Goal: Browse casually: Explore the website without a specific task or goal

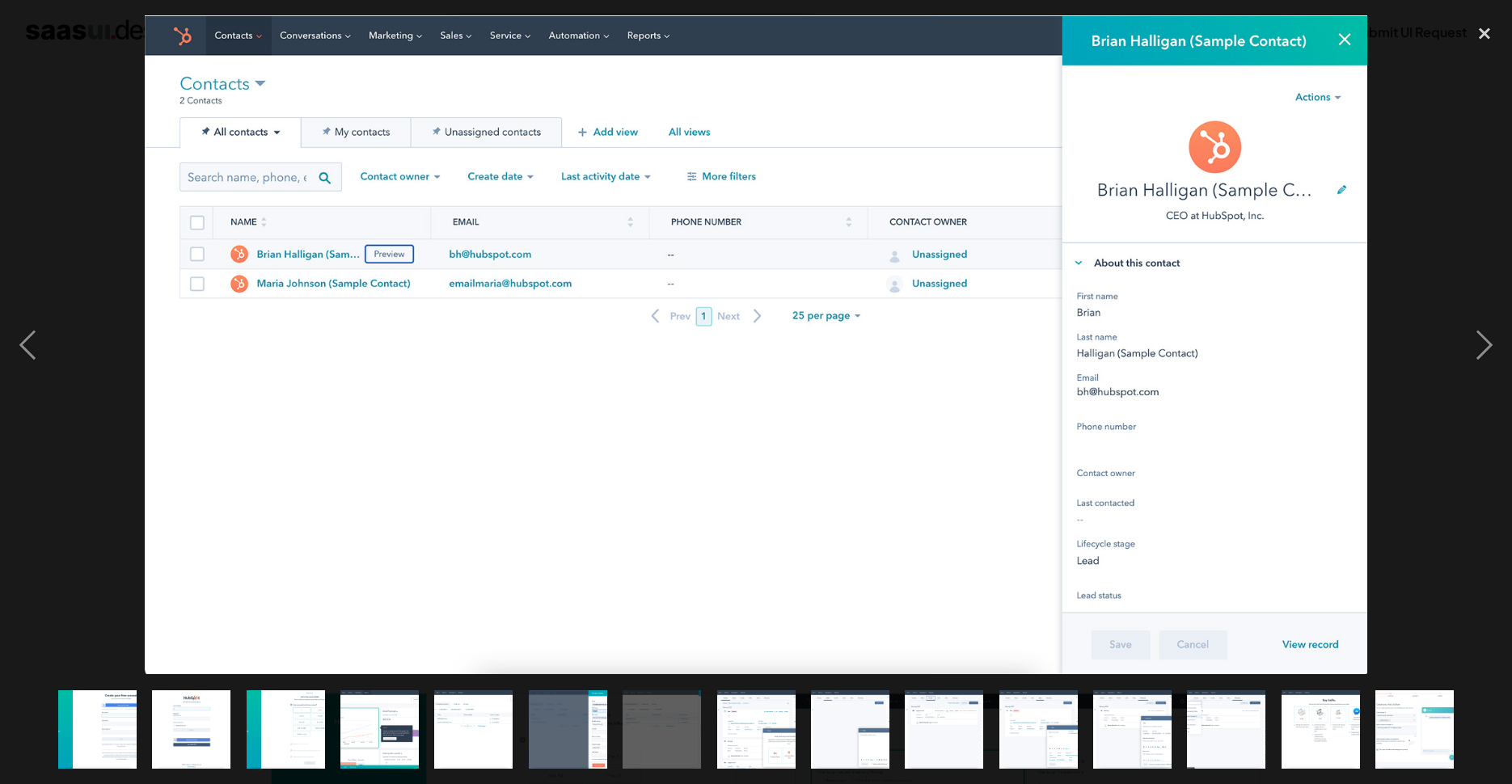
scroll to position [1151, 0]
click at [1491, 344] on div "next image" at bounding box center [1484, 345] width 55 height 658
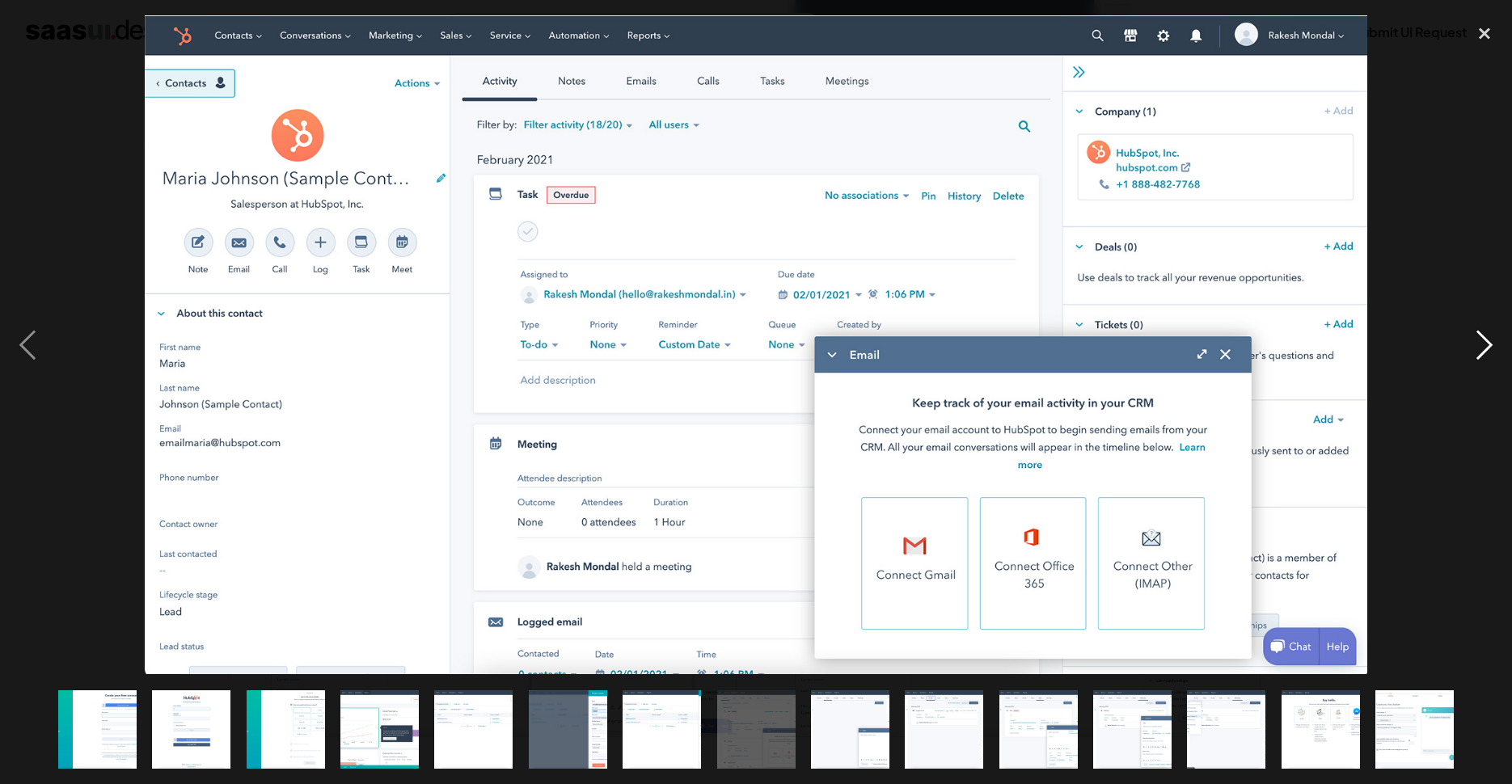
click at [1491, 344] on div "next image" at bounding box center [1484, 345] width 55 height 658
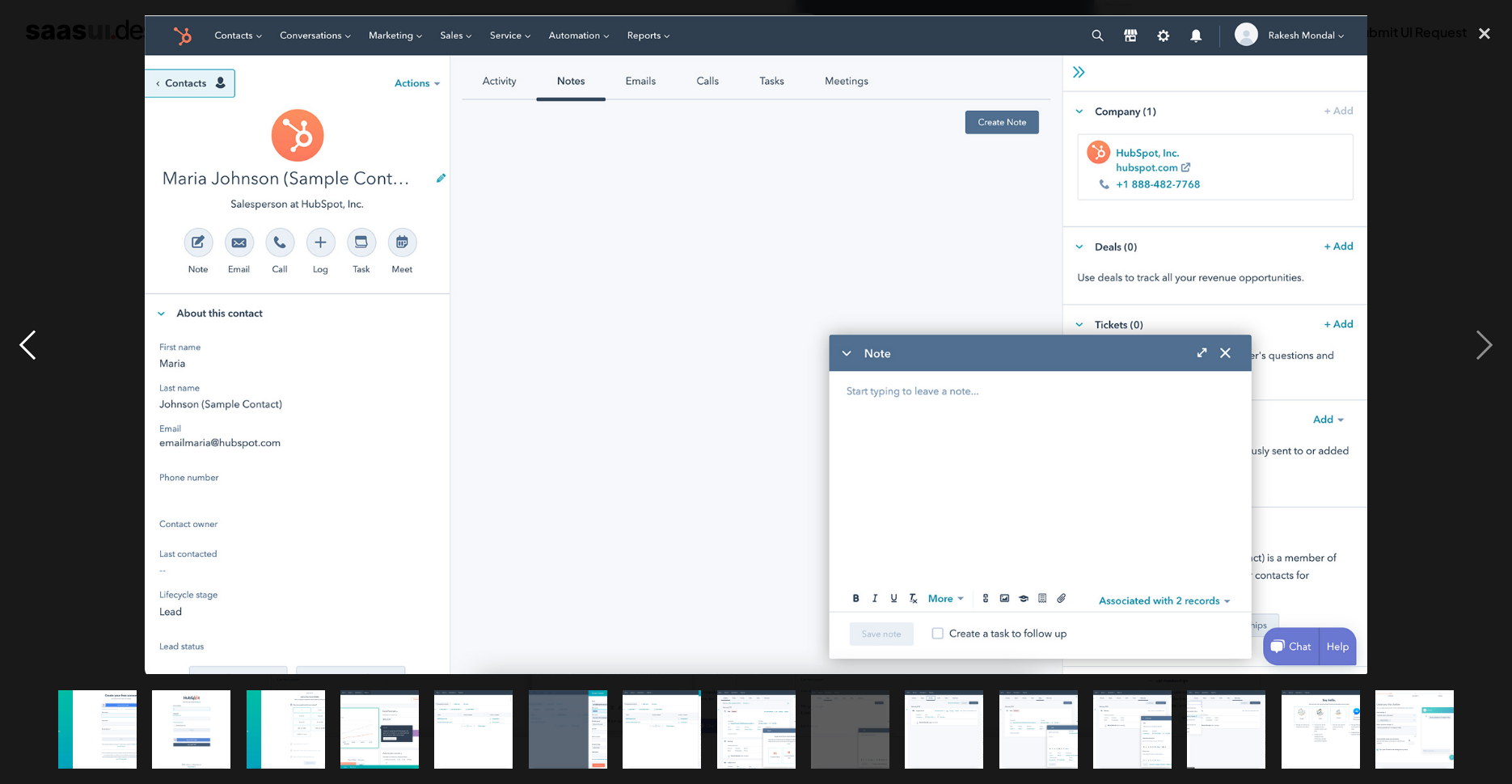
click at [25, 338] on div "previous image" at bounding box center [27, 345] width 55 height 658
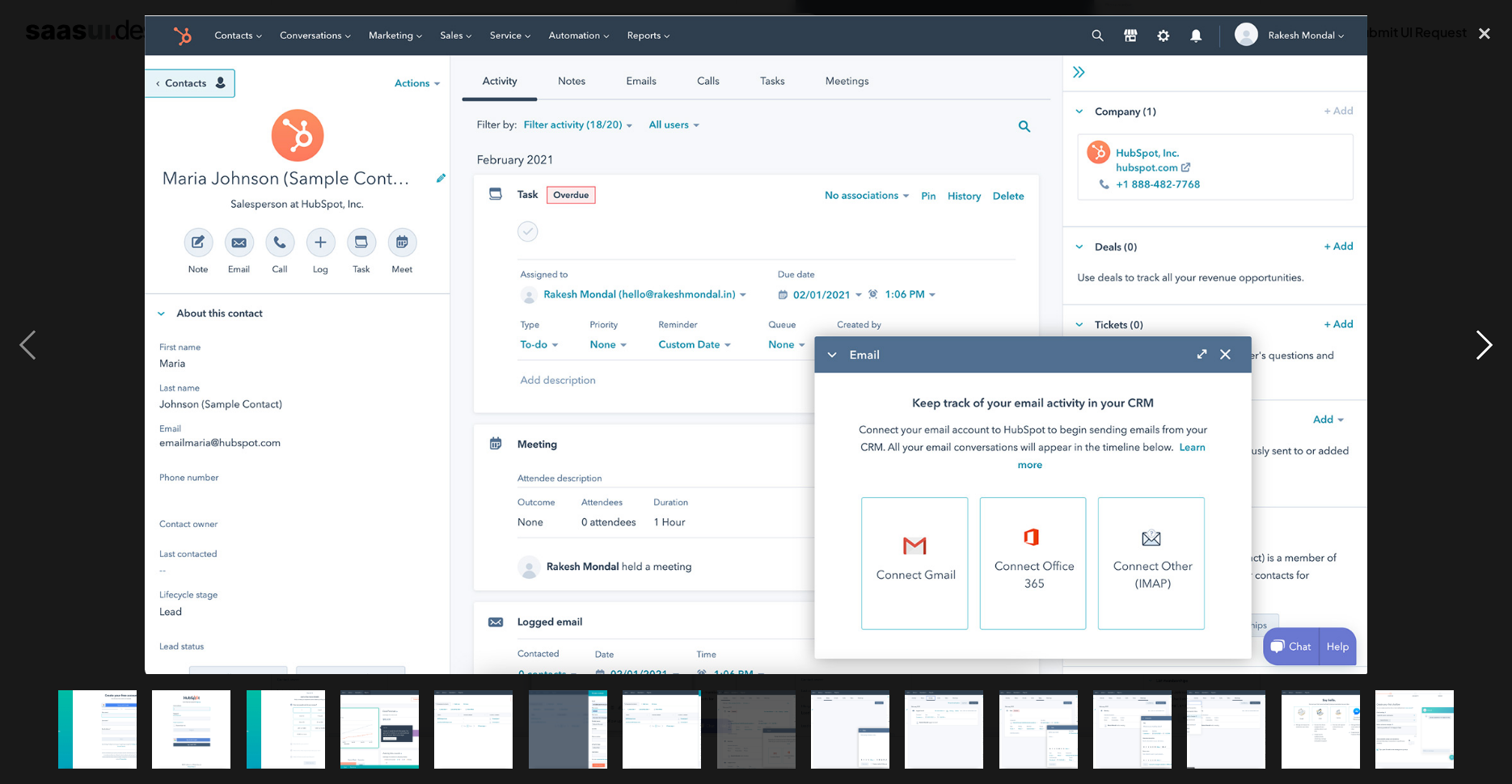
click at [1488, 350] on div "next image" at bounding box center [1484, 345] width 55 height 658
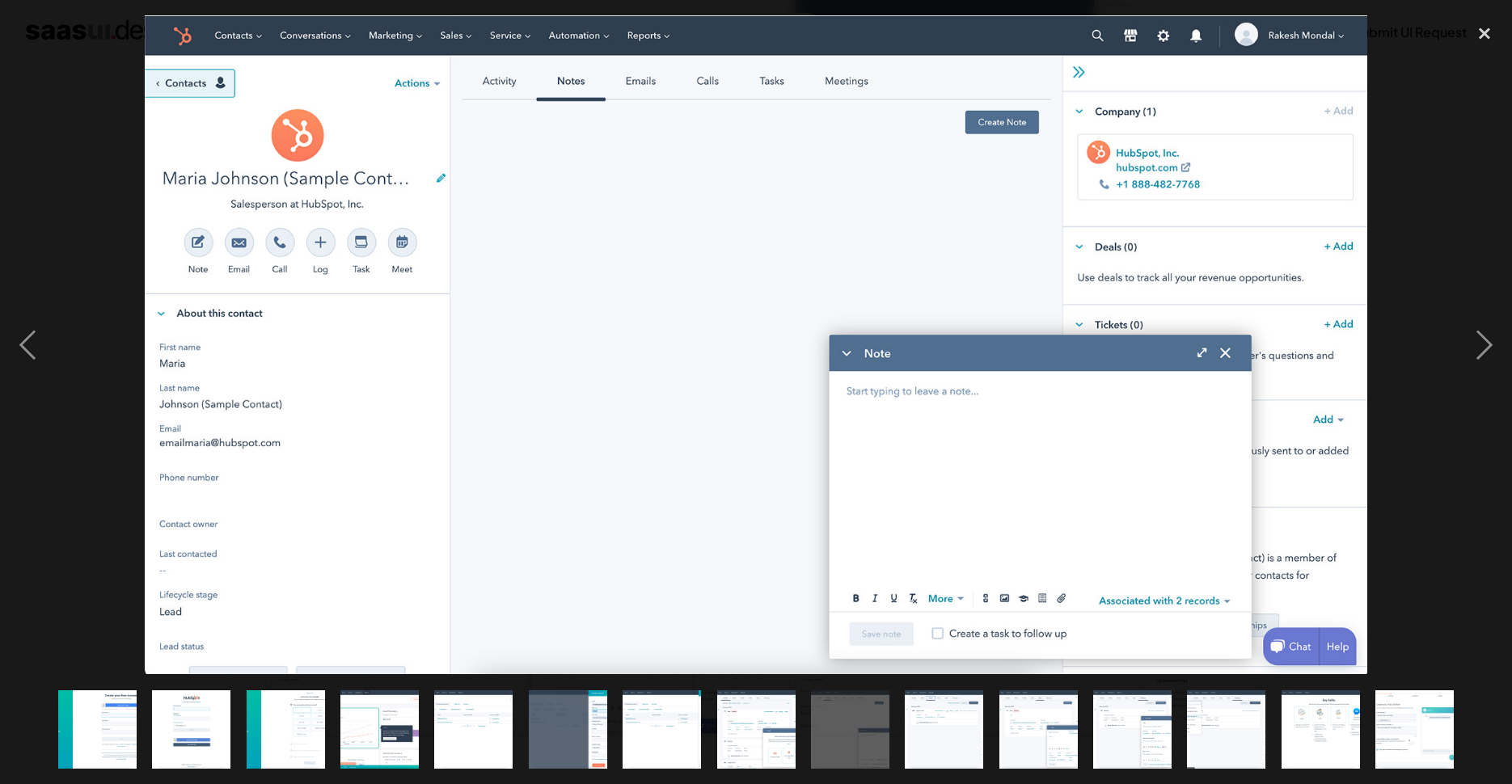
click at [926, 728] on img "show item 10 of 15" at bounding box center [944, 729] width 145 height 78
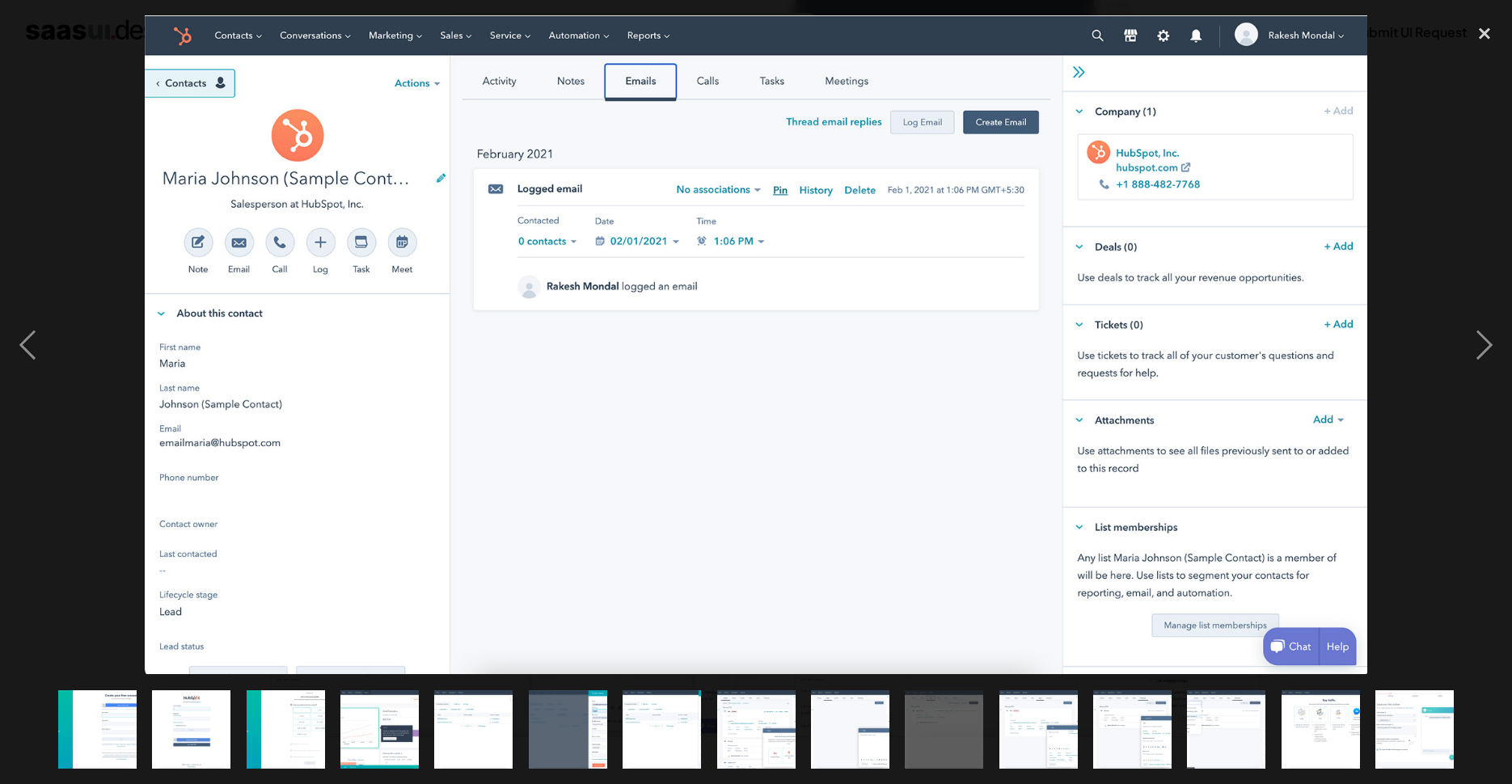
click at [833, 740] on img "show item 9 of 15" at bounding box center [849, 729] width 145 height 78
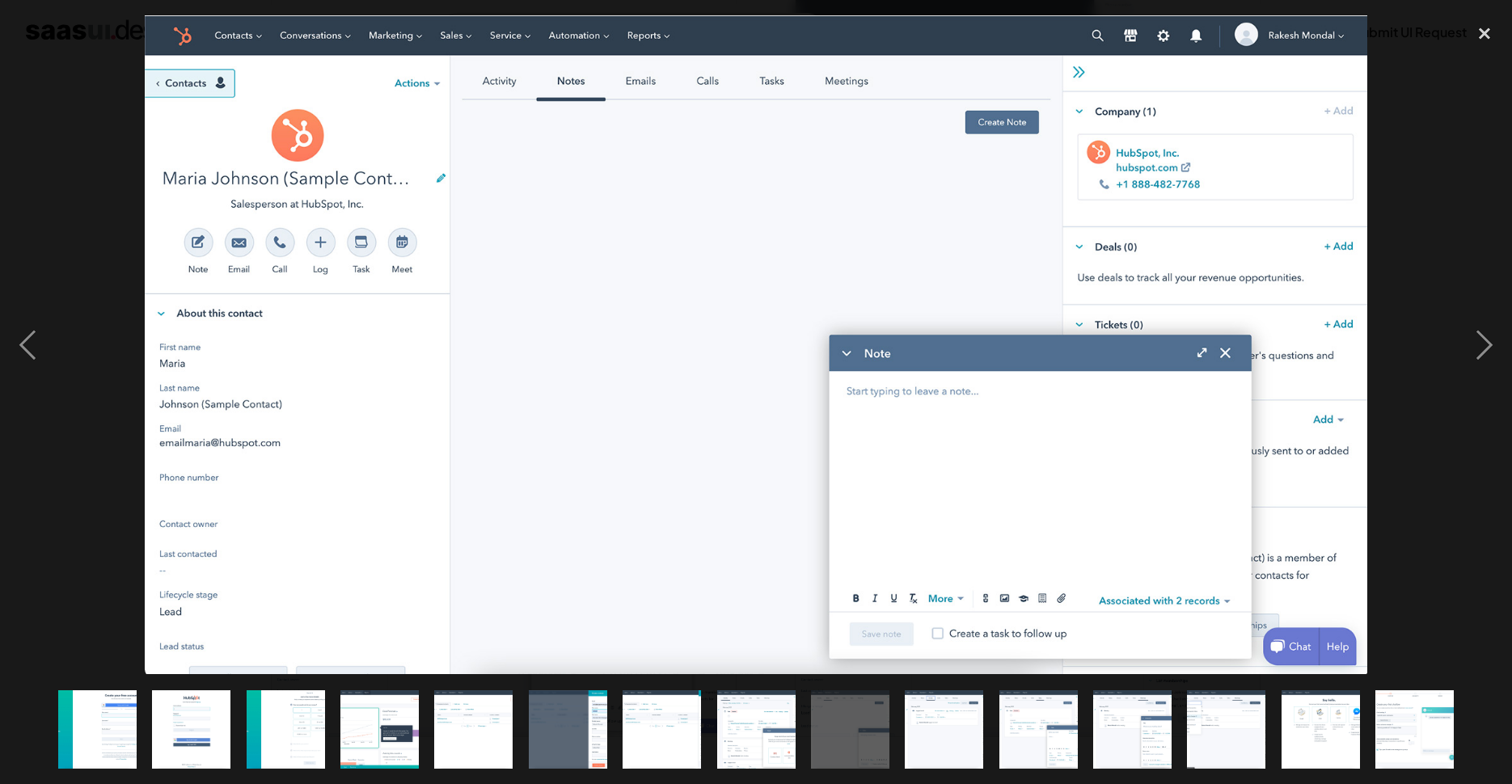
click at [772, 738] on img "show item 8 of 15" at bounding box center [756, 729] width 145 height 78
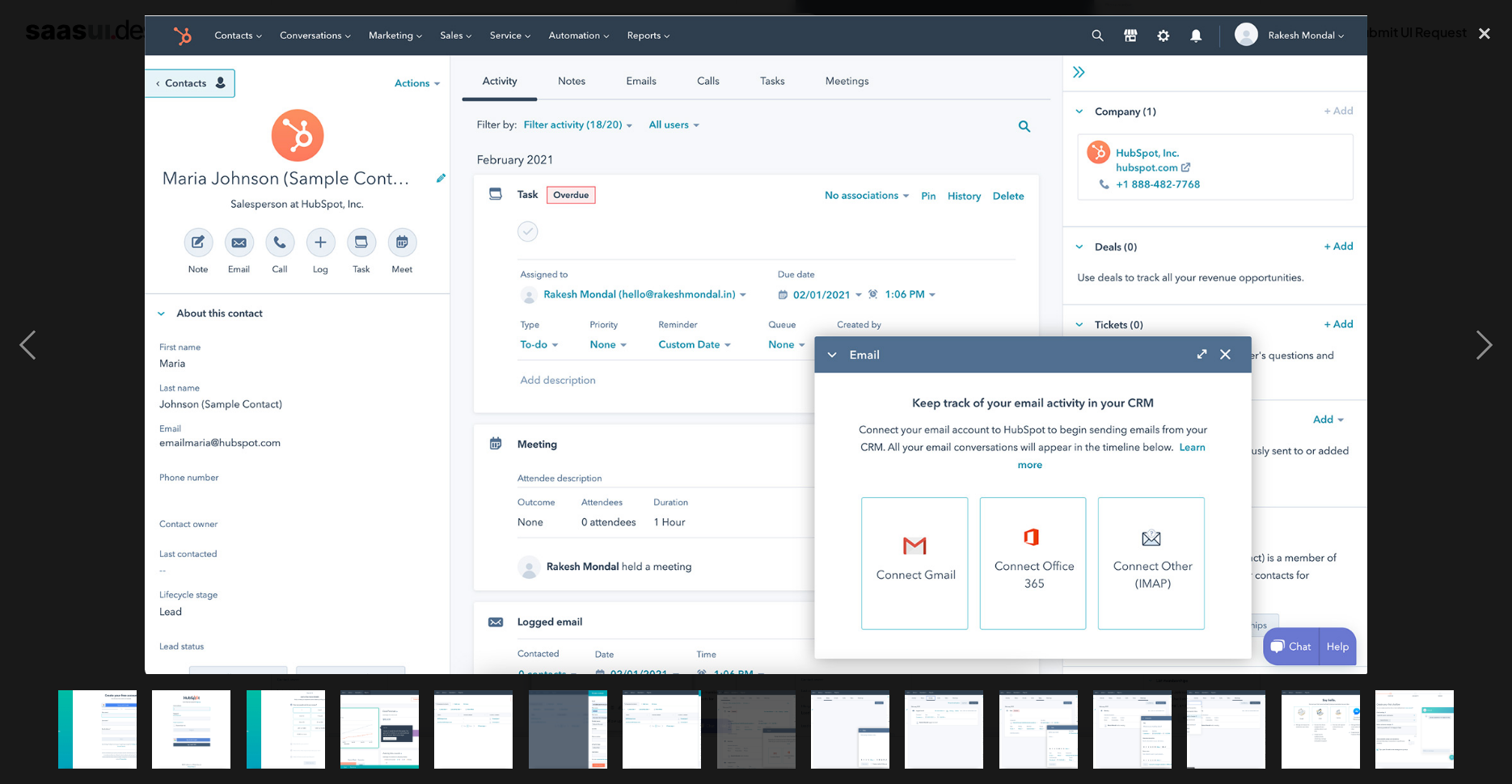
click at [871, 736] on img "show item 9 of 15" at bounding box center [849, 729] width 145 height 78
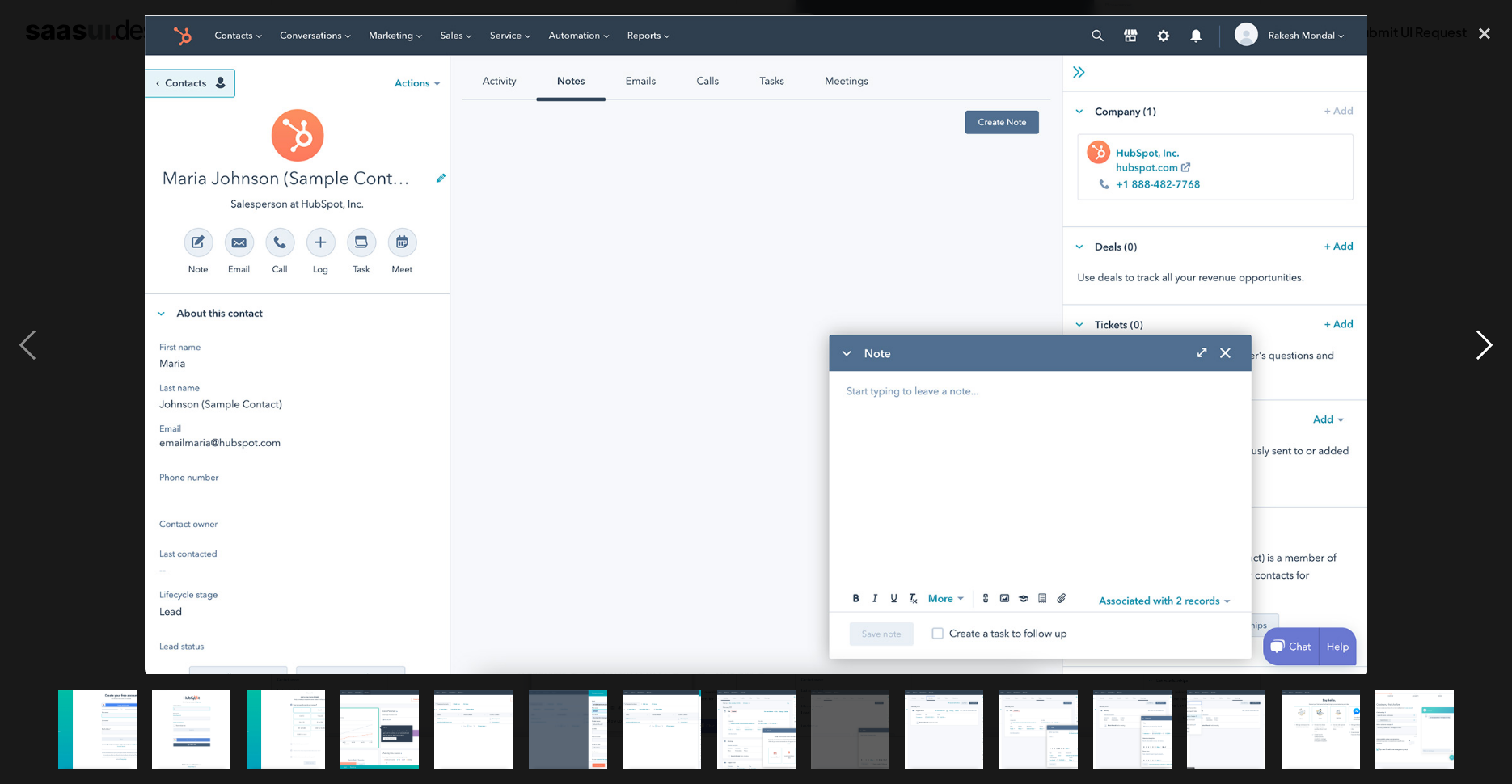
click at [1479, 351] on div "next image" at bounding box center [1484, 345] width 55 height 658
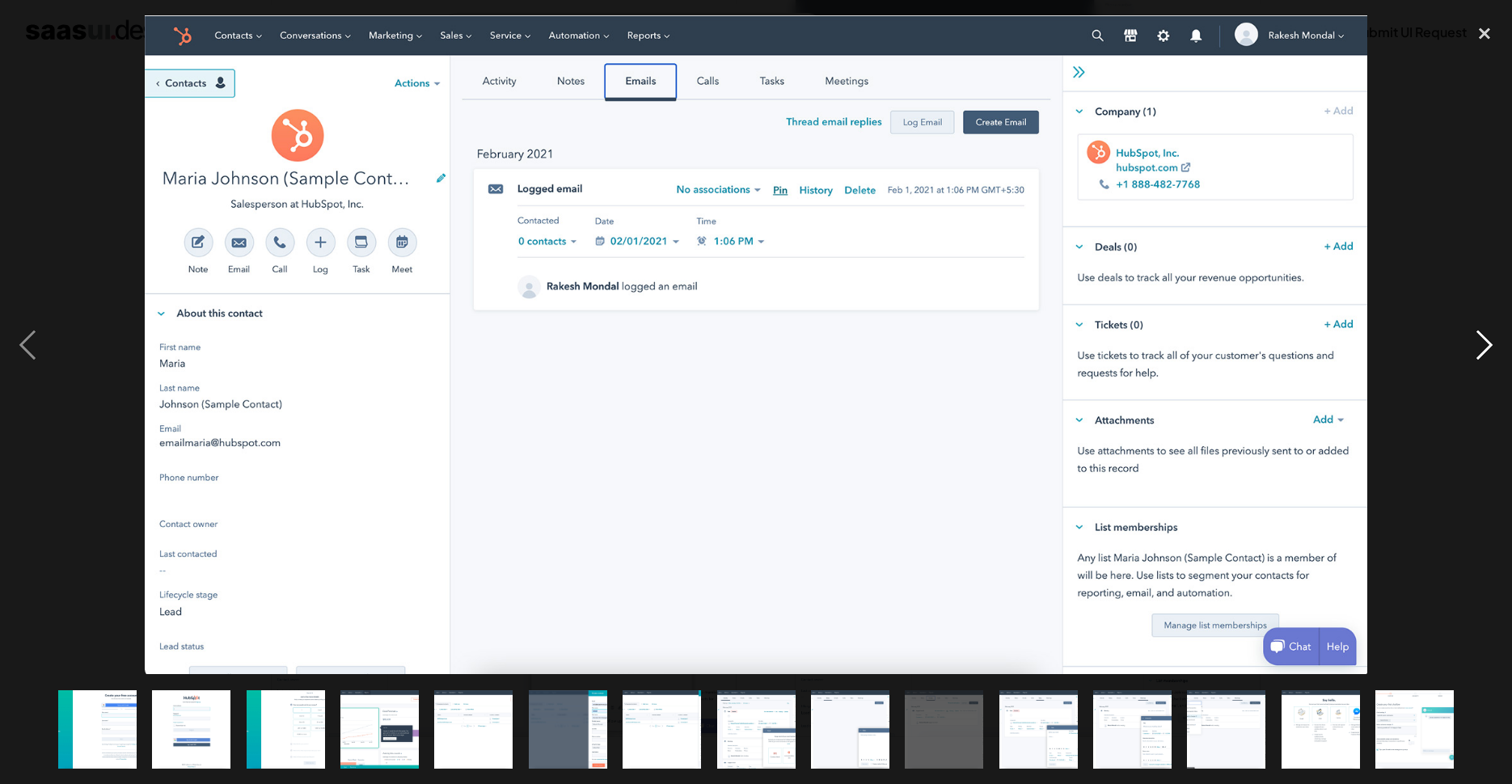
click at [1479, 351] on div "next image" at bounding box center [1484, 345] width 55 height 658
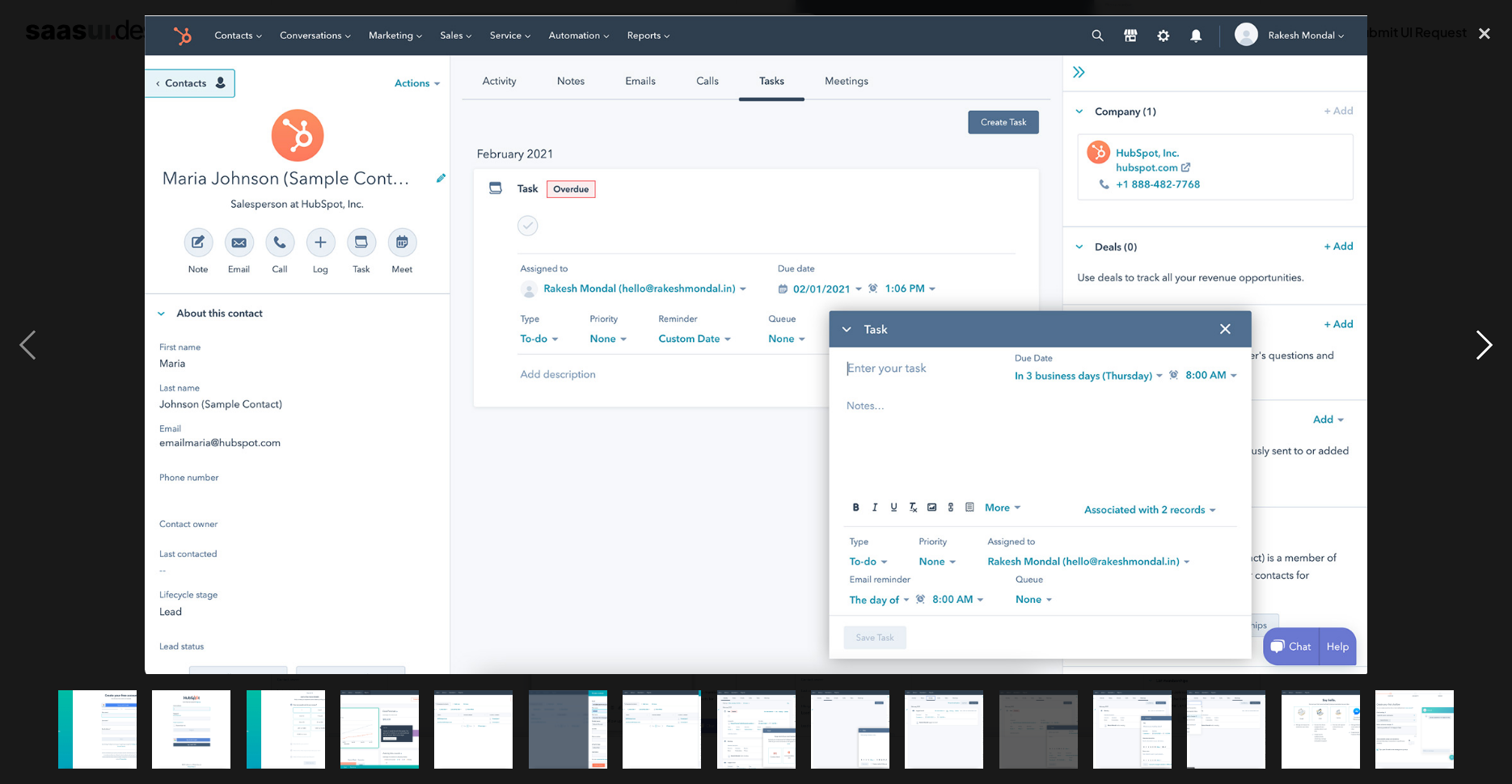
click at [1479, 351] on div "next image" at bounding box center [1484, 345] width 55 height 658
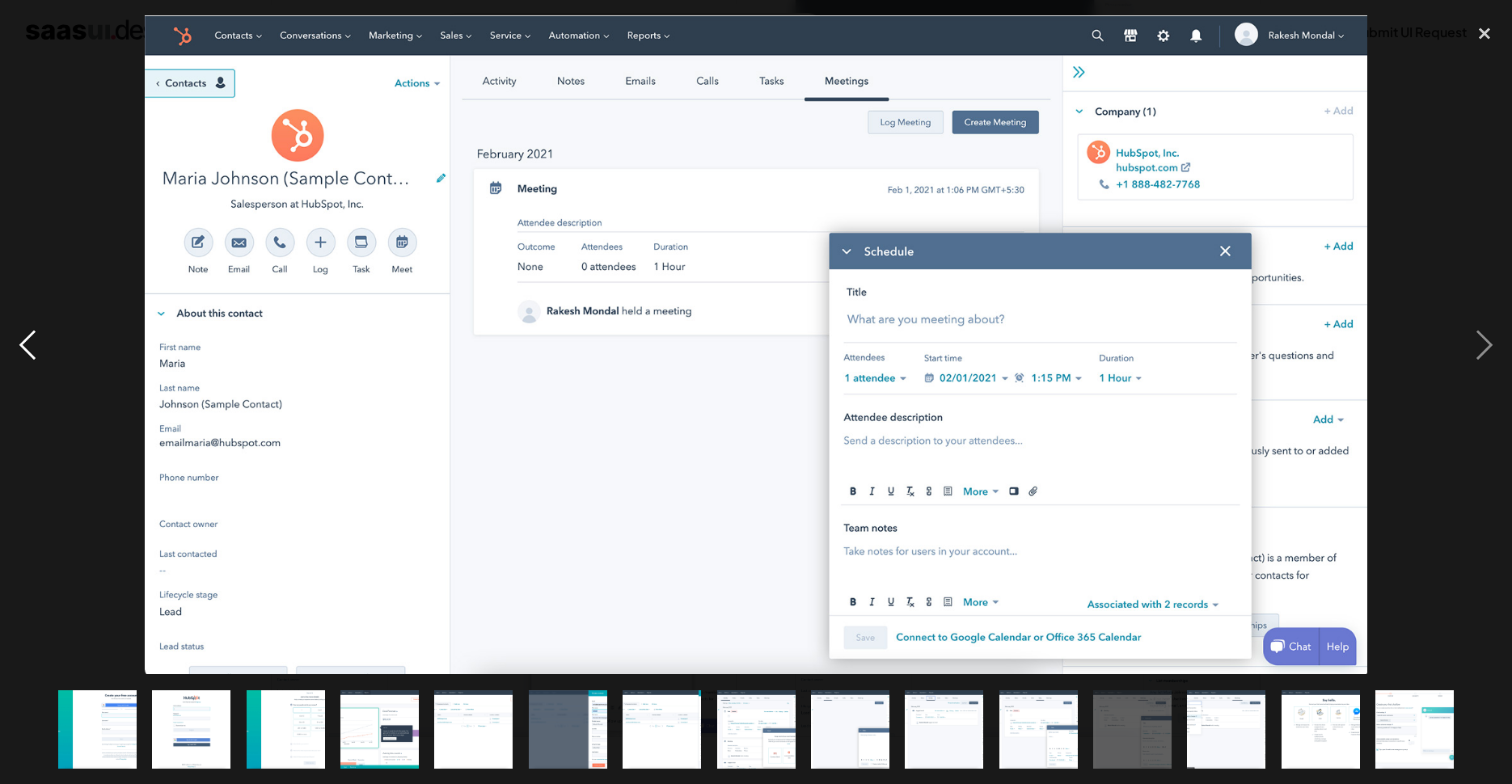
click at [40, 352] on div "previous image" at bounding box center [27, 345] width 55 height 658
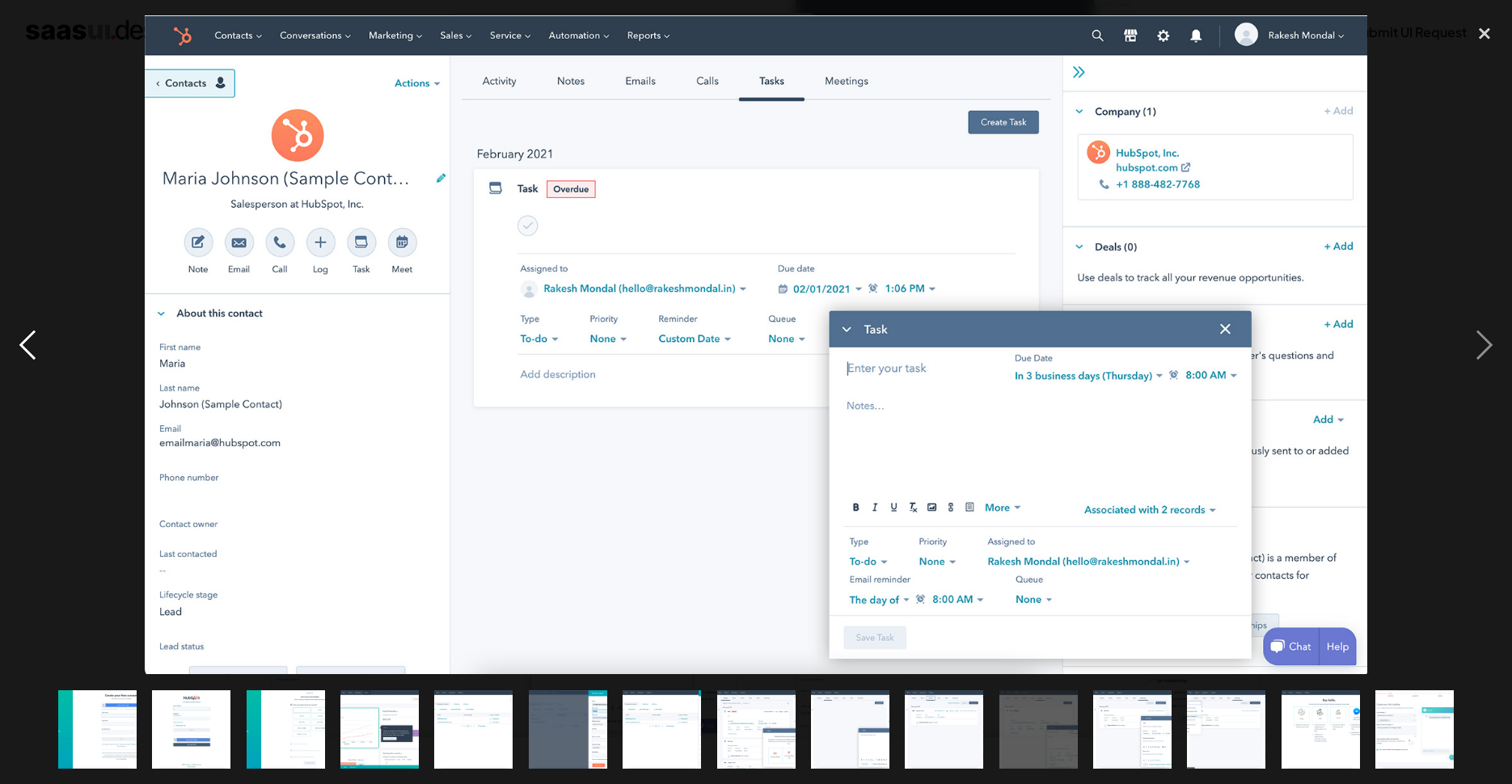
click at [40, 352] on div "previous image" at bounding box center [27, 345] width 55 height 658
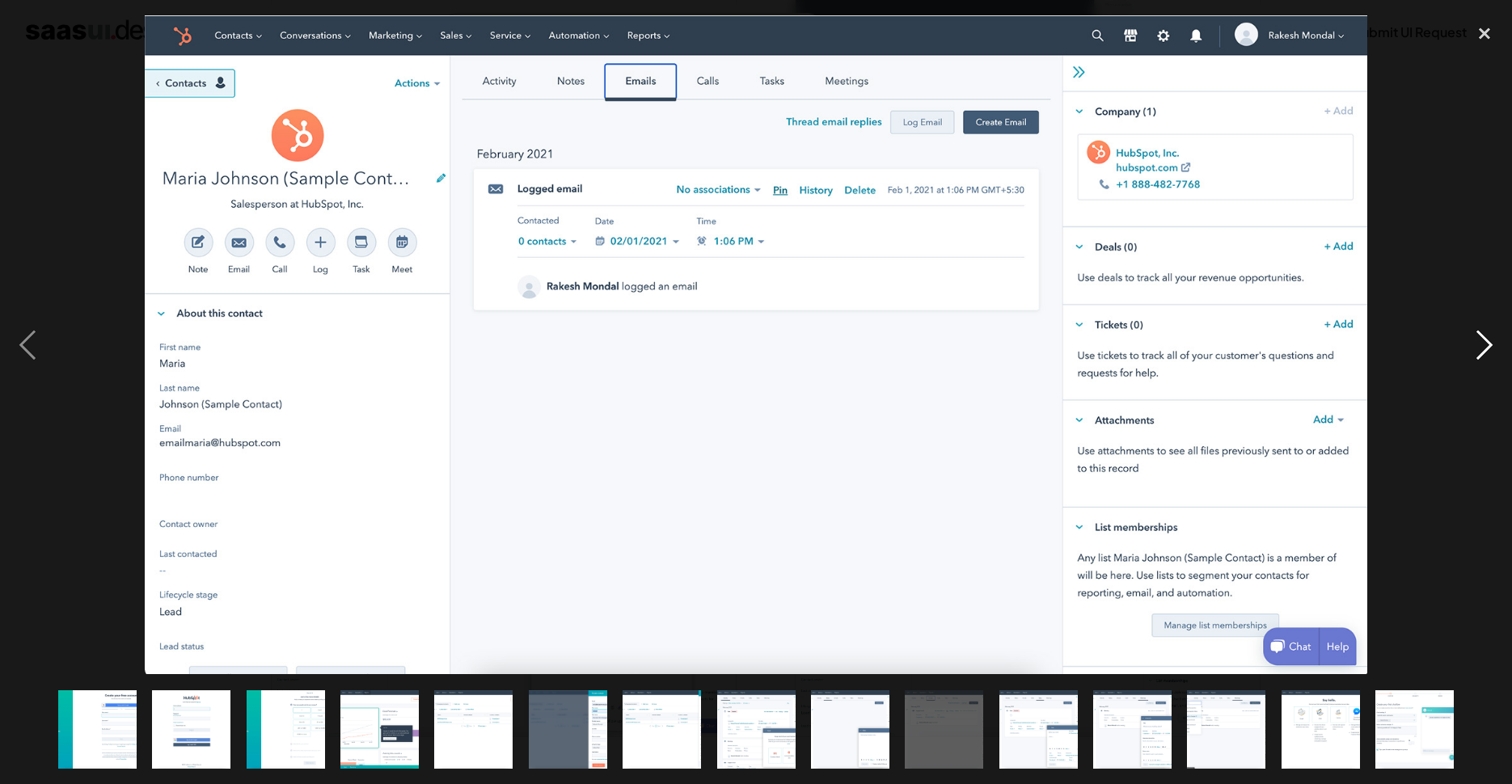
click at [1496, 337] on div "next image" at bounding box center [1484, 345] width 55 height 658
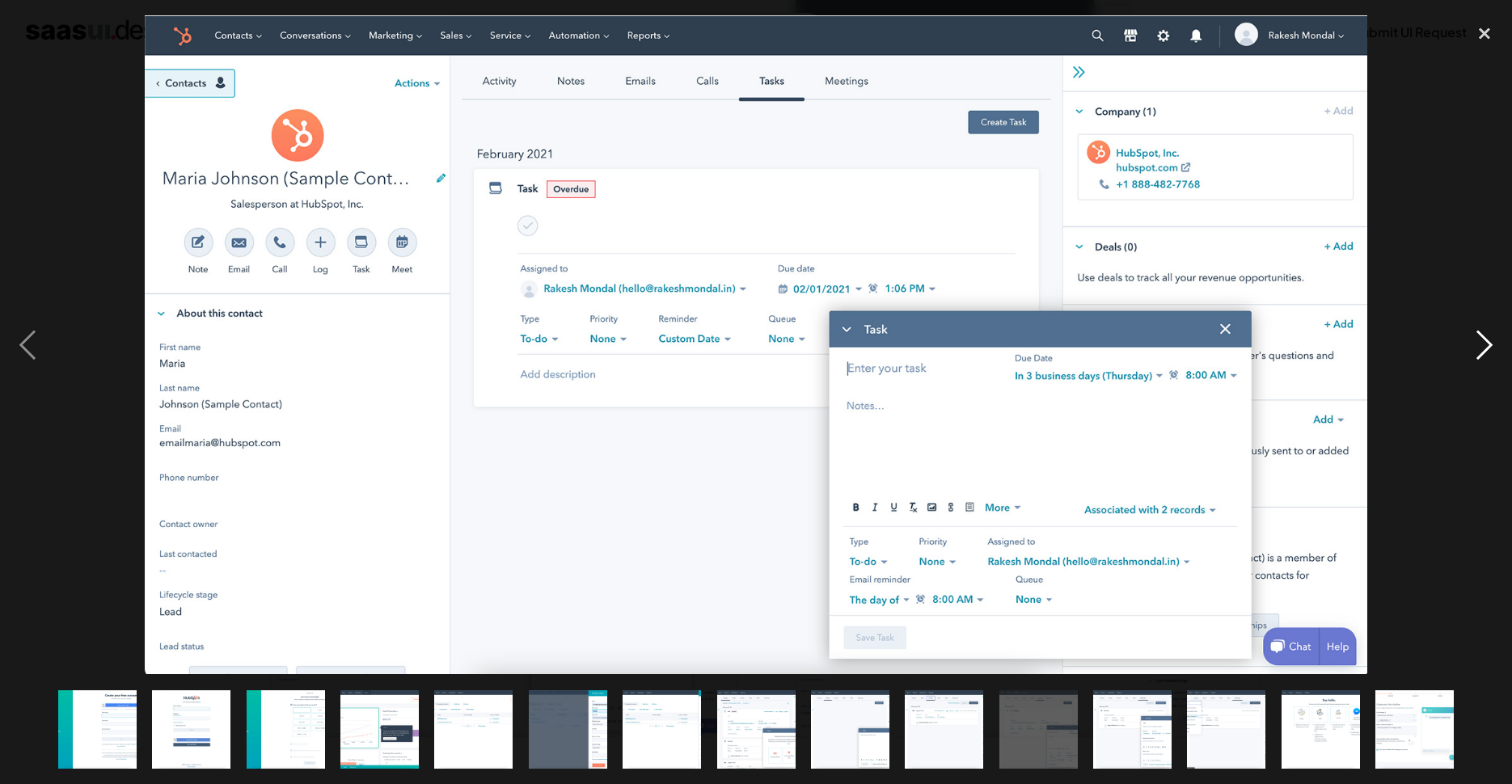
click at [1496, 337] on div "next image" at bounding box center [1484, 345] width 55 height 658
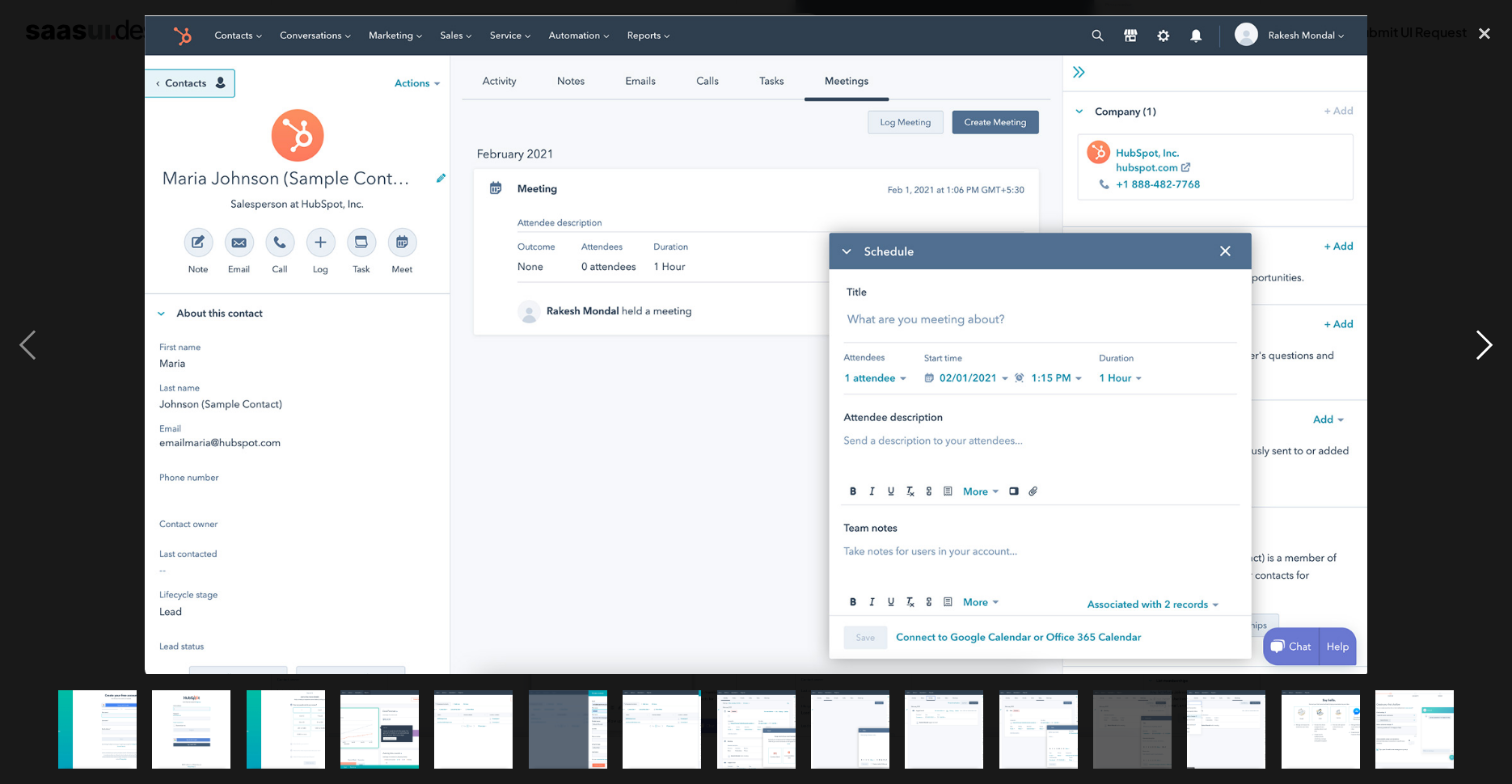
click at [1494, 337] on div "next image" at bounding box center [1484, 345] width 55 height 658
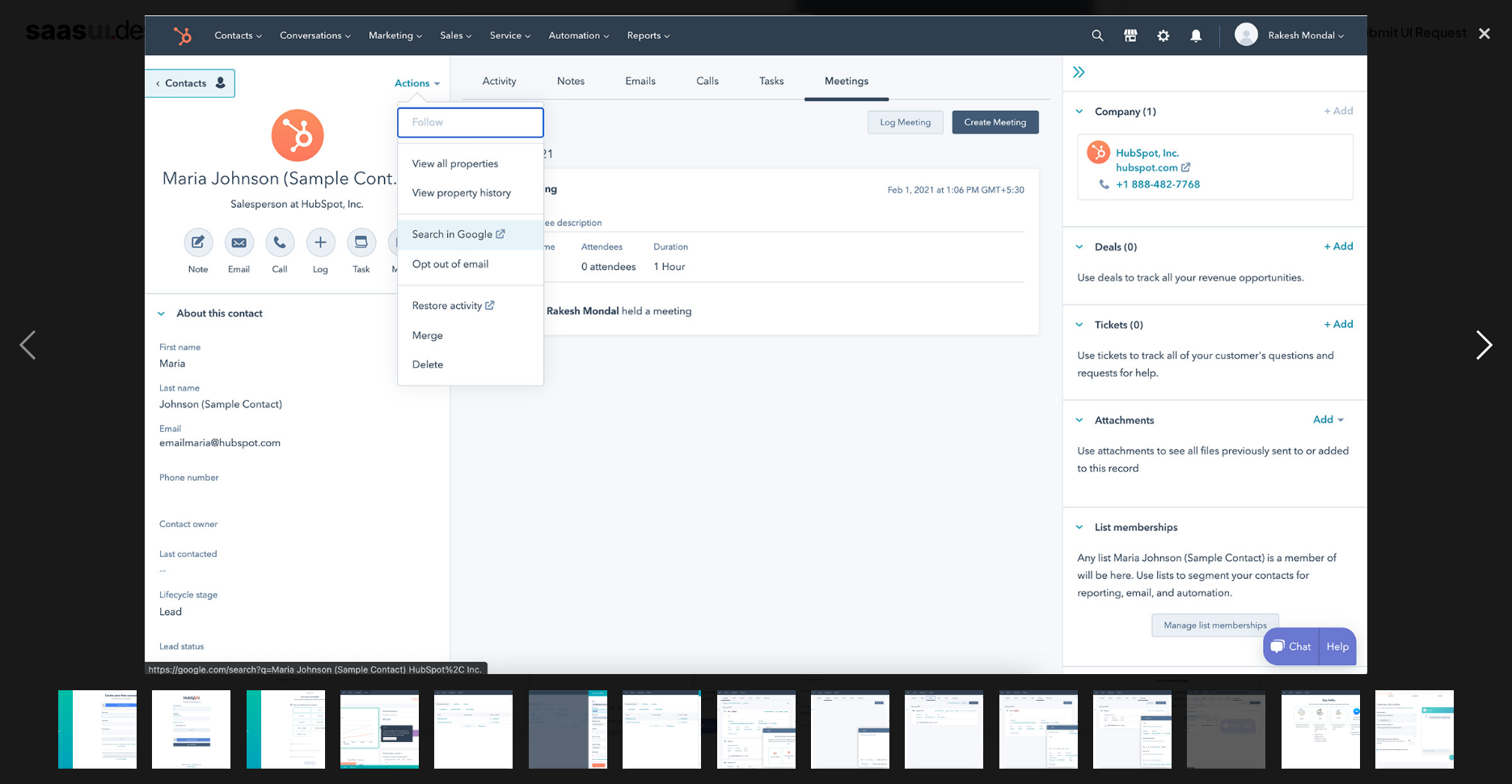
click at [1494, 337] on div "next image" at bounding box center [1484, 345] width 55 height 658
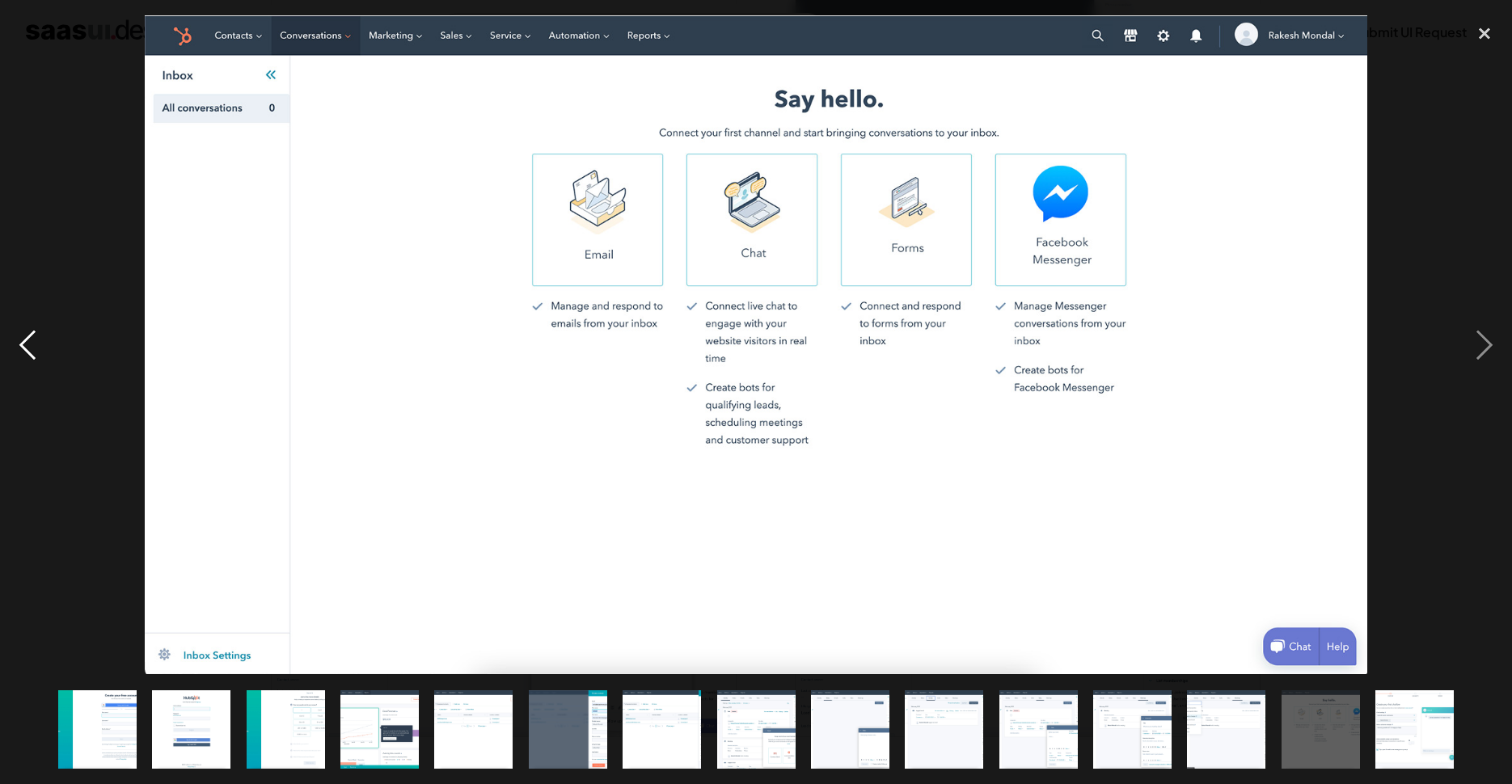
click at [21, 340] on div "previous image" at bounding box center [27, 345] width 55 height 658
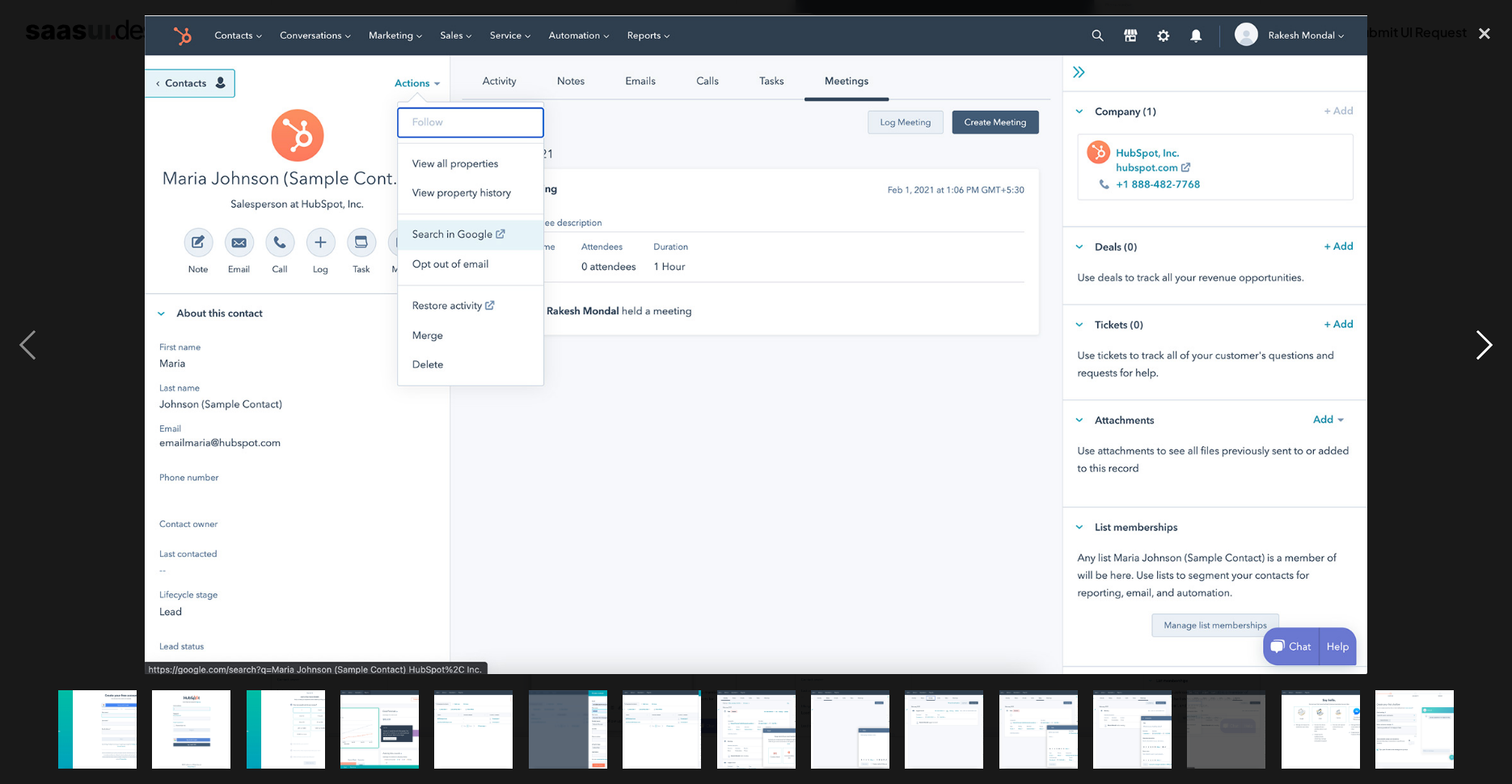
click at [1482, 341] on div "next image" at bounding box center [1484, 345] width 55 height 658
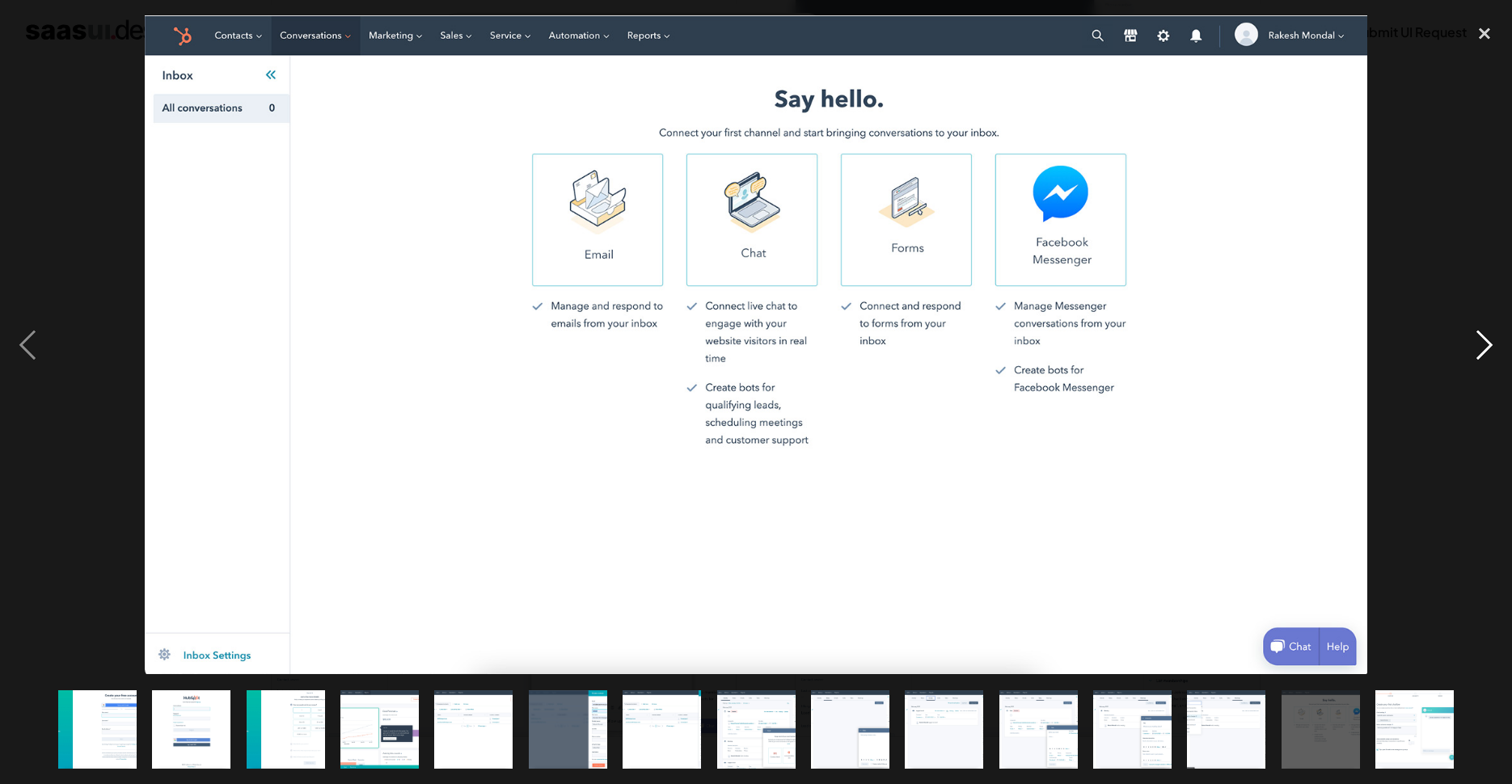
click at [1482, 341] on div "next image" at bounding box center [1484, 345] width 55 height 658
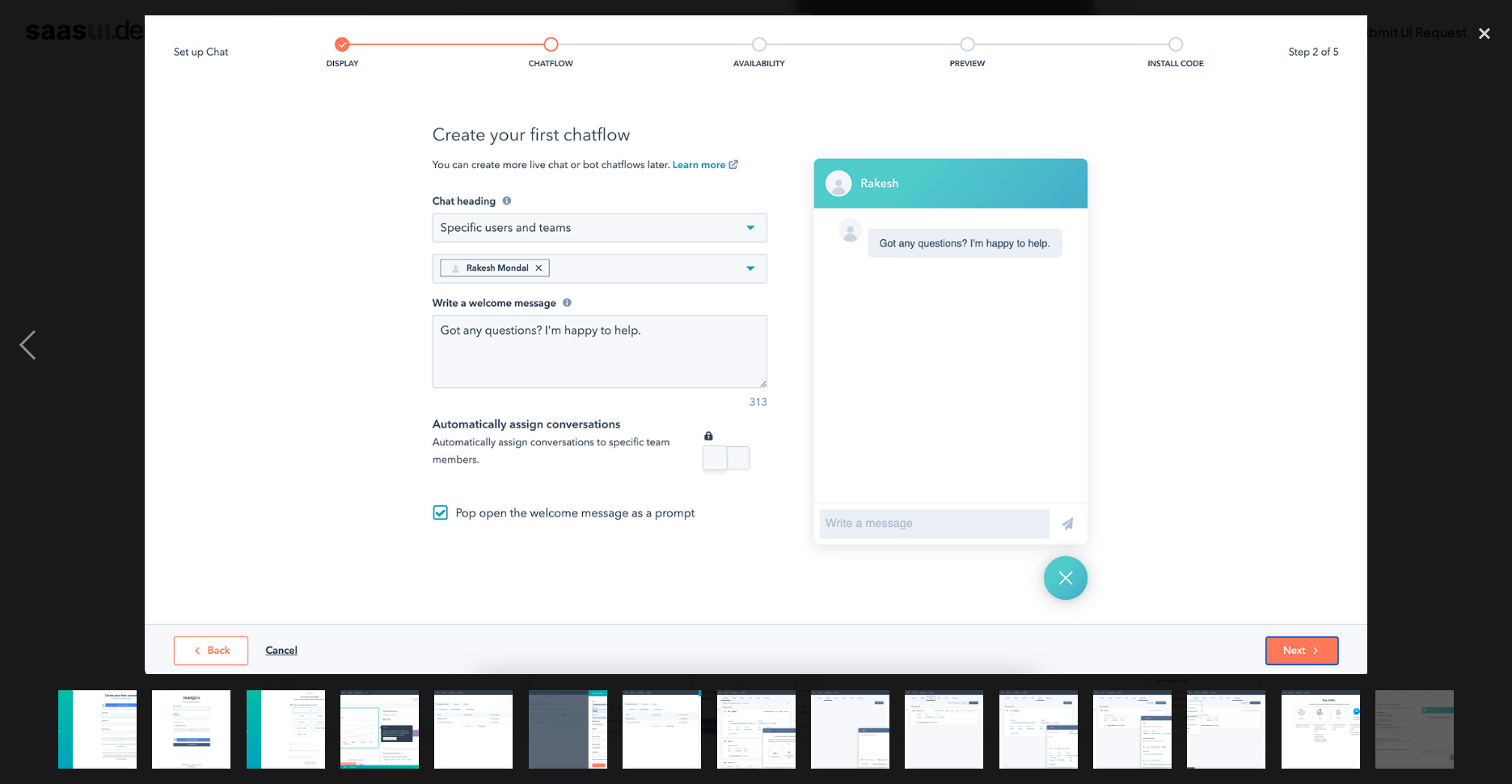
click at [1482, 341] on div "next image" at bounding box center [1484, 345] width 55 height 658
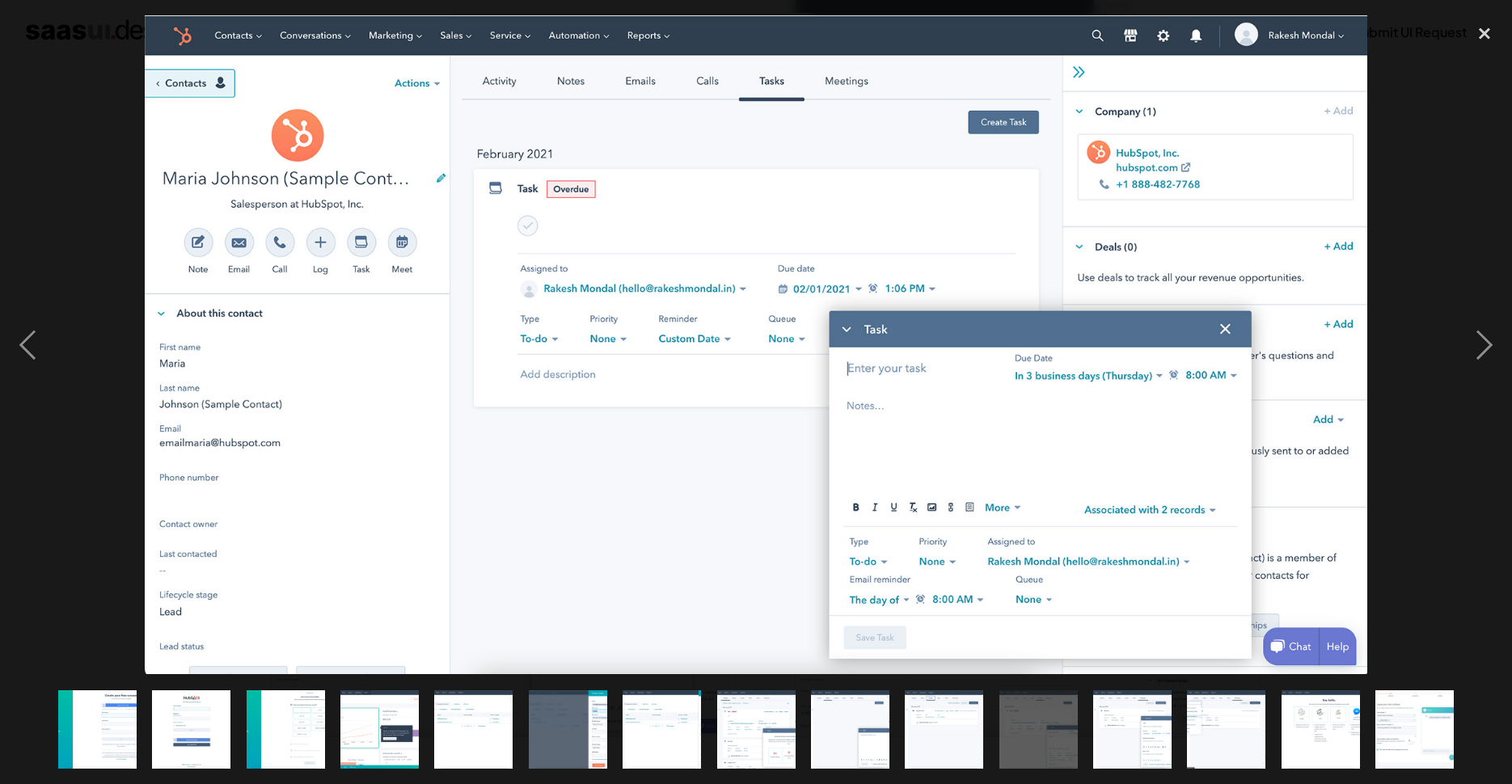
click at [747, 401] on img at bounding box center [756, 345] width 1223 height 658
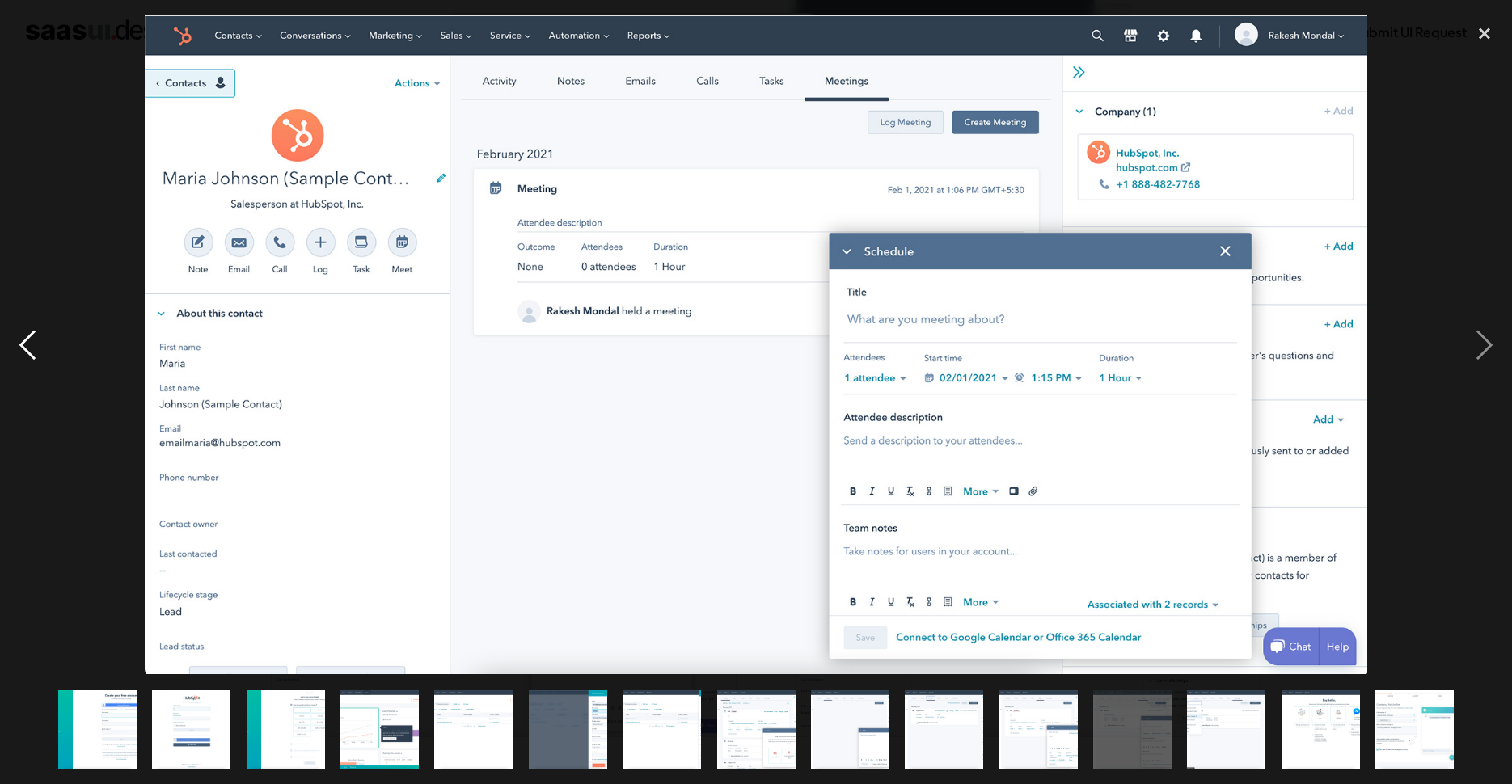
click at [41, 341] on div "previous image" at bounding box center [27, 345] width 55 height 658
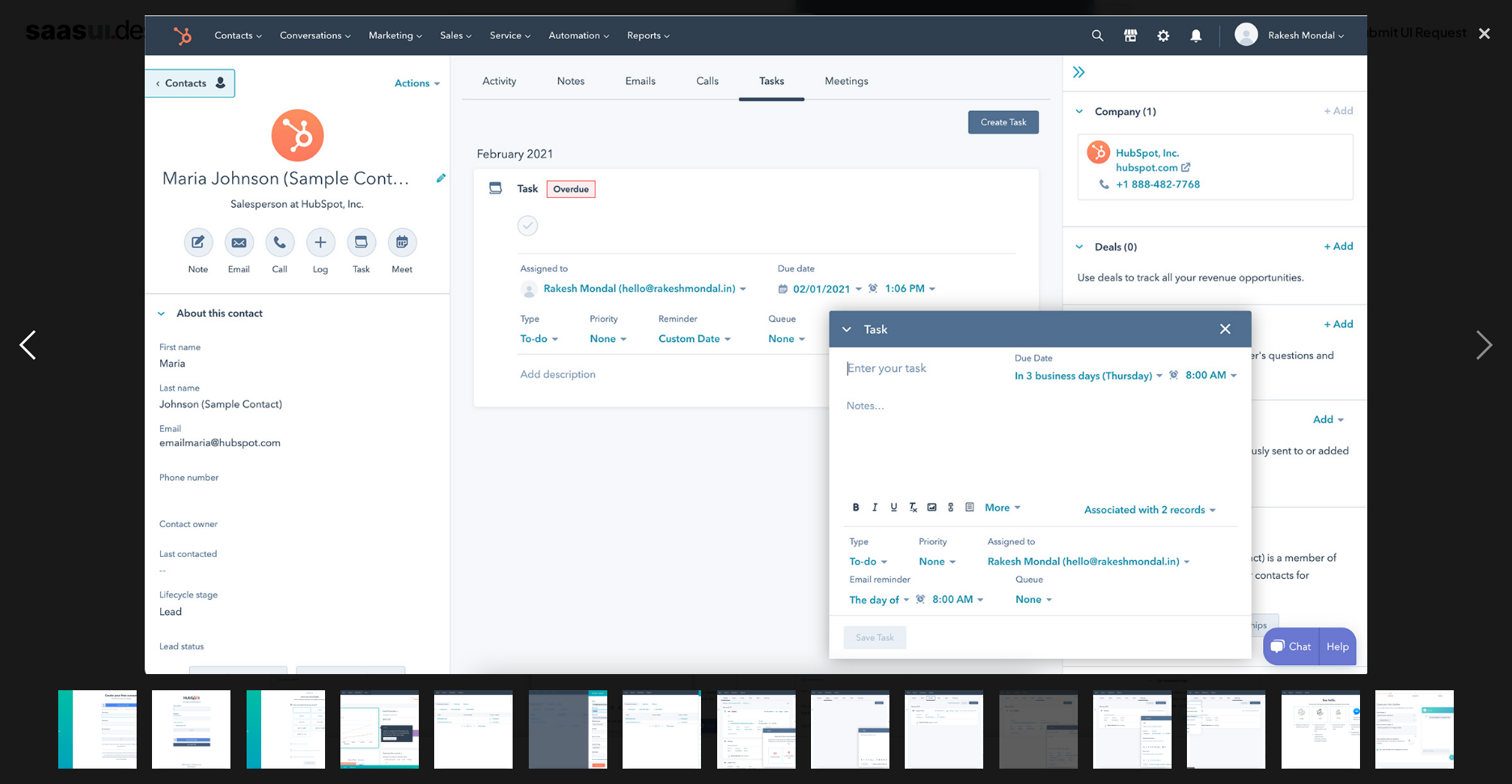
click at [25, 341] on div "previous image" at bounding box center [27, 345] width 55 height 658
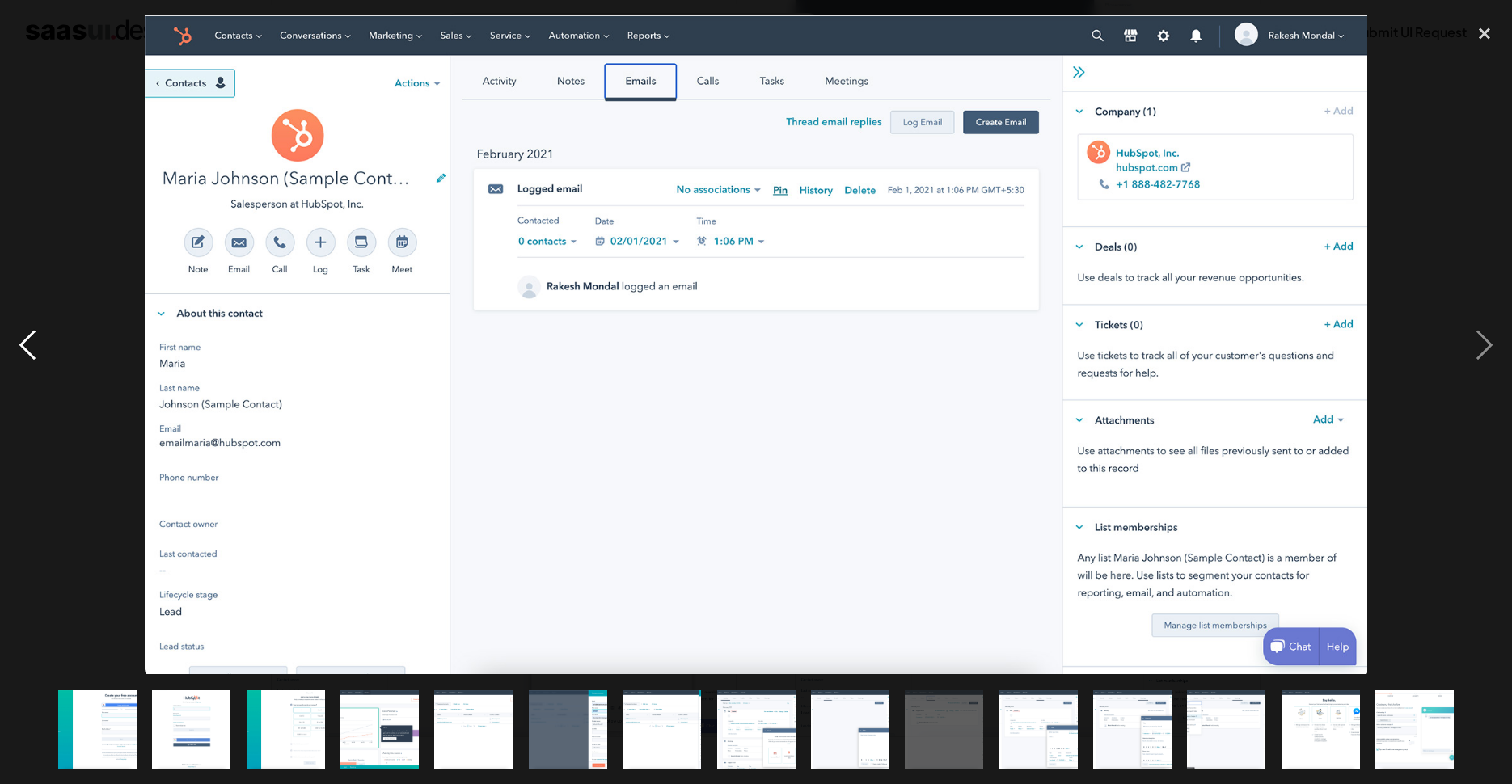
click at [25, 341] on div "previous image" at bounding box center [27, 345] width 55 height 658
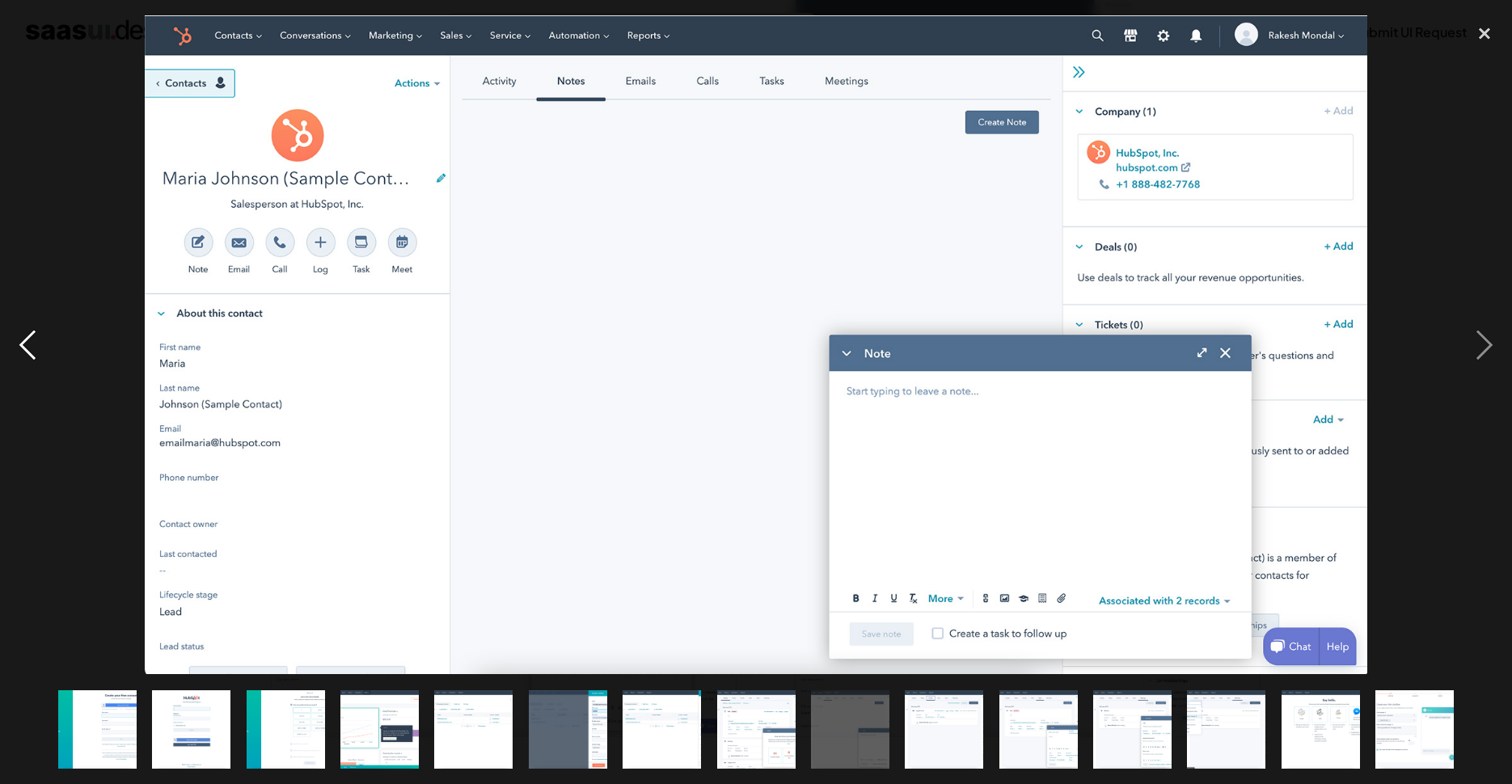
click at [25, 341] on div "previous image" at bounding box center [27, 345] width 55 height 658
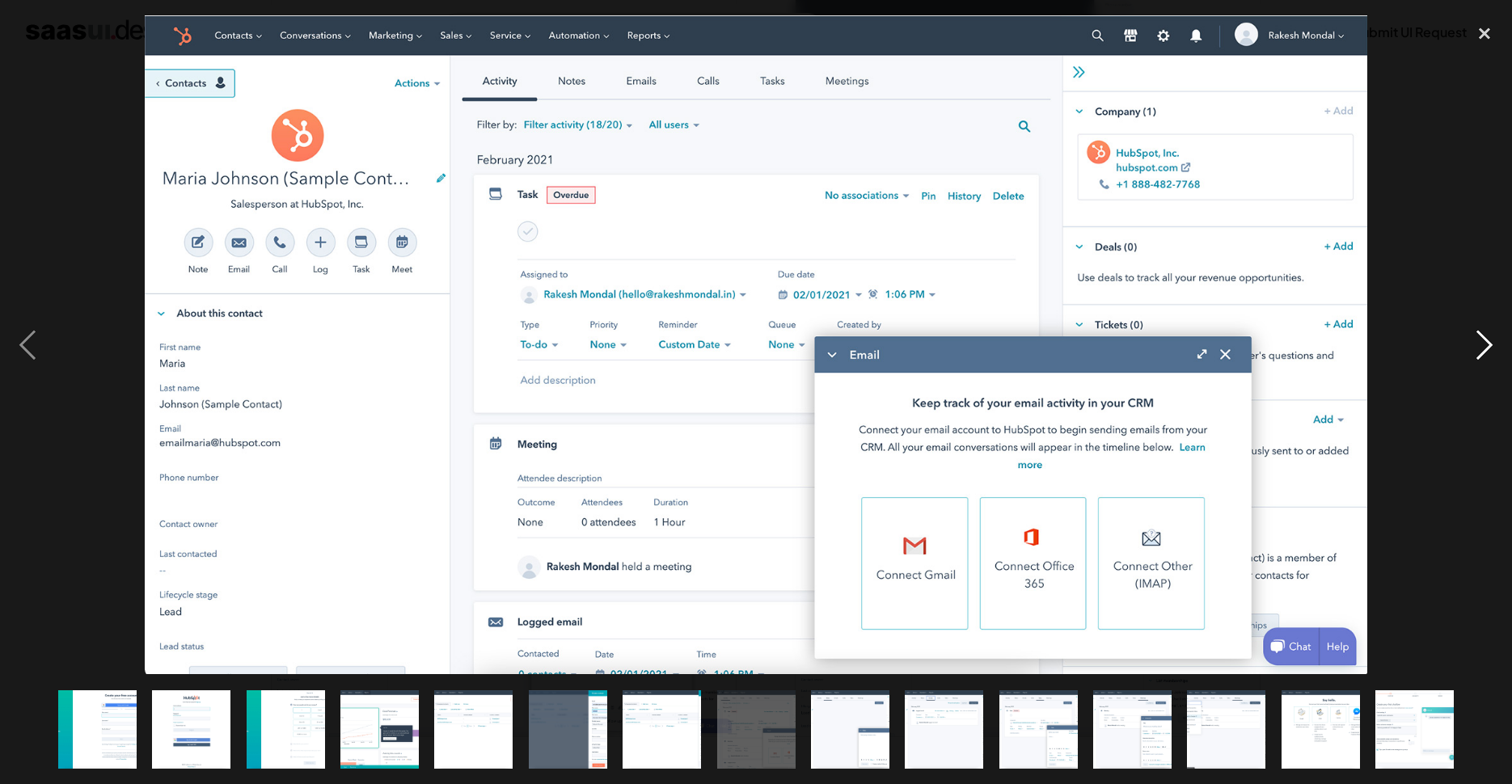
click at [1489, 352] on div "next image" at bounding box center [1484, 345] width 55 height 658
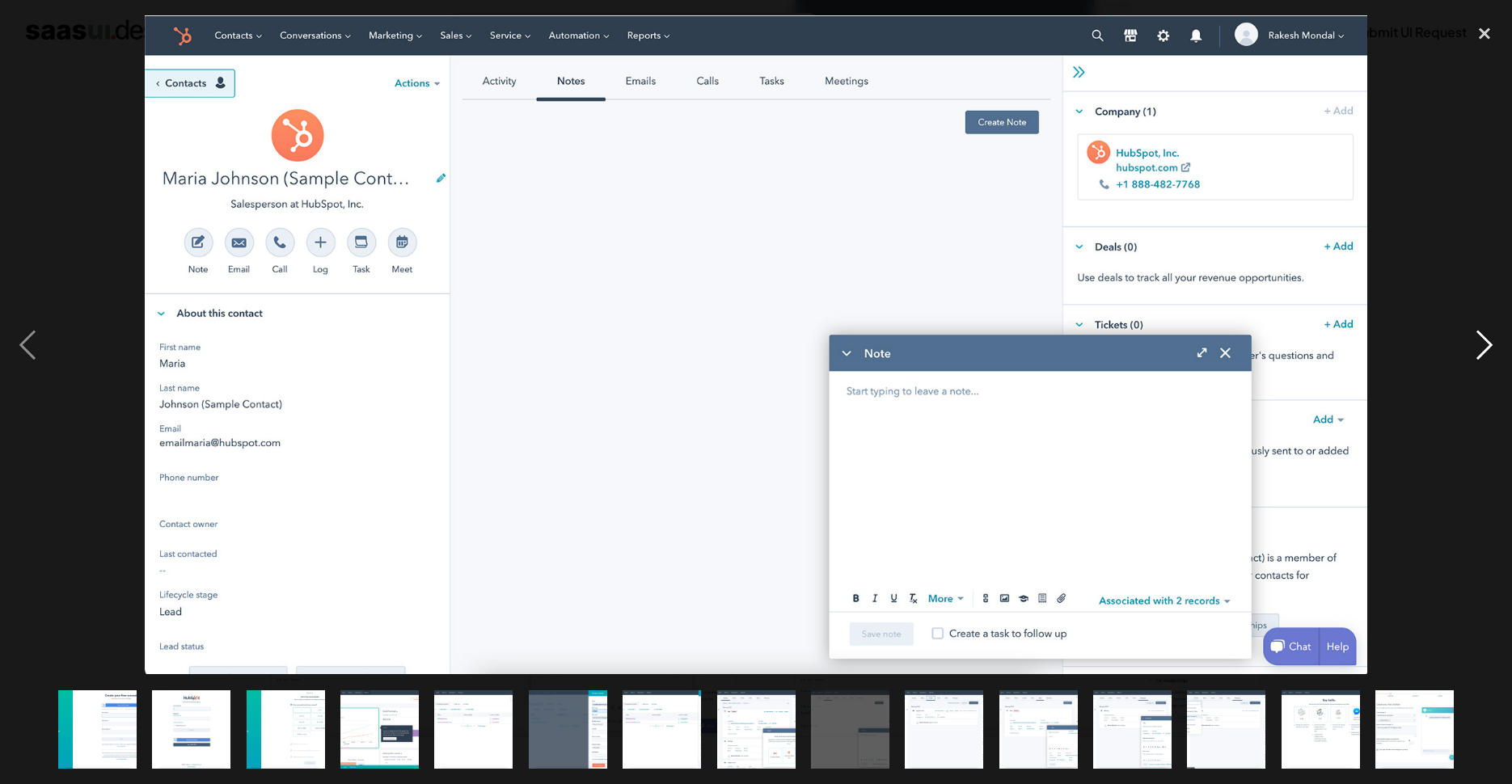
click at [1489, 352] on div "next image" at bounding box center [1484, 345] width 55 height 658
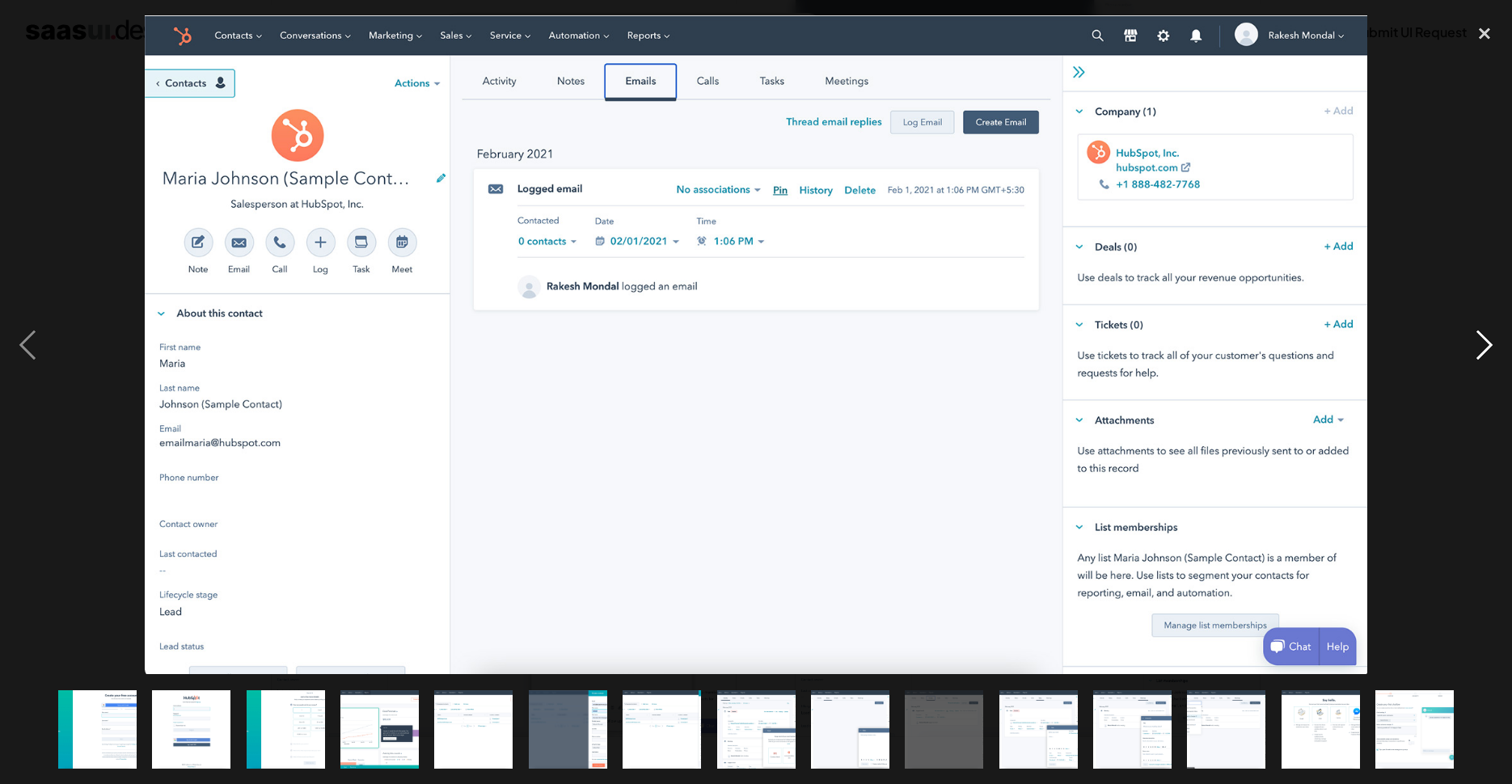
click at [1489, 352] on div "next image" at bounding box center [1484, 345] width 55 height 658
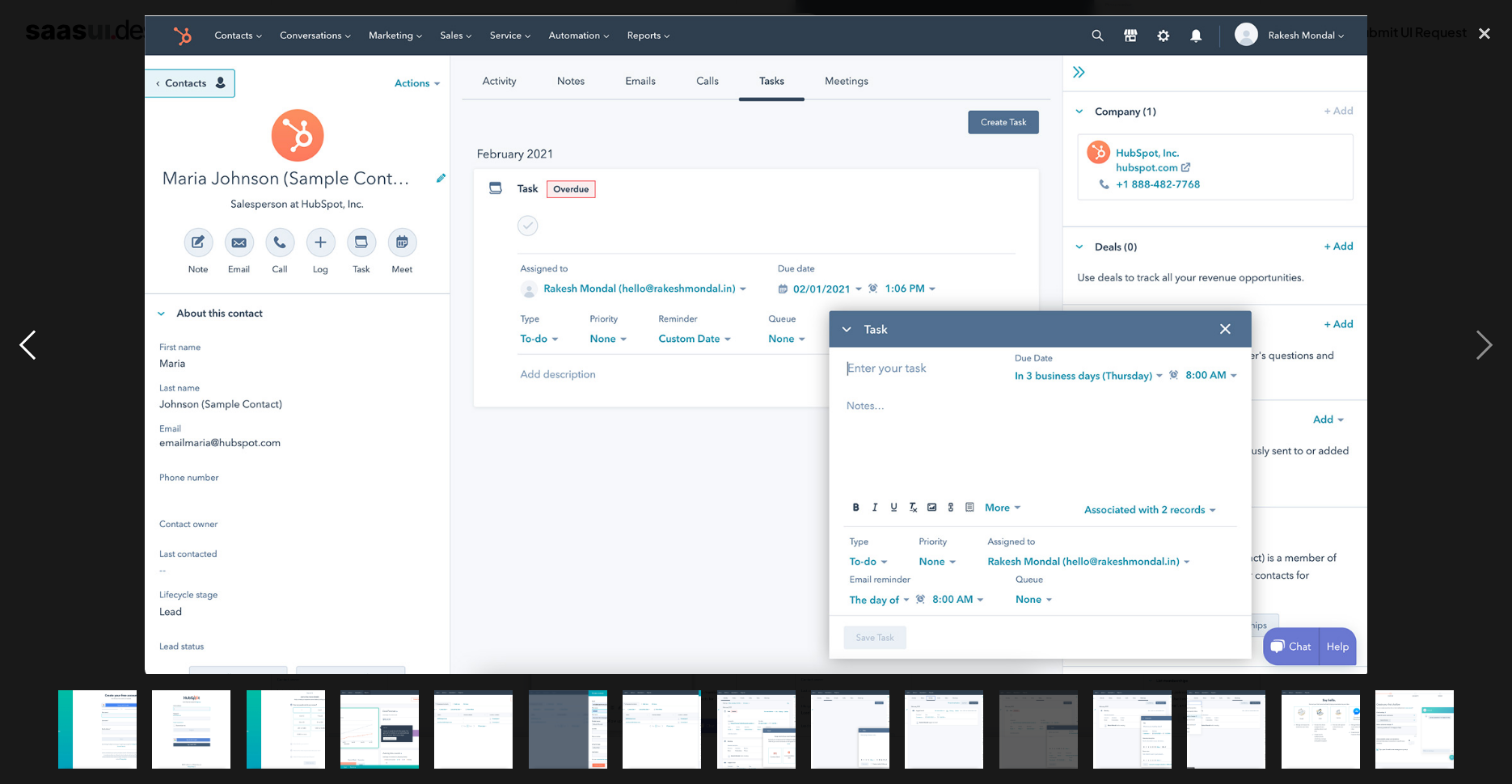
click at [25, 343] on div "previous image" at bounding box center [27, 345] width 55 height 658
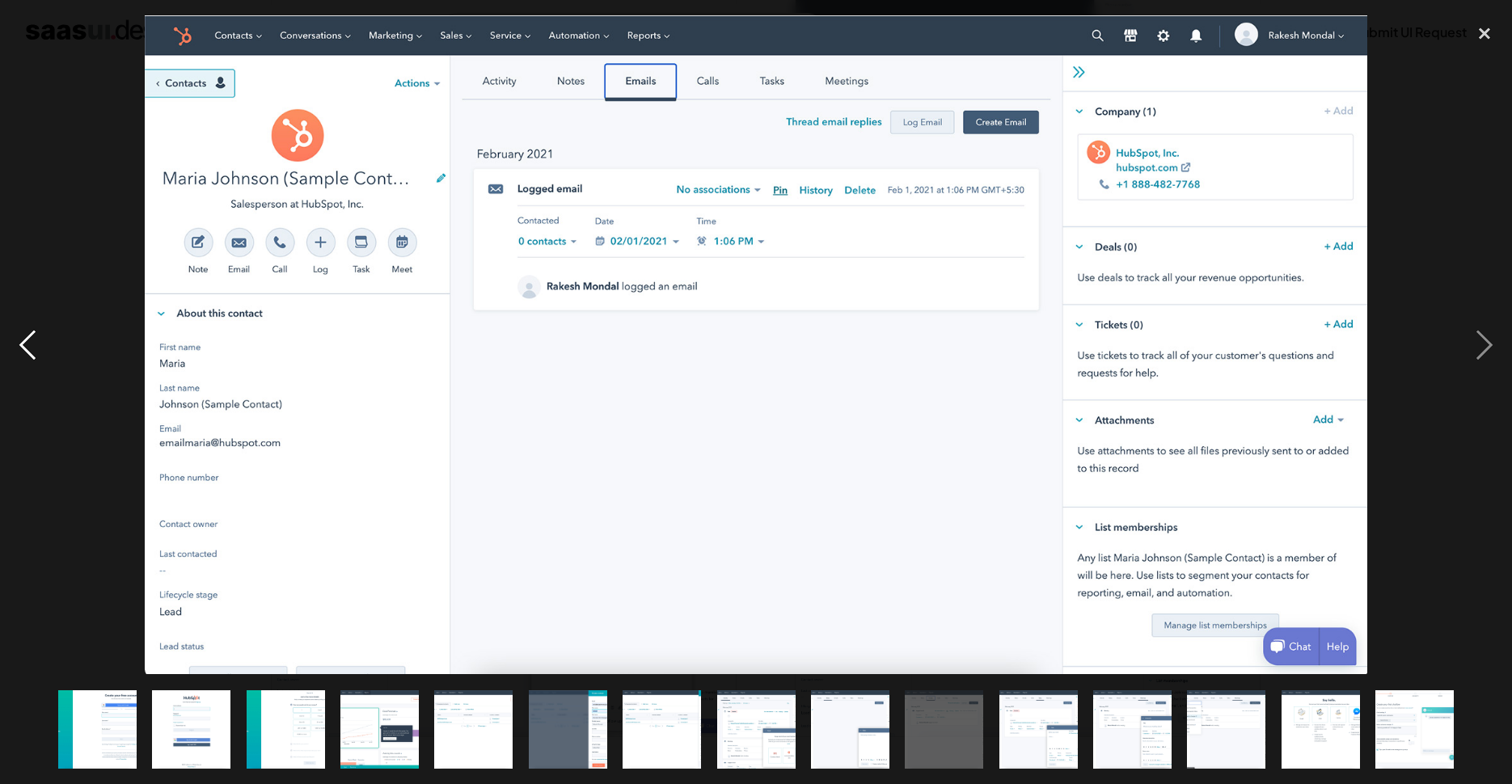
click at [25, 343] on div "previous image" at bounding box center [27, 345] width 55 height 658
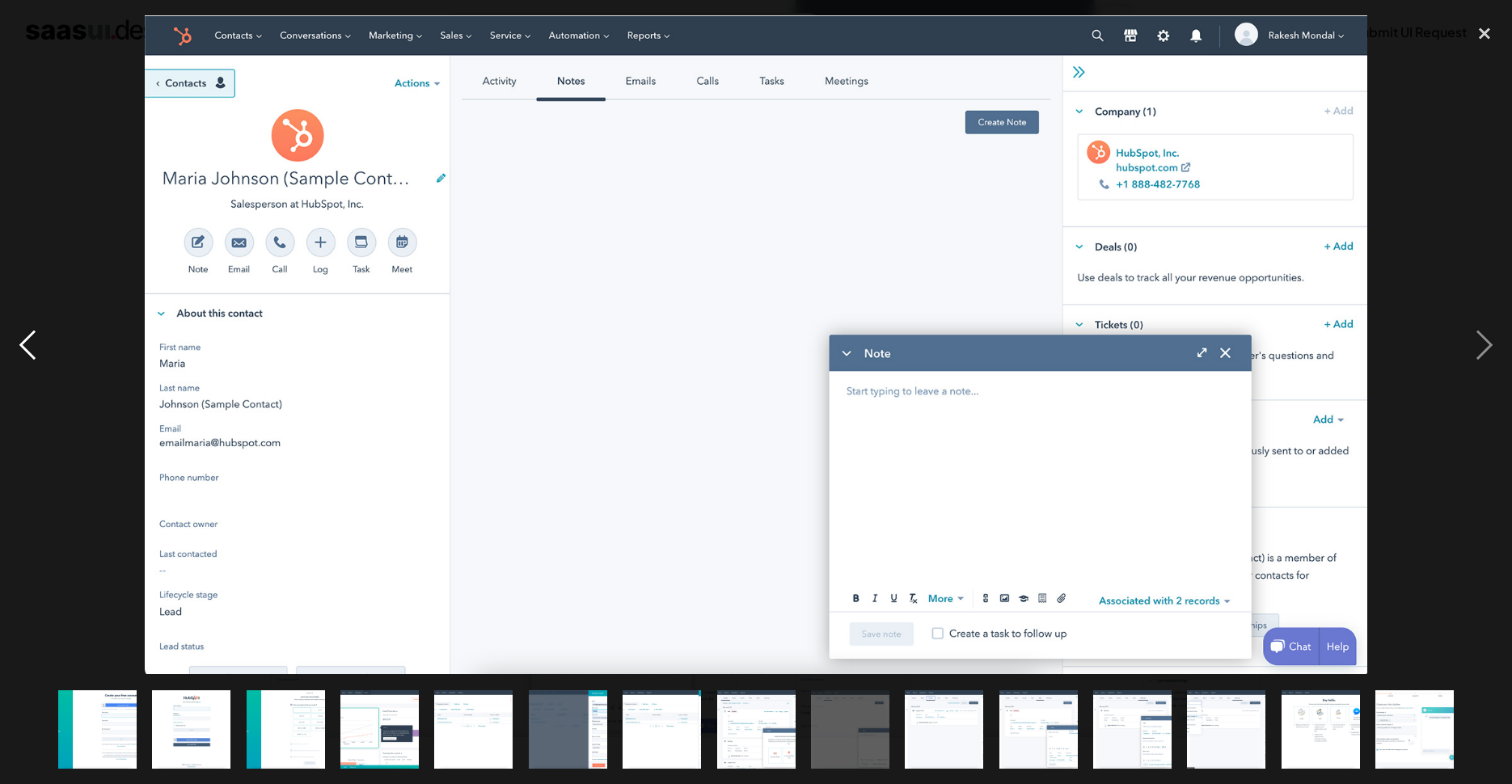
click at [25, 343] on div "previous image" at bounding box center [27, 345] width 55 height 658
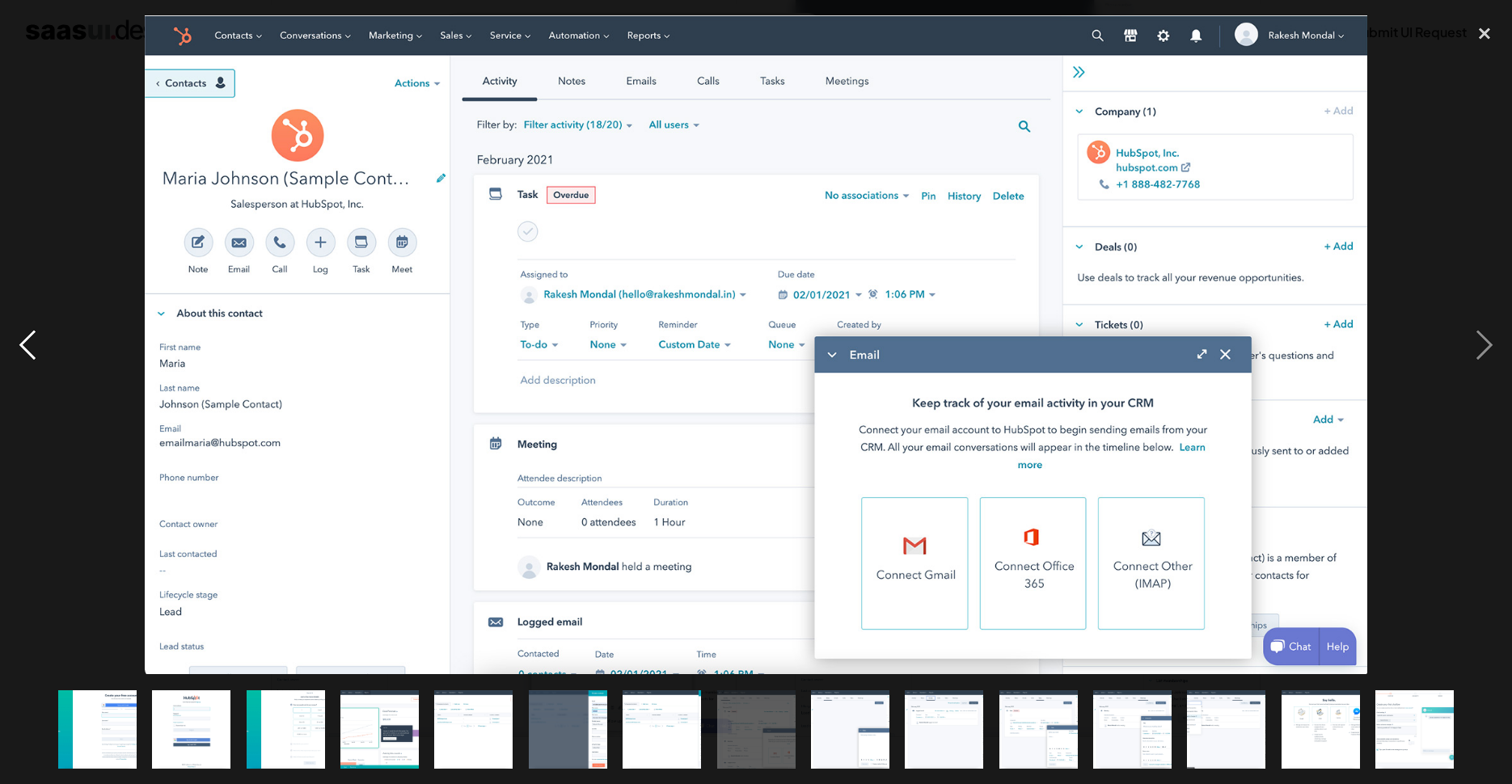
click at [25, 343] on div "previous image" at bounding box center [27, 345] width 55 height 658
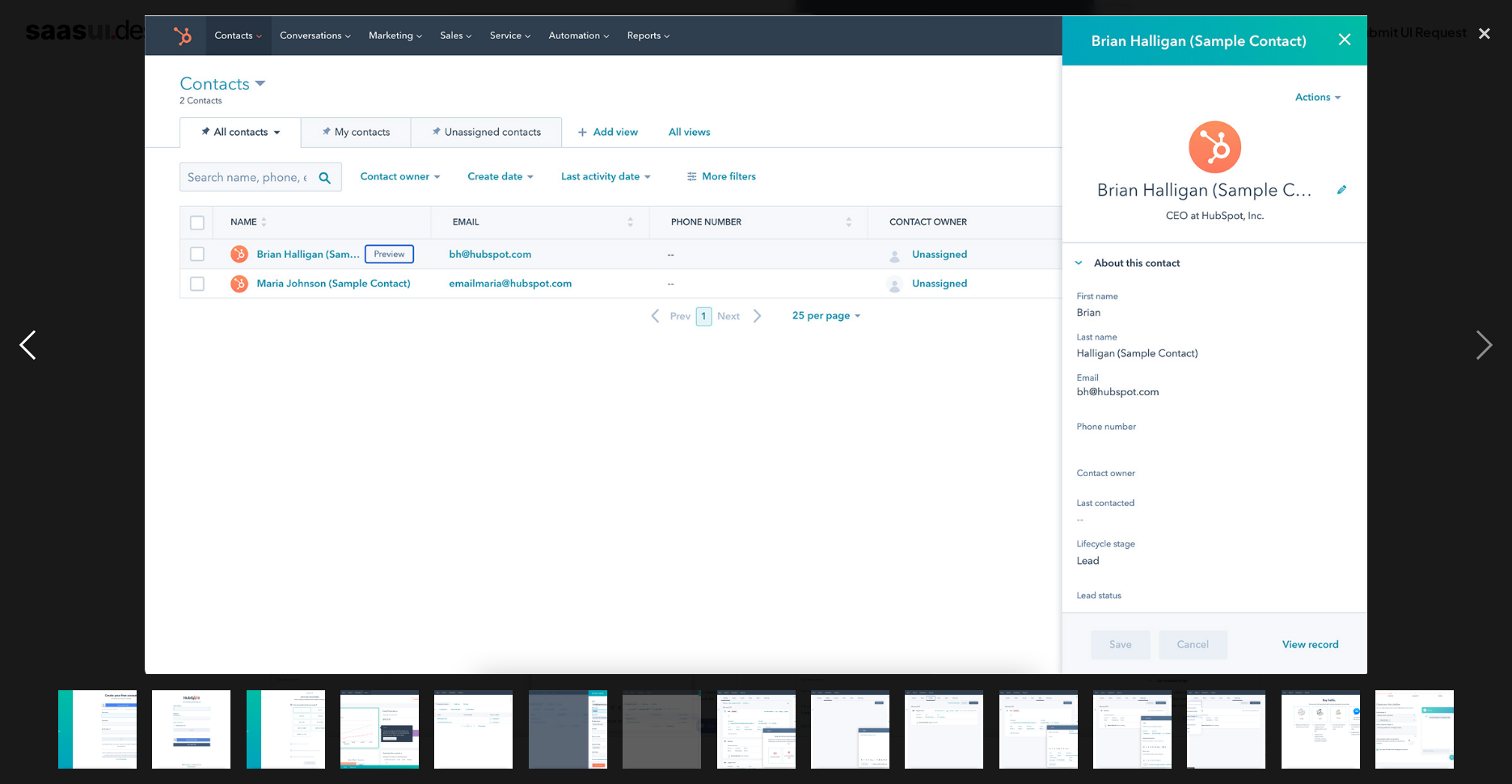
click at [25, 343] on div "previous image" at bounding box center [27, 345] width 55 height 658
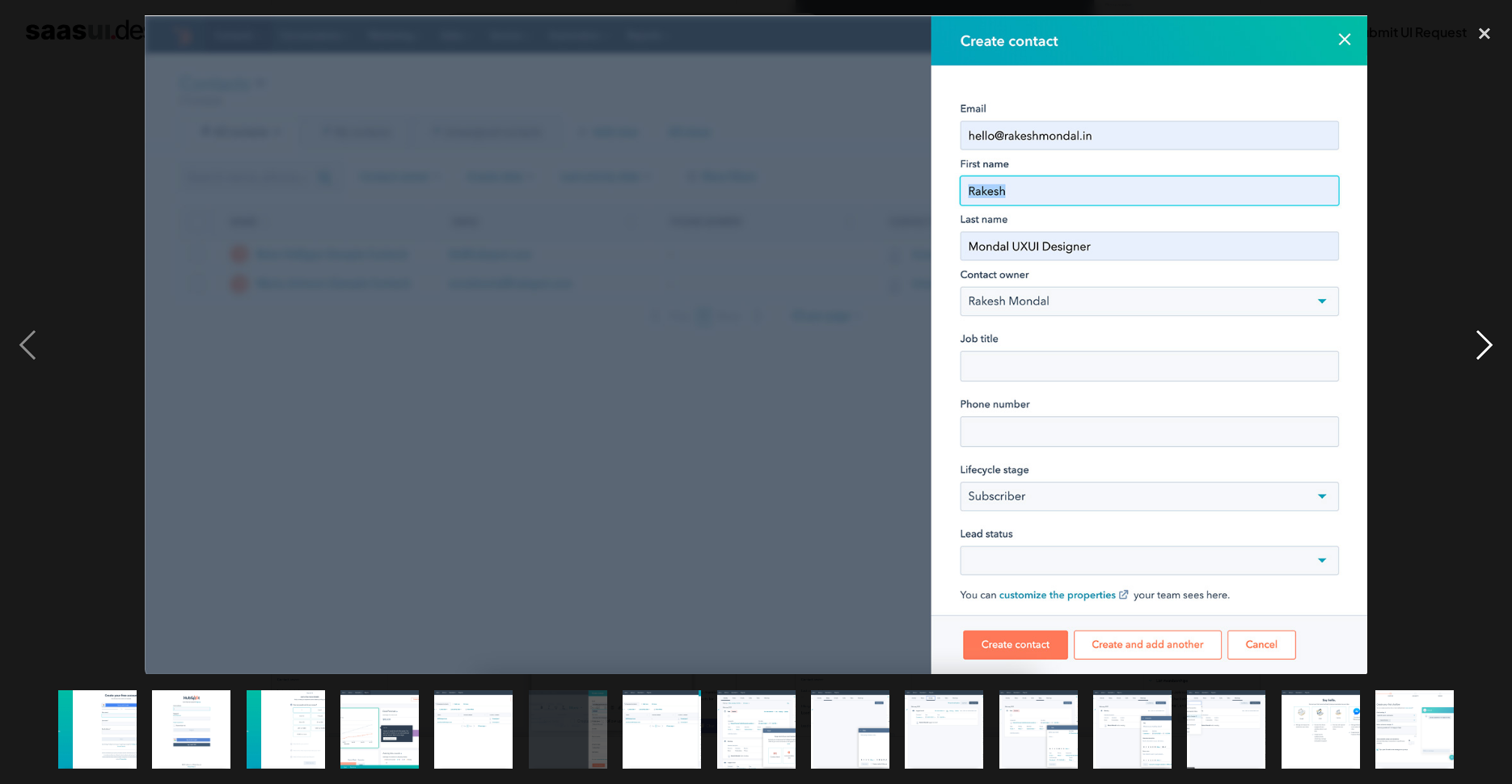
click at [1486, 343] on div "next image" at bounding box center [1484, 345] width 55 height 658
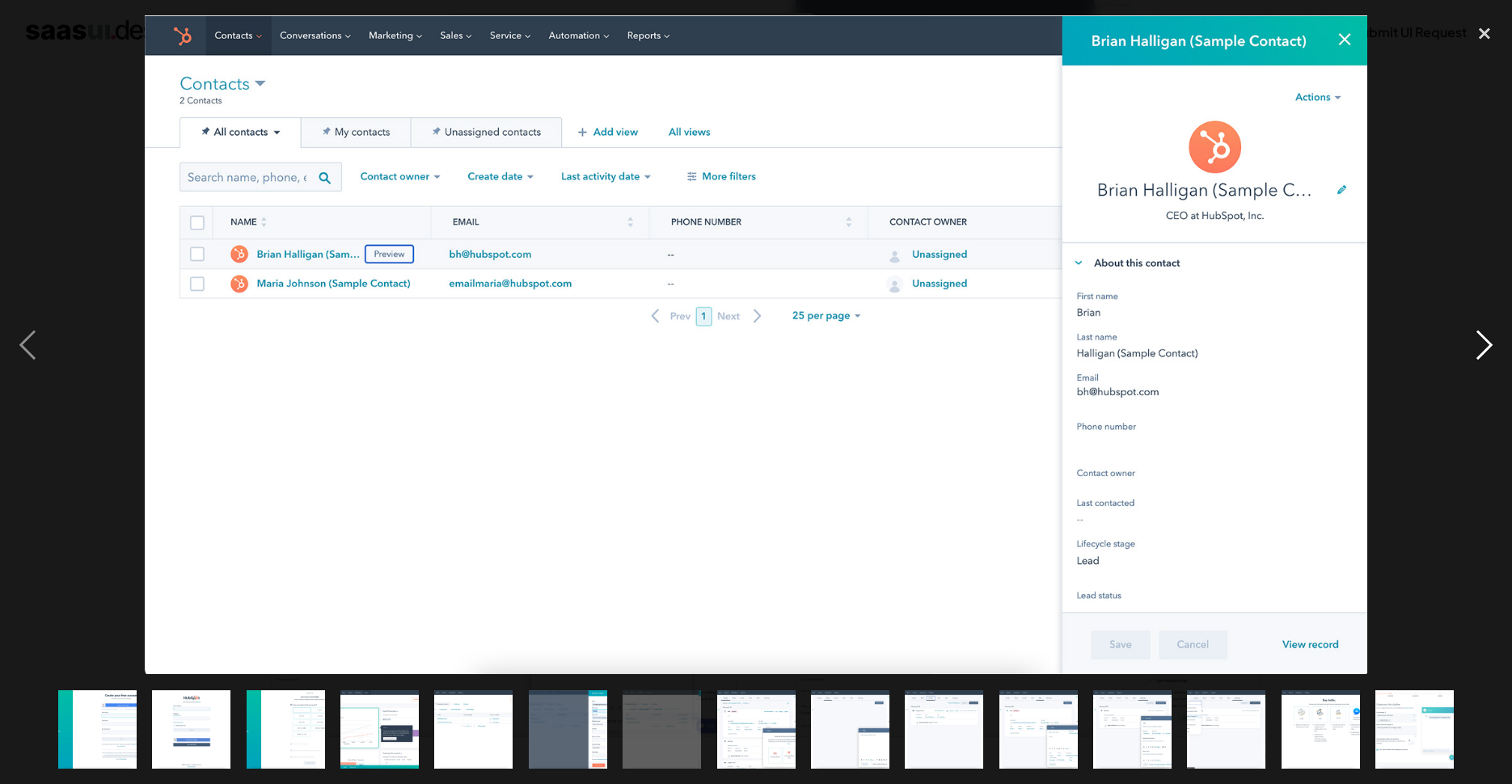
click at [1486, 343] on div "next image" at bounding box center [1484, 345] width 55 height 658
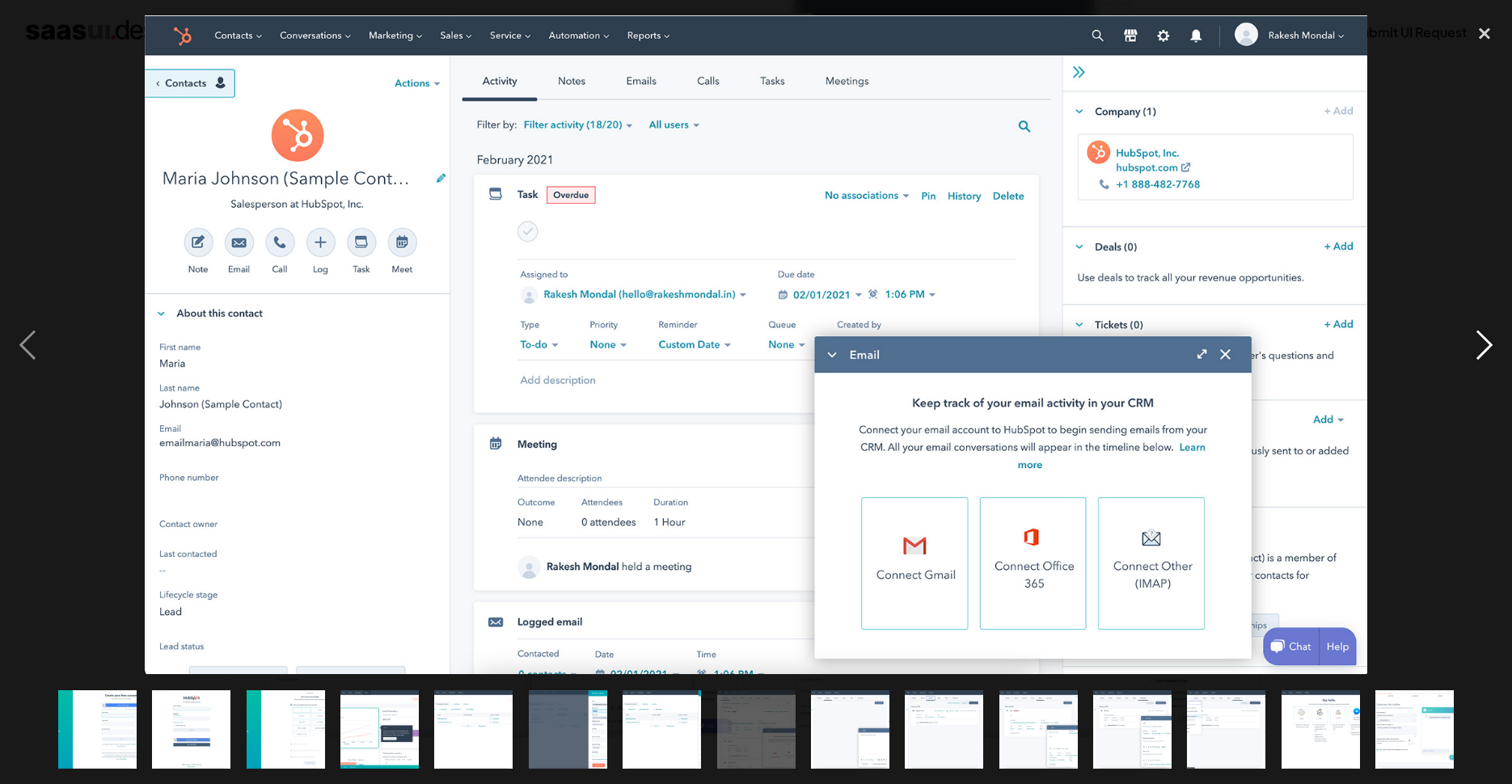
click at [1486, 343] on div "next image" at bounding box center [1484, 345] width 55 height 658
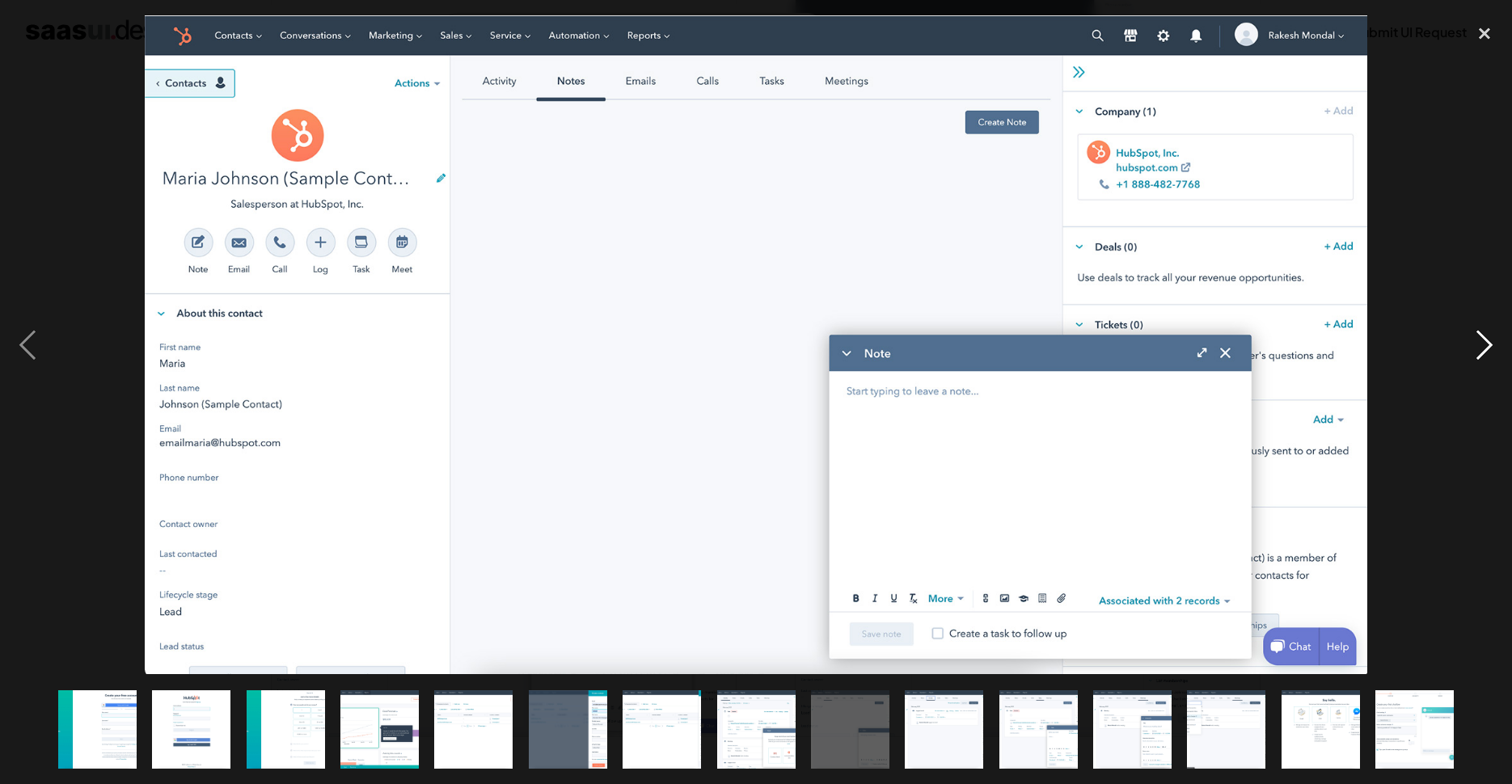
click at [1486, 343] on div "next image" at bounding box center [1484, 345] width 55 height 658
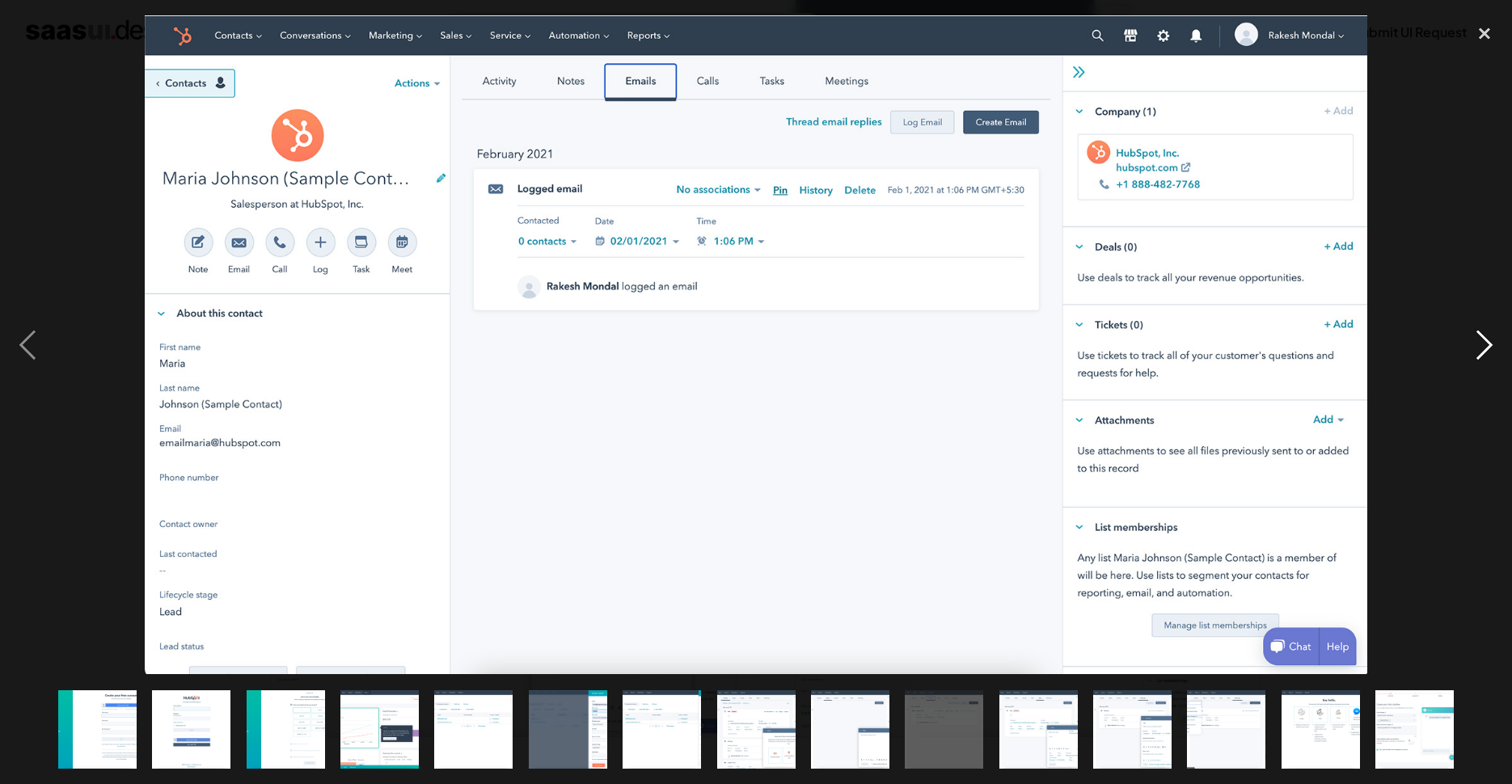
click at [1486, 343] on div "next image" at bounding box center [1484, 345] width 55 height 658
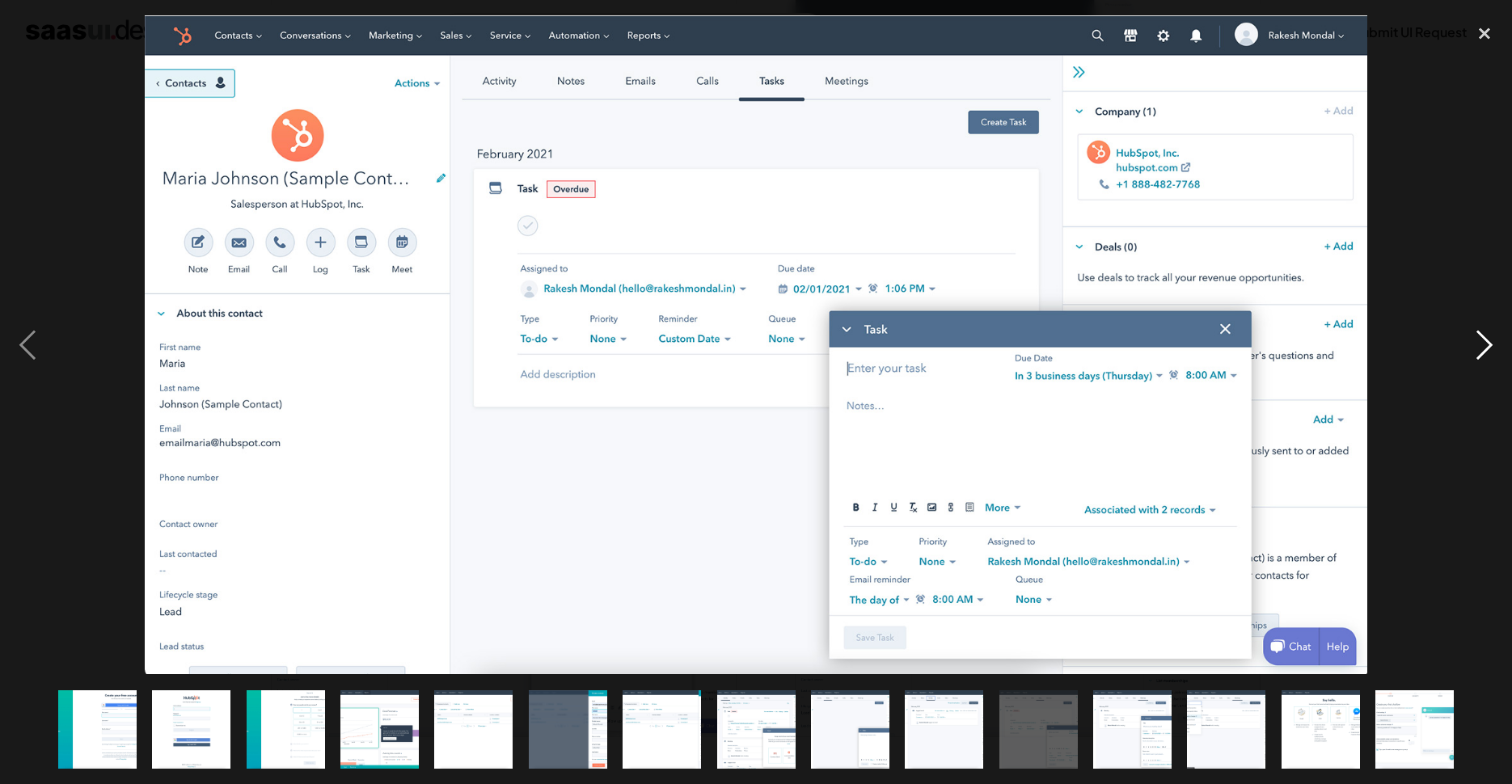
click at [1486, 343] on div "next image" at bounding box center [1484, 345] width 55 height 658
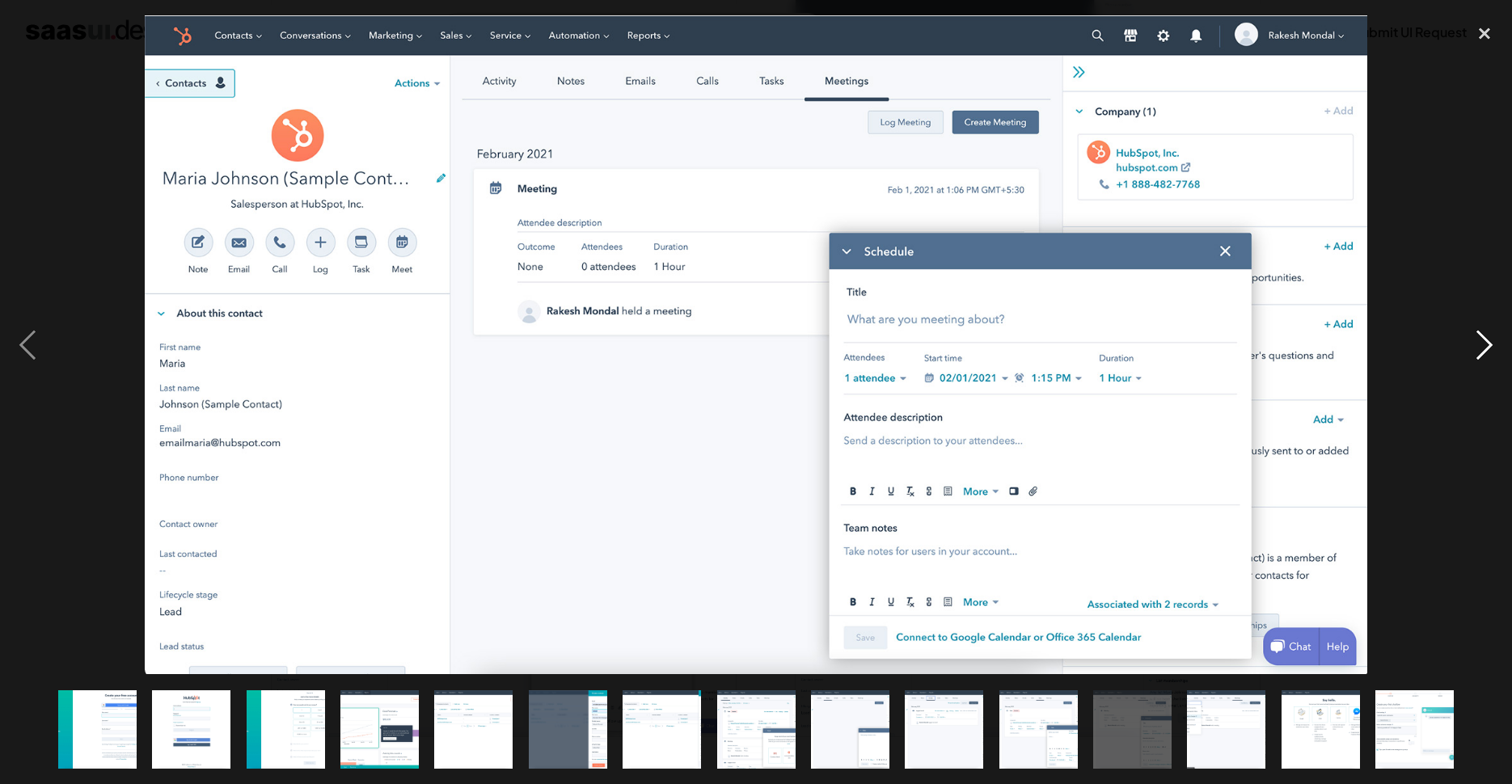
click at [1486, 343] on div "next image" at bounding box center [1484, 345] width 55 height 658
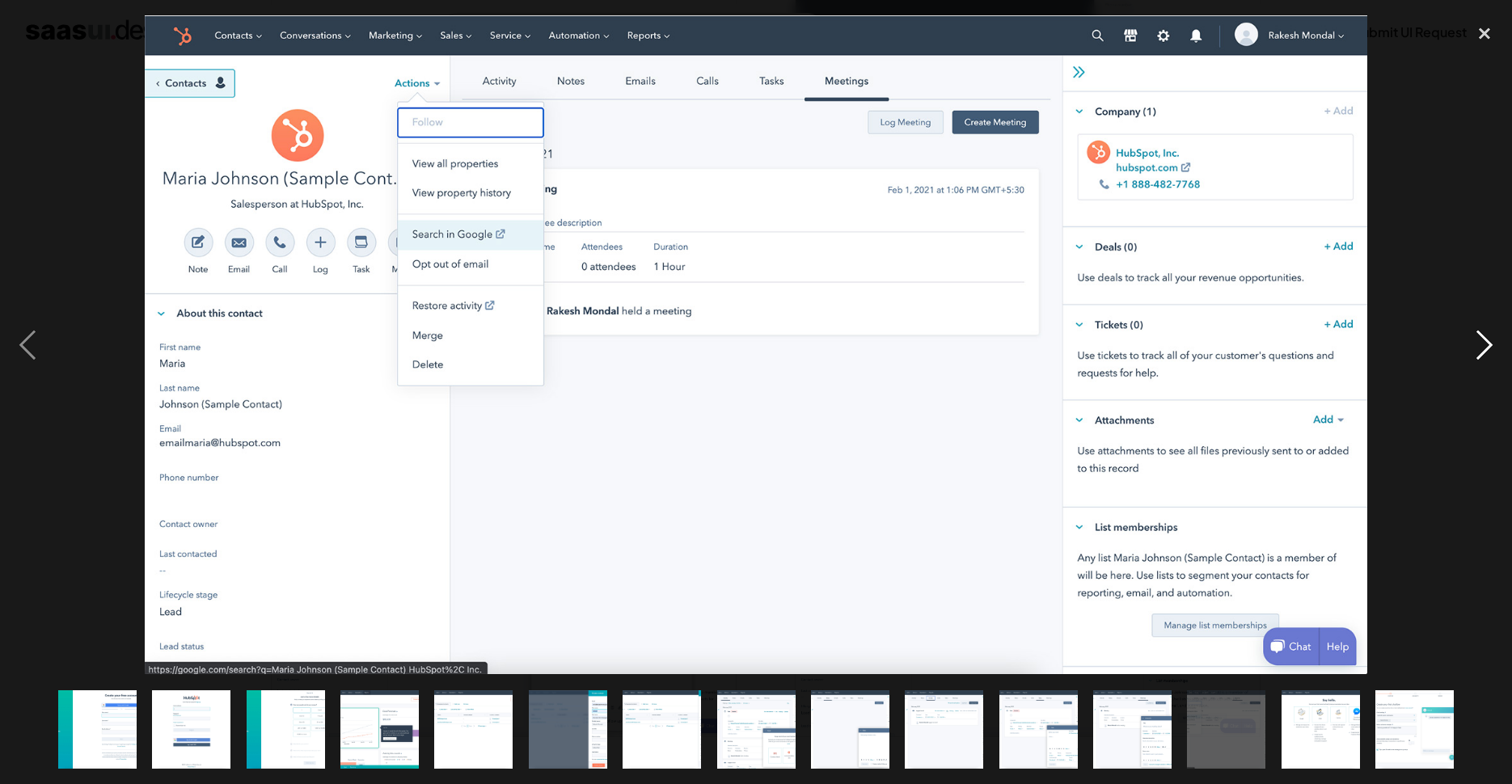
click at [1486, 343] on div "next image" at bounding box center [1484, 345] width 55 height 658
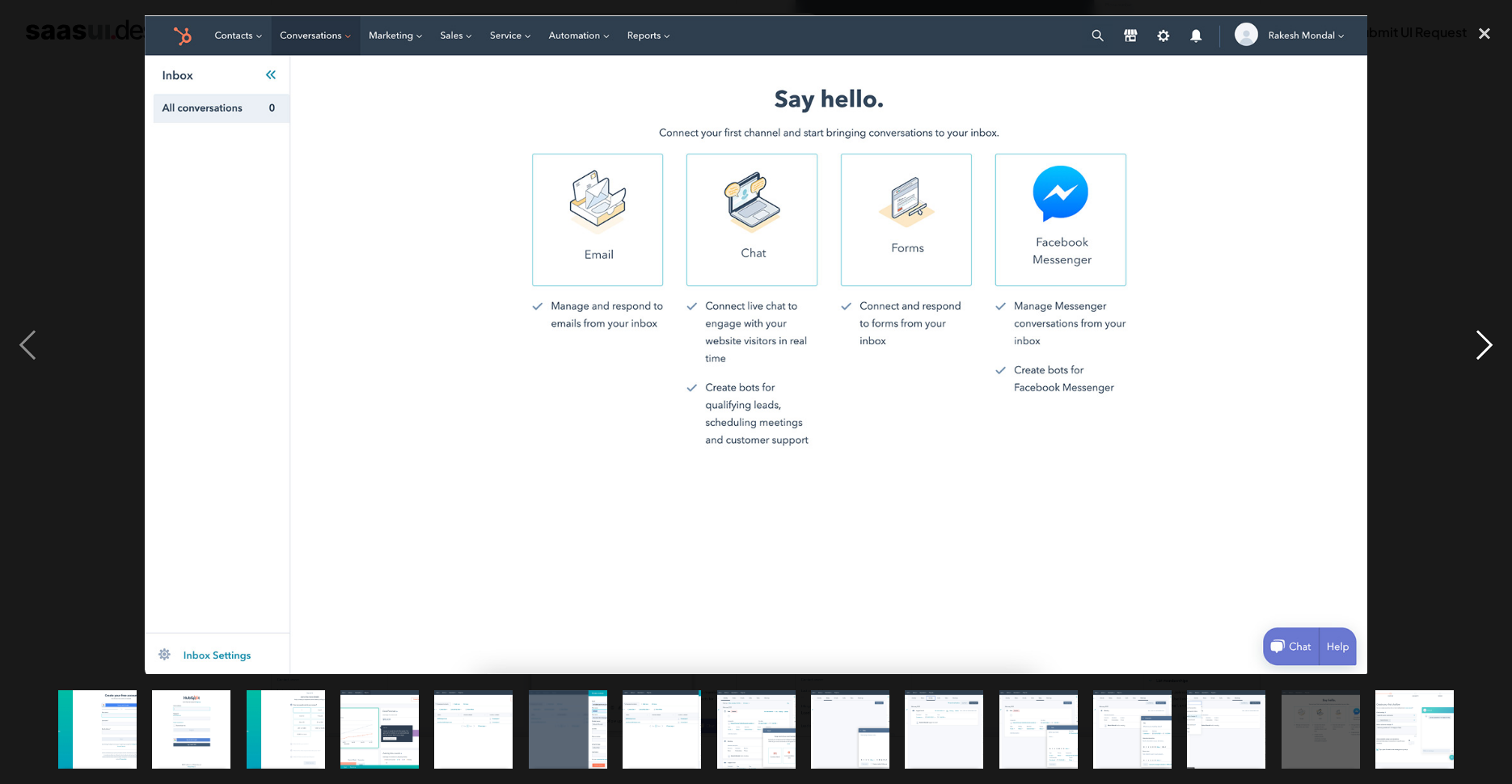
click at [1486, 343] on div "next image" at bounding box center [1484, 345] width 55 height 658
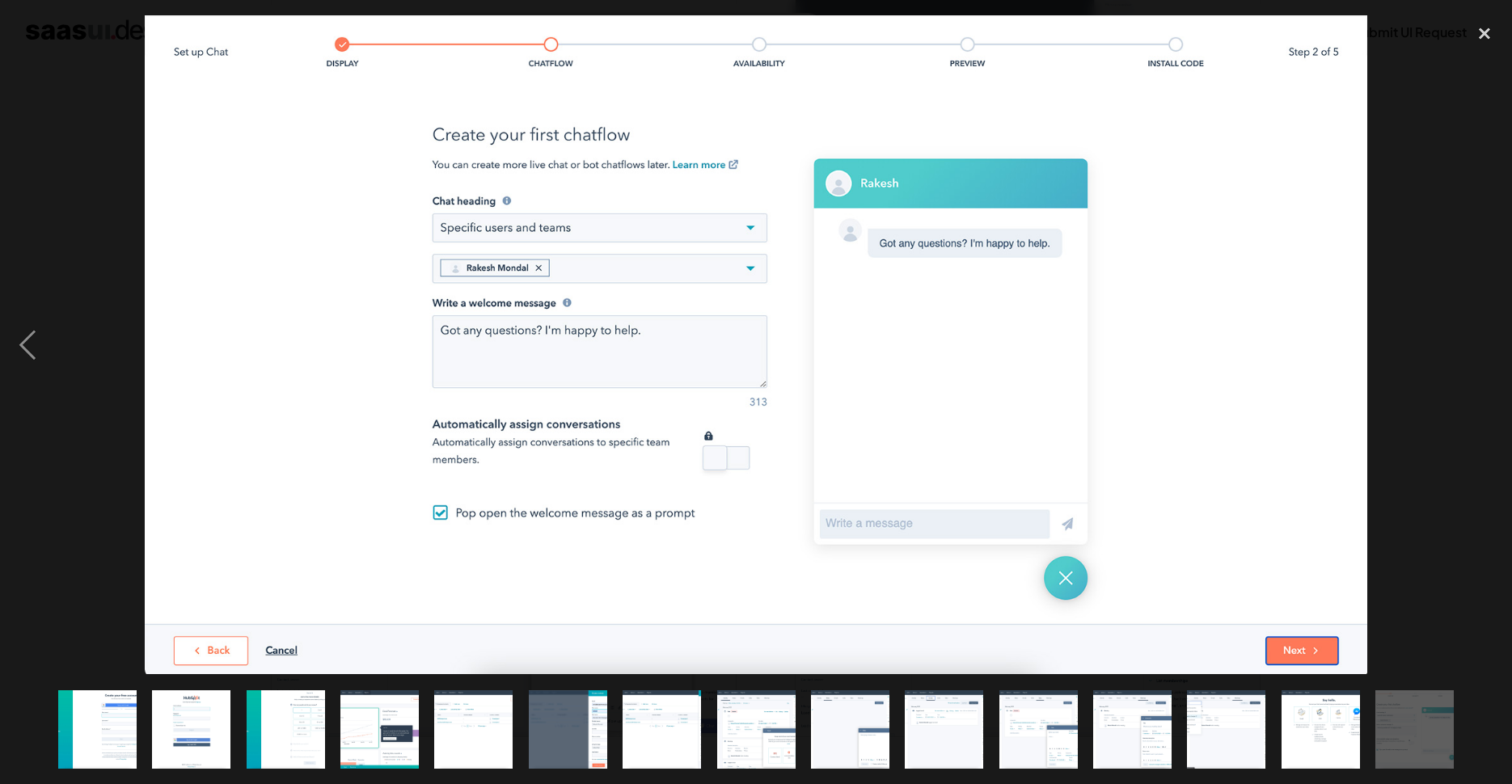
click at [1486, 343] on div "next image" at bounding box center [1484, 345] width 55 height 658
click at [25, 331] on div "previous image" at bounding box center [27, 345] width 55 height 658
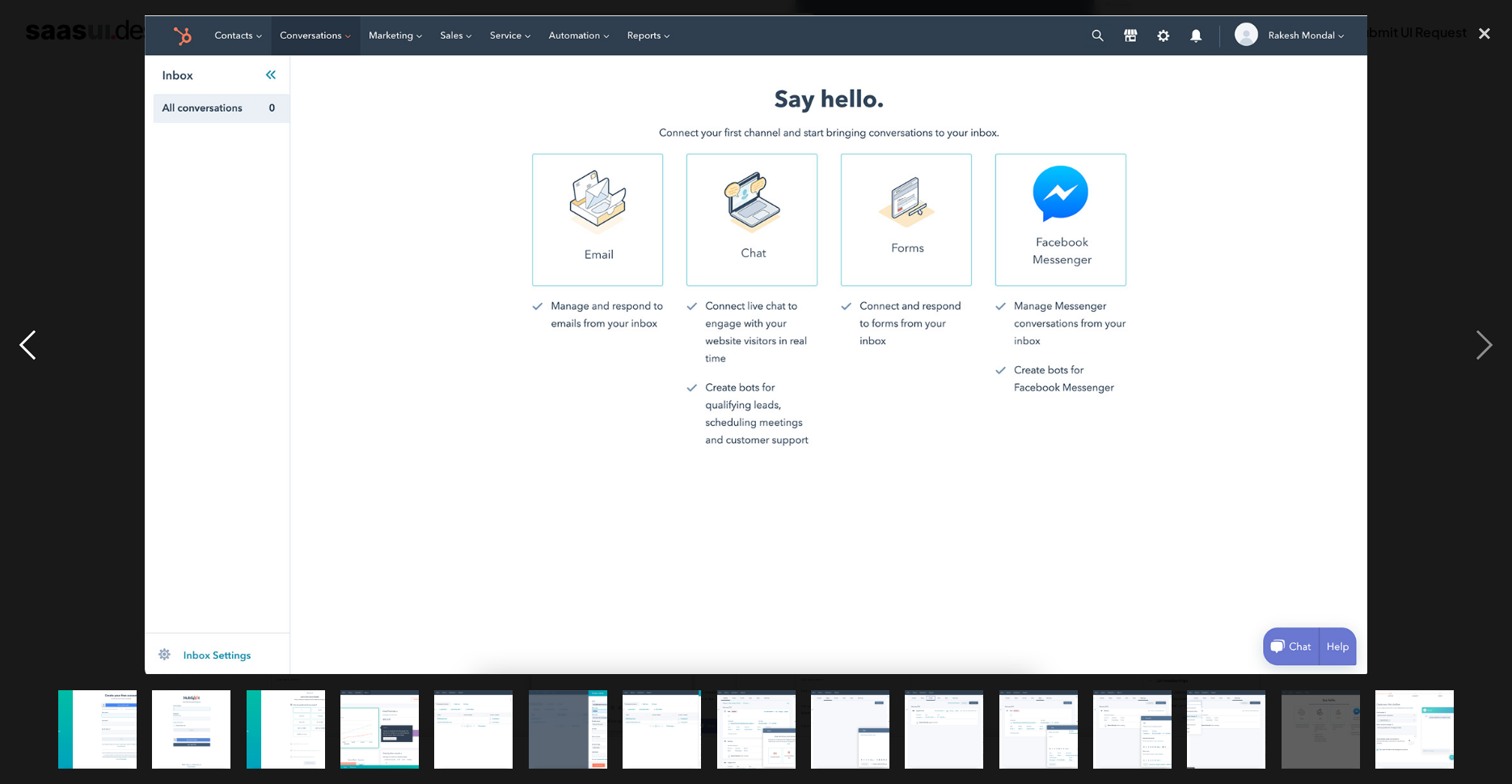
click at [25, 331] on div "previous image" at bounding box center [27, 345] width 55 height 658
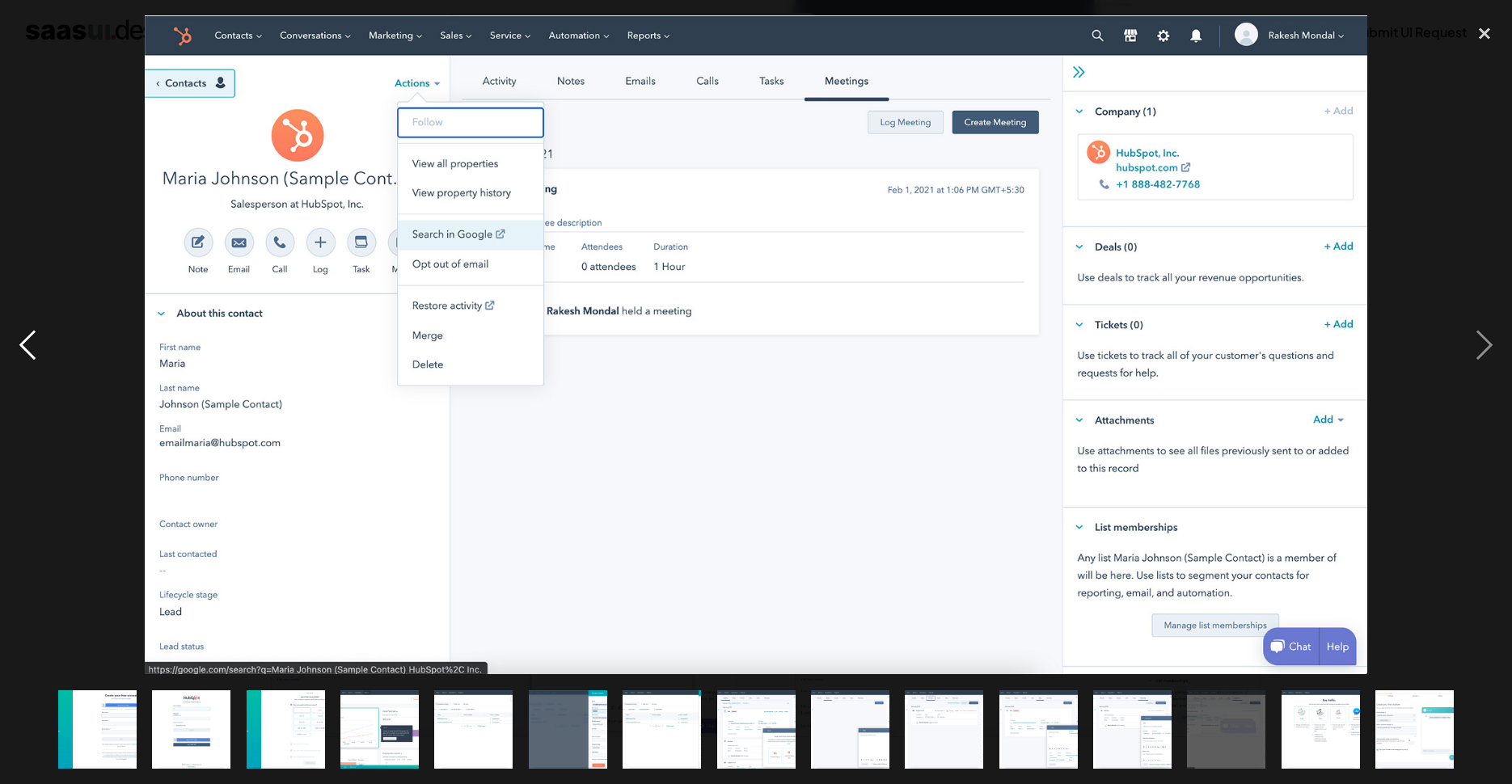
click at [25, 331] on div "previous image" at bounding box center [27, 345] width 55 height 658
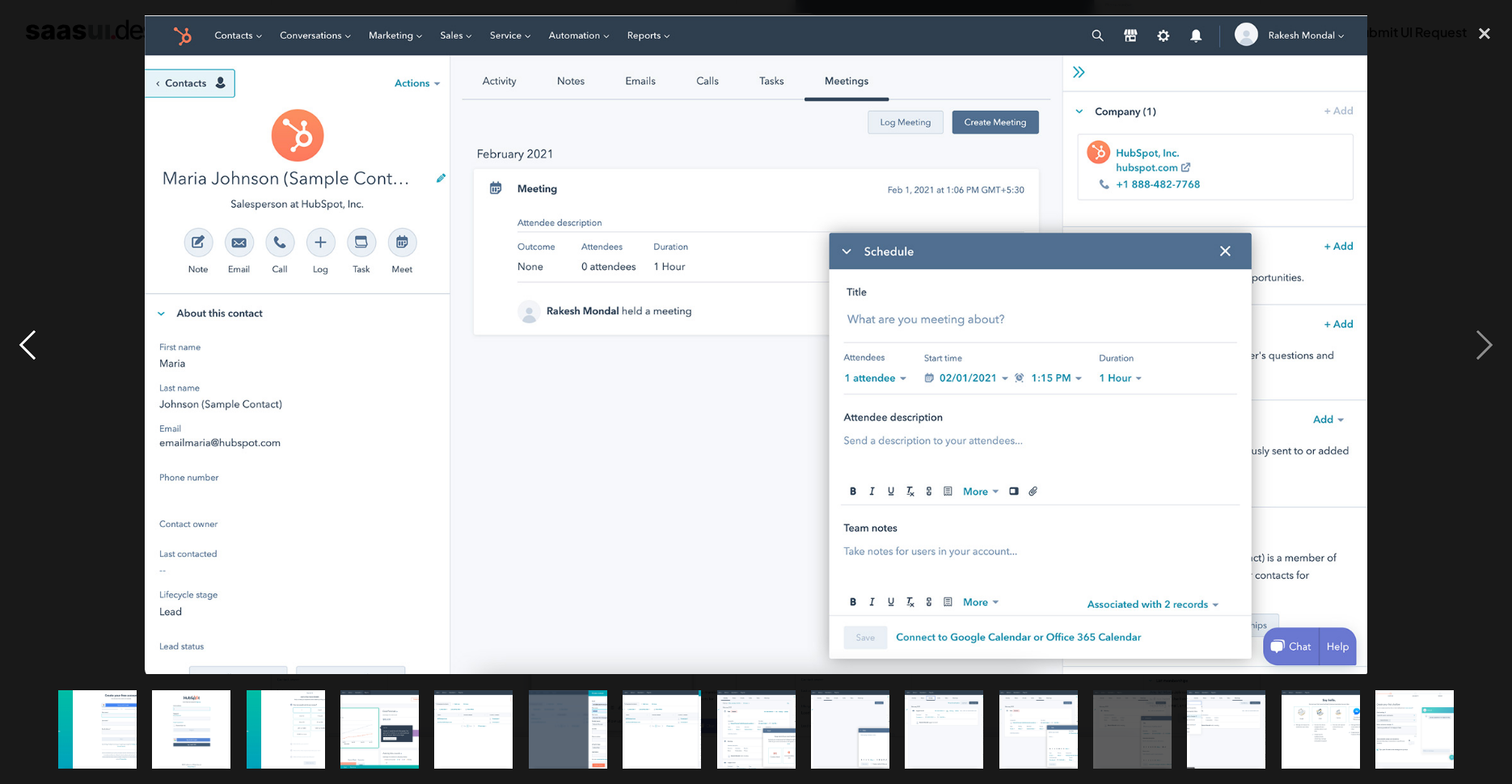
click at [25, 331] on div "previous image" at bounding box center [27, 345] width 55 height 658
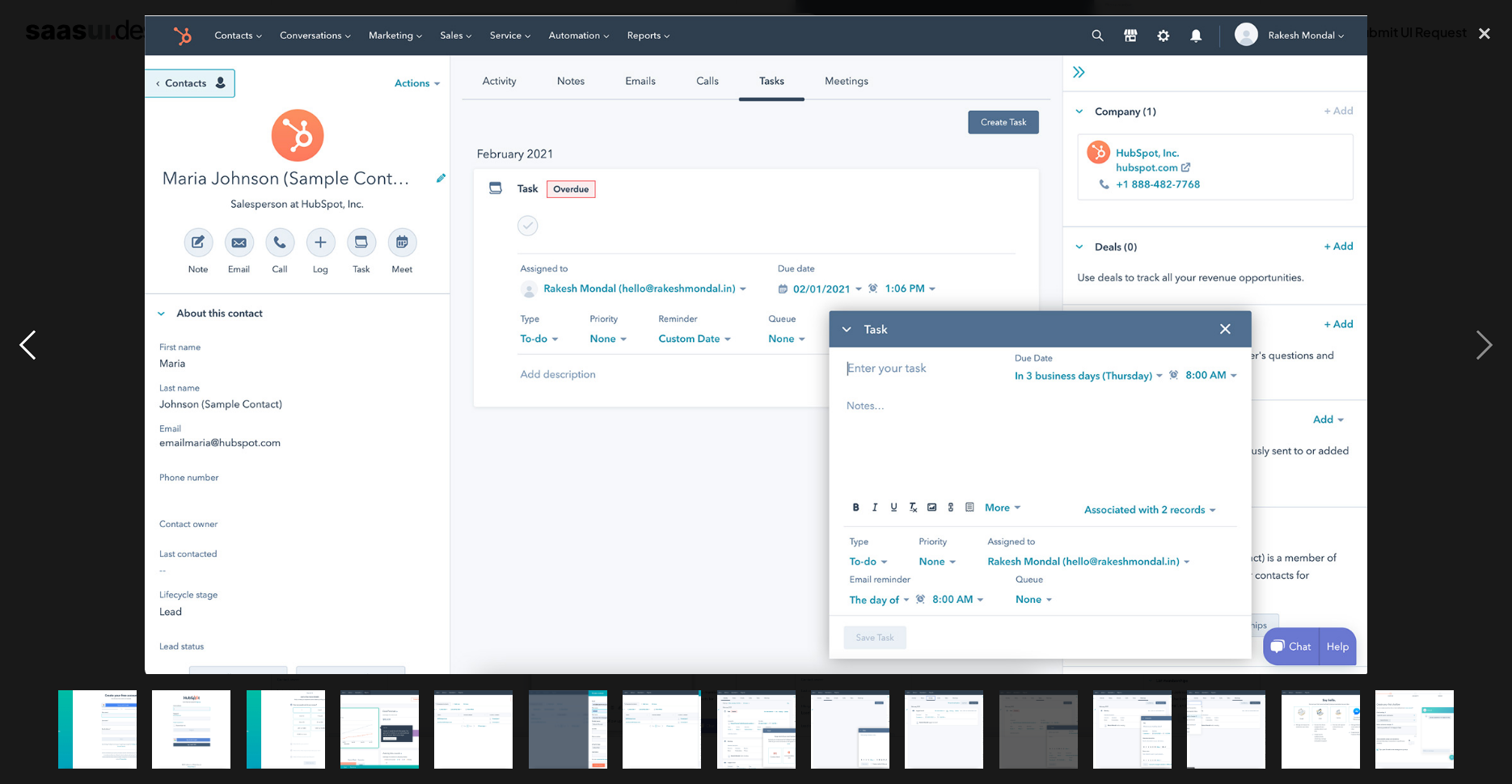
click at [25, 331] on div "previous image" at bounding box center [27, 345] width 55 height 658
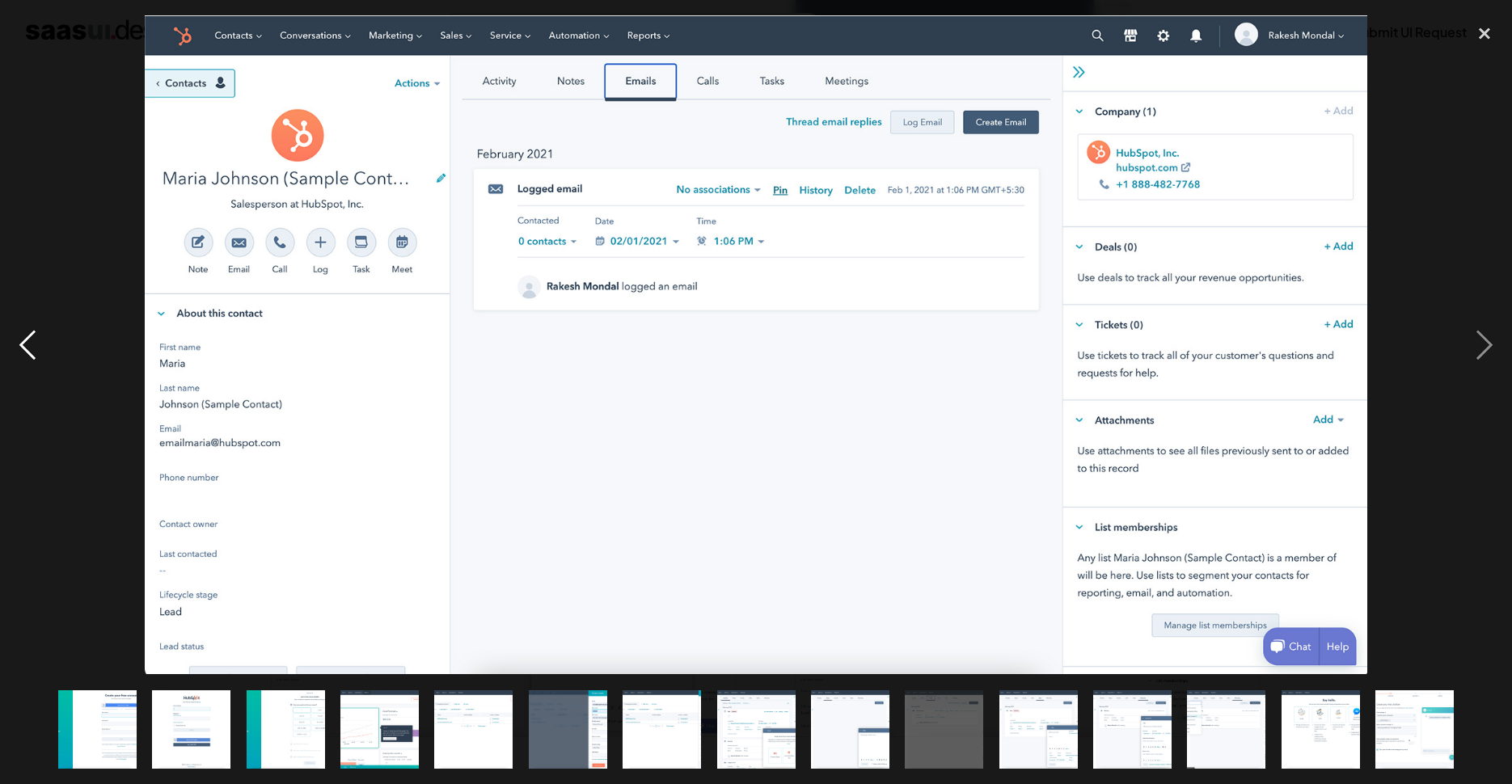
click at [25, 331] on div "previous image" at bounding box center [27, 345] width 55 height 658
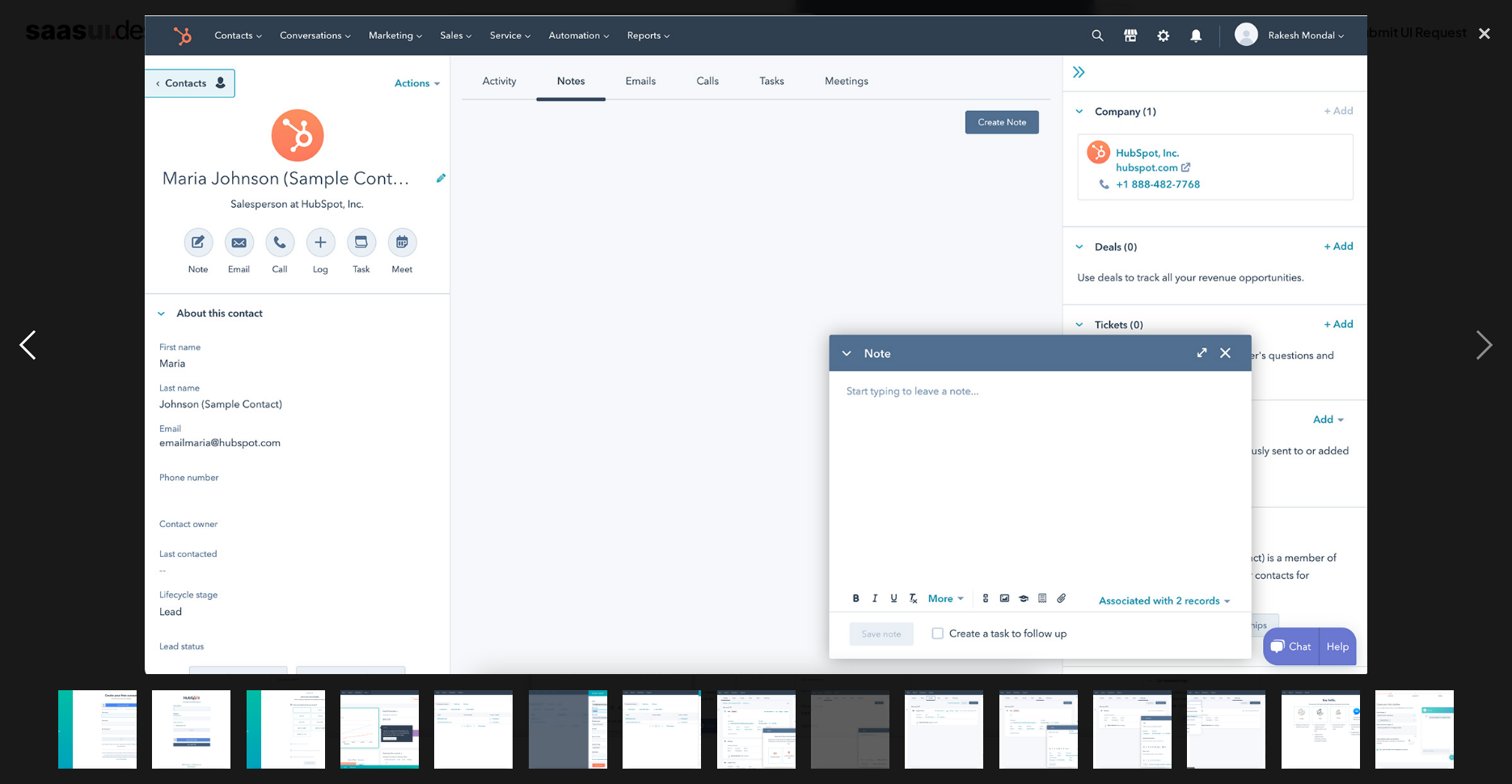
click at [25, 331] on div "previous image" at bounding box center [27, 345] width 55 height 658
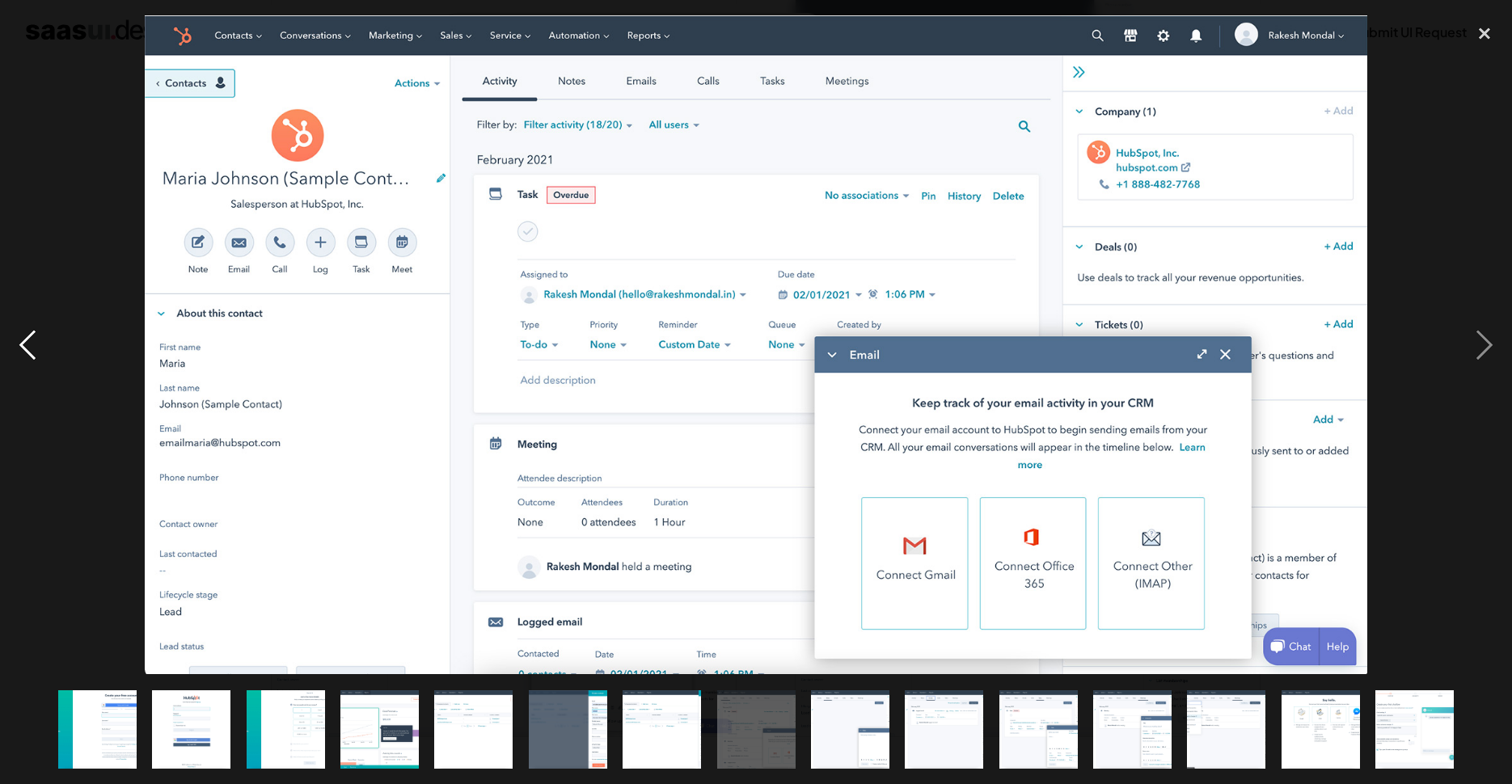
click at [25, 331] on div "previous image" at bounding box center [27, 345] width 55 height 658
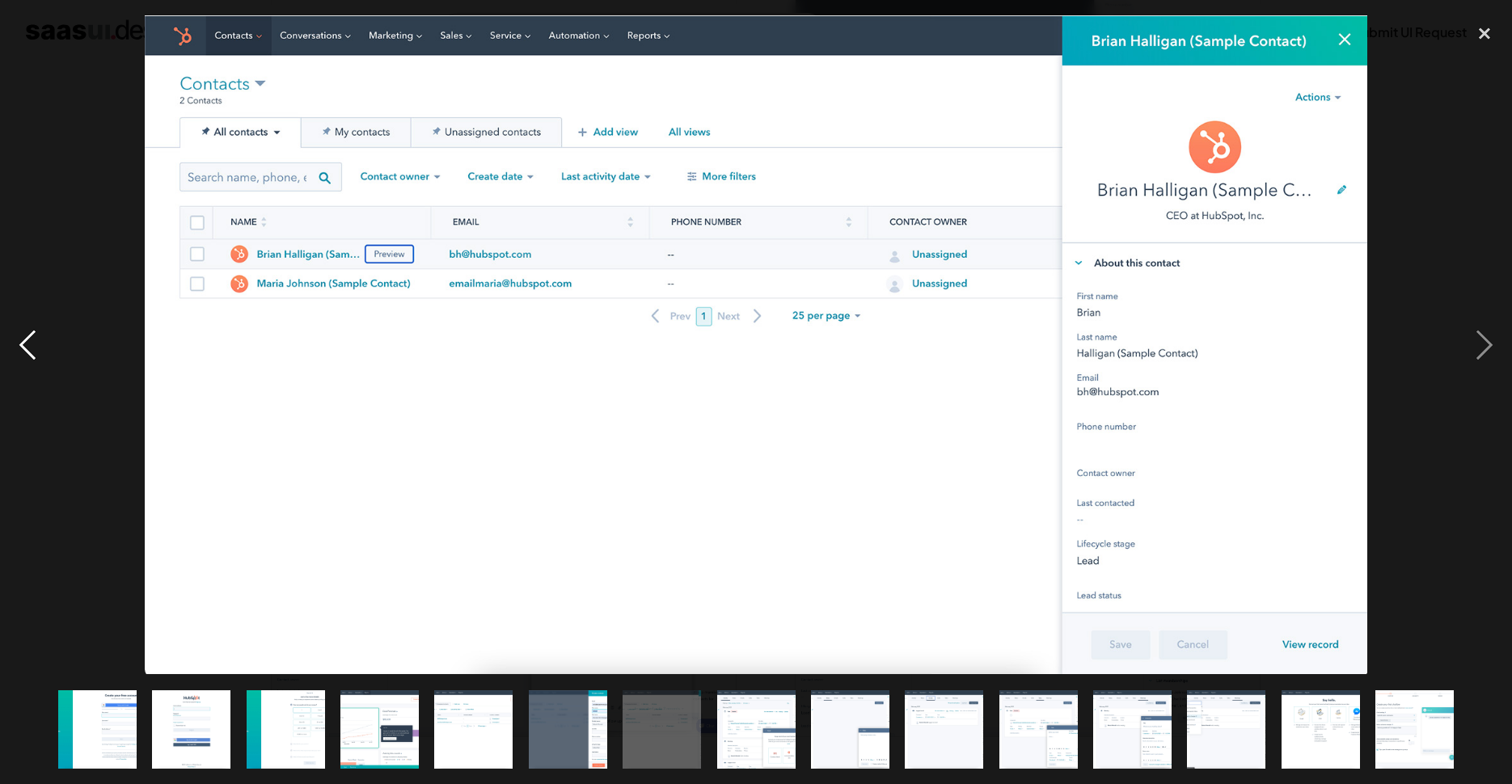
click at [25, 331] on div "previous image" at bounding box center [27, 345] width 55 height 658
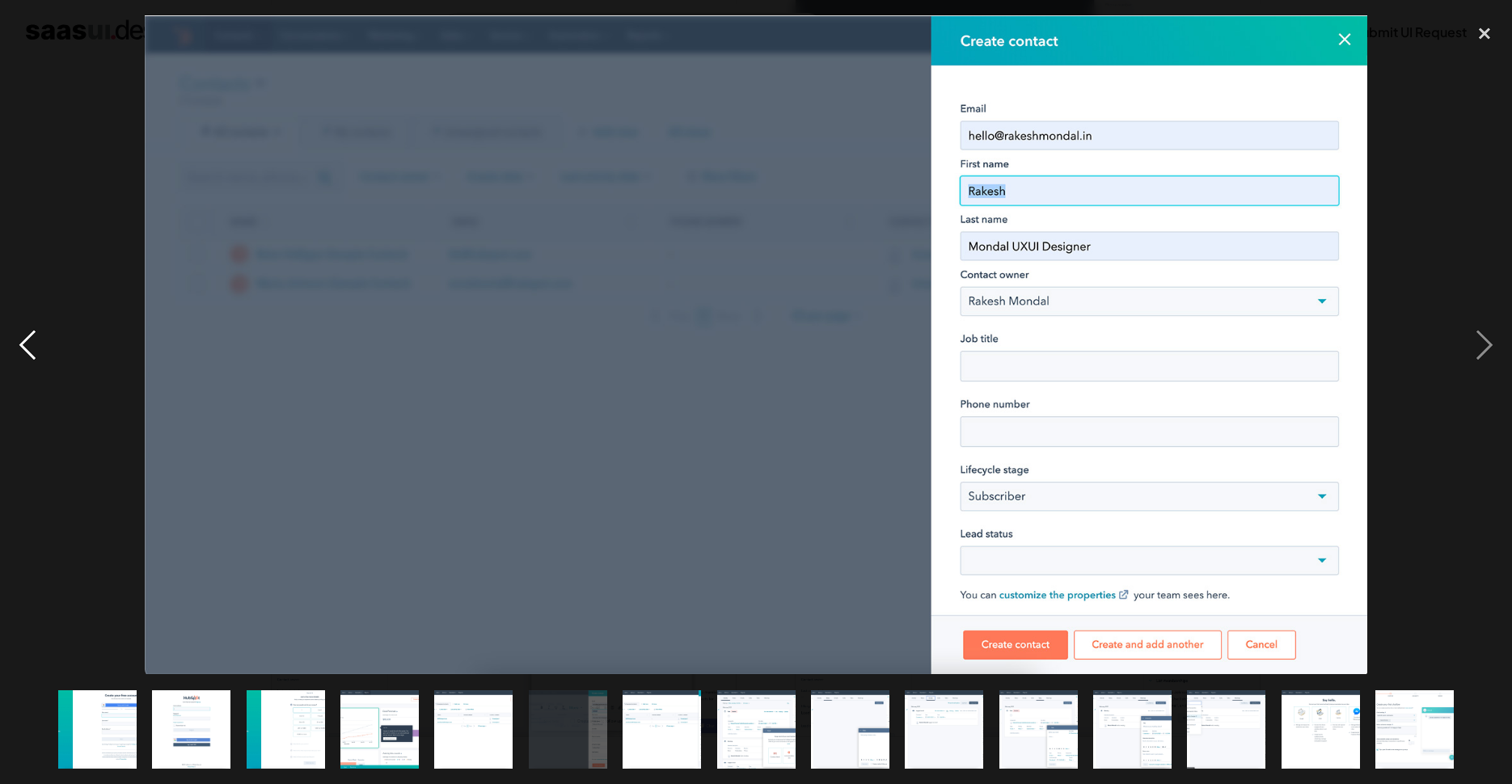
click at [25, 331] on div "previous image" at bounding box center [27, 345] width 55 height 658
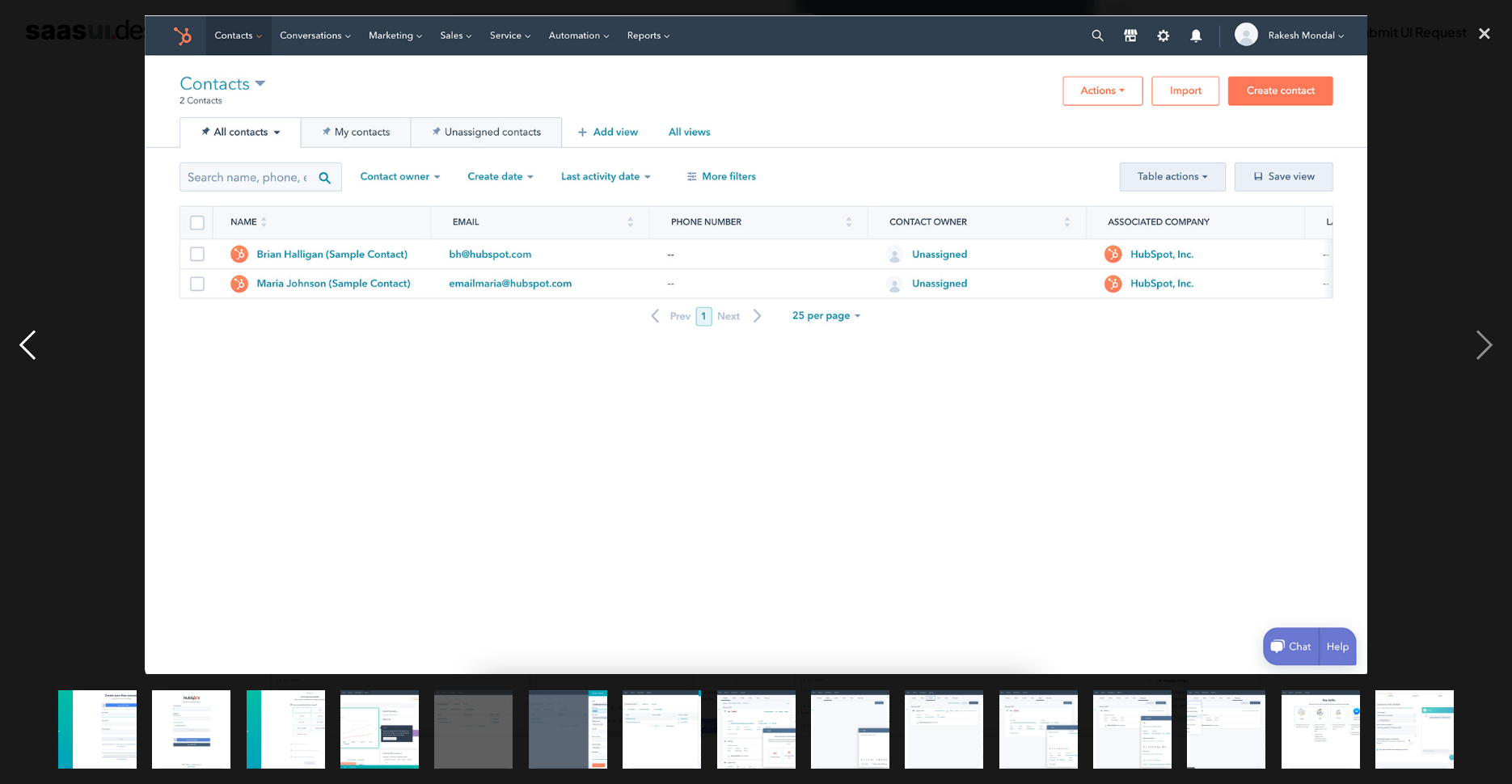
click at [25, 331] on div "previous image" at bounding box center [27, 345] width 55 height 658
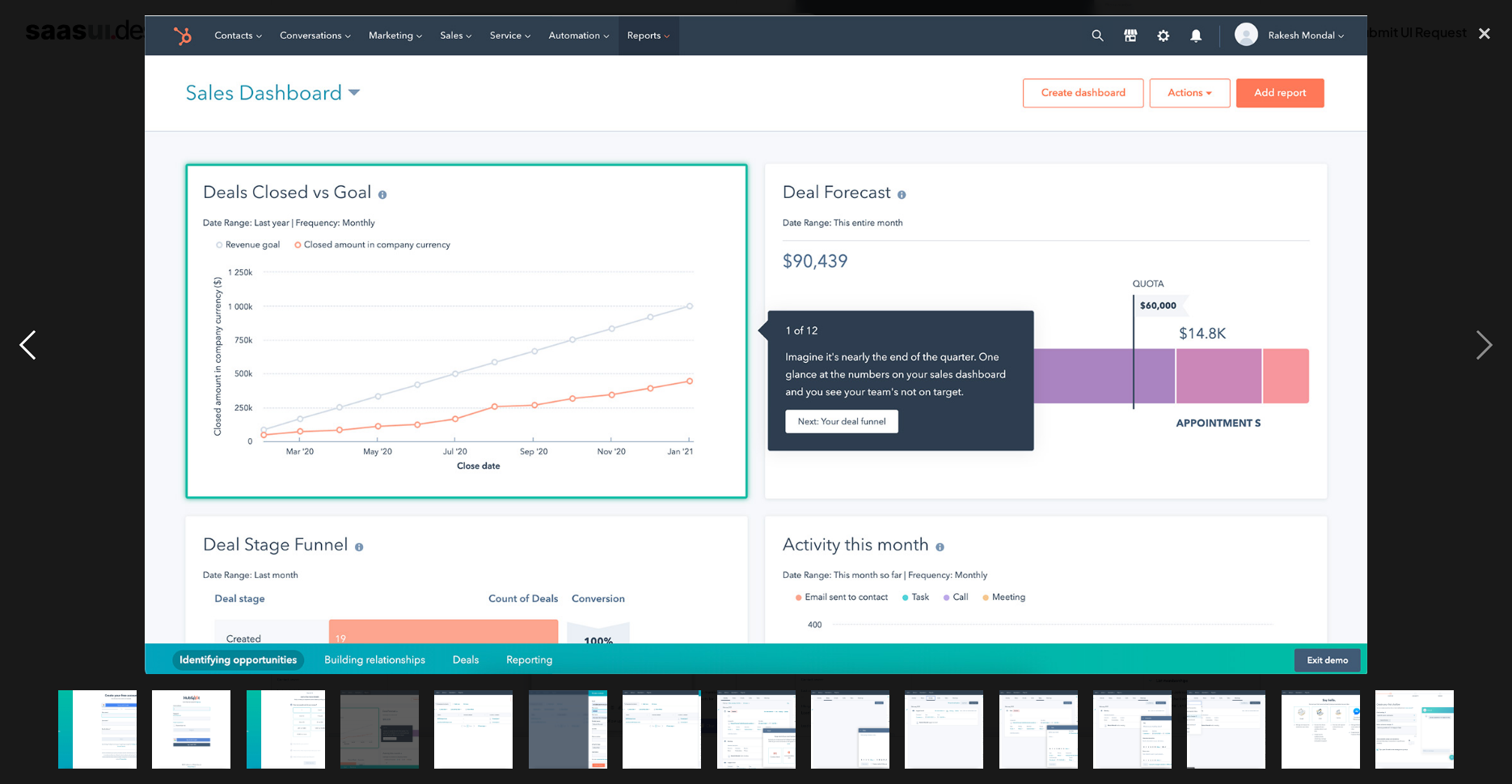
click at [25, 331] on div "previous image" at bounding box center [27, 345] width 55 height 658
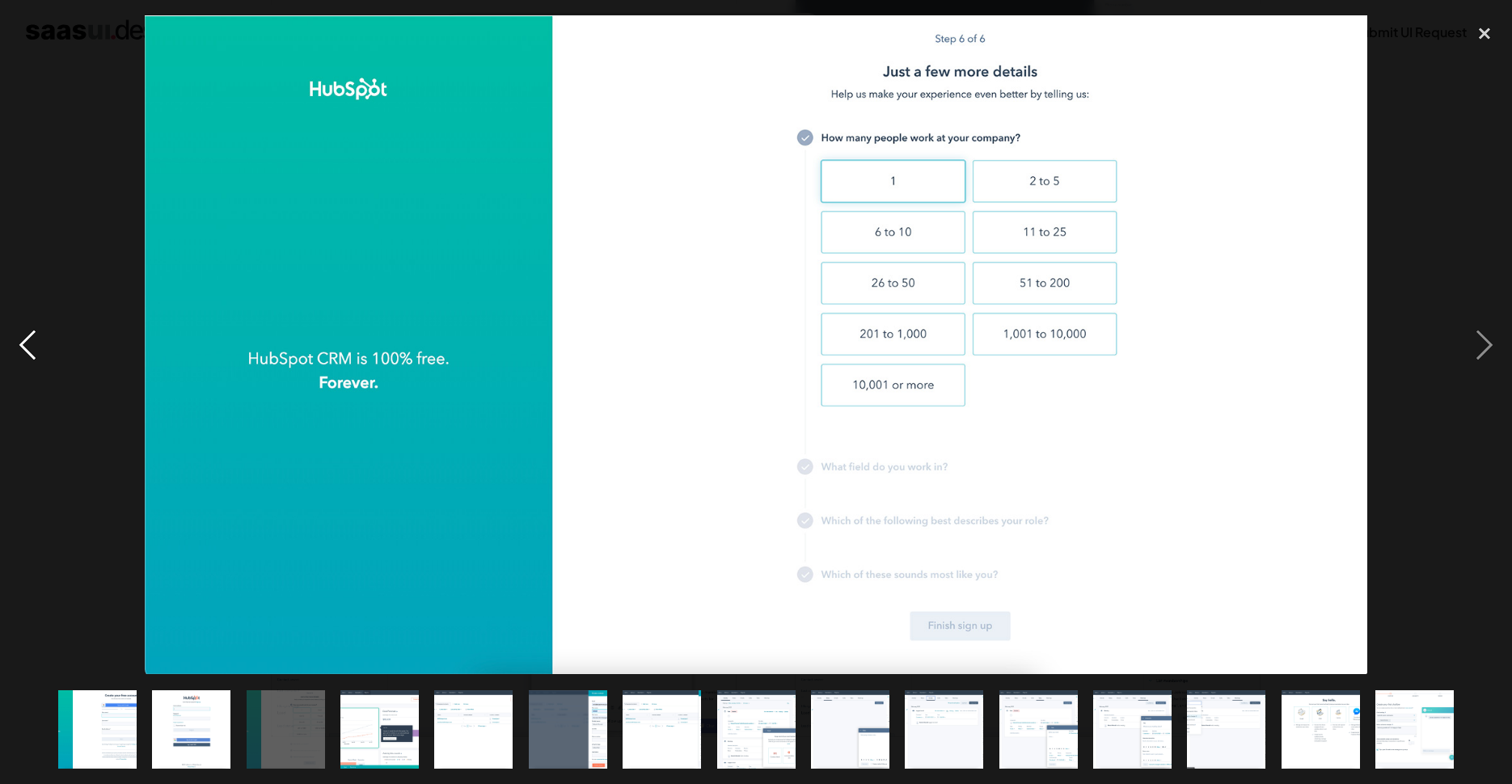
click at [25, 331] on div "previous image" at bounding box center [27, 345] width 55 height 658
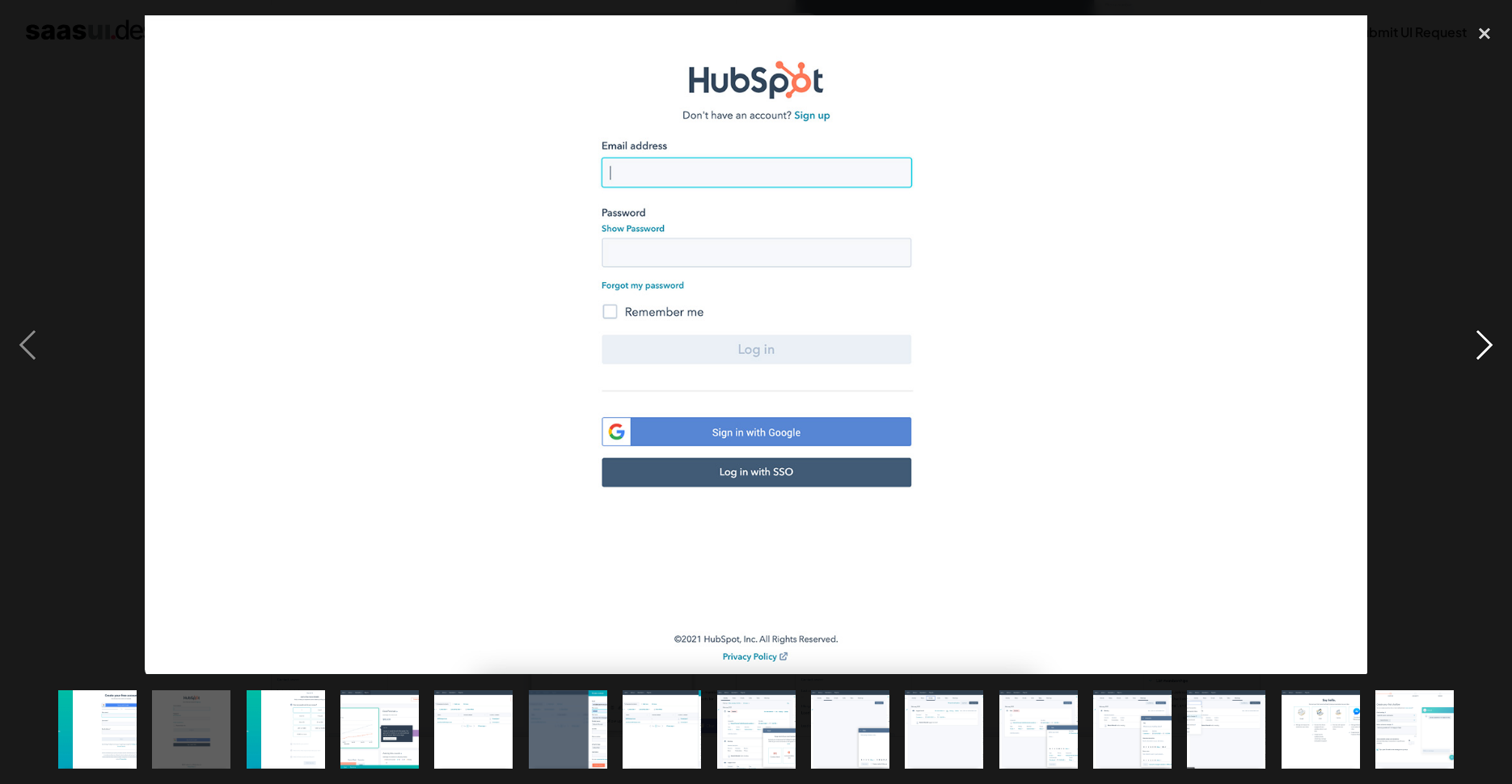
click at [1491, 345] on div "next image" at bounding box center [1484, 345] width 55 height 658
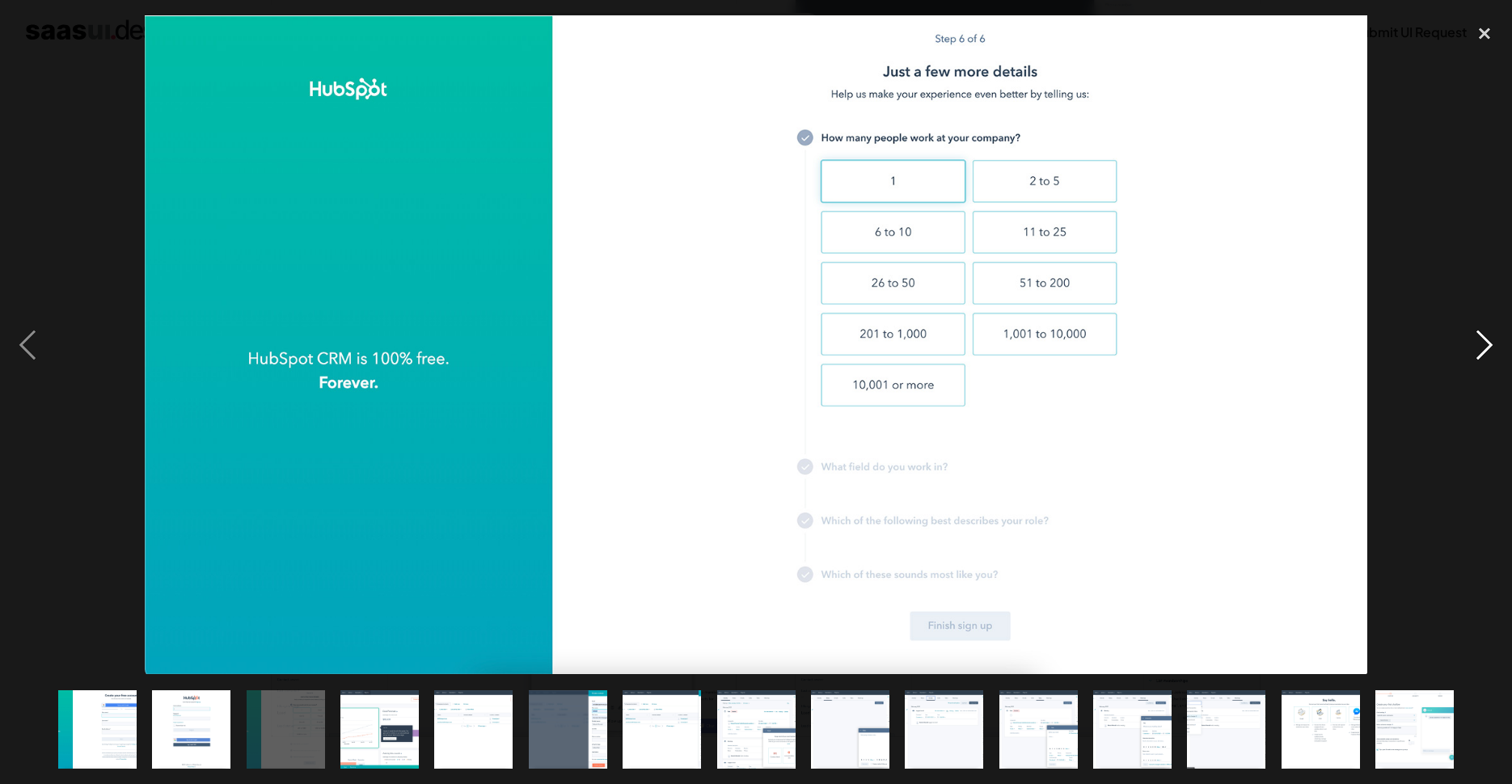
click at [1491, 345] on div "next image" at bounding box center [1484, 345] width 55 height 658
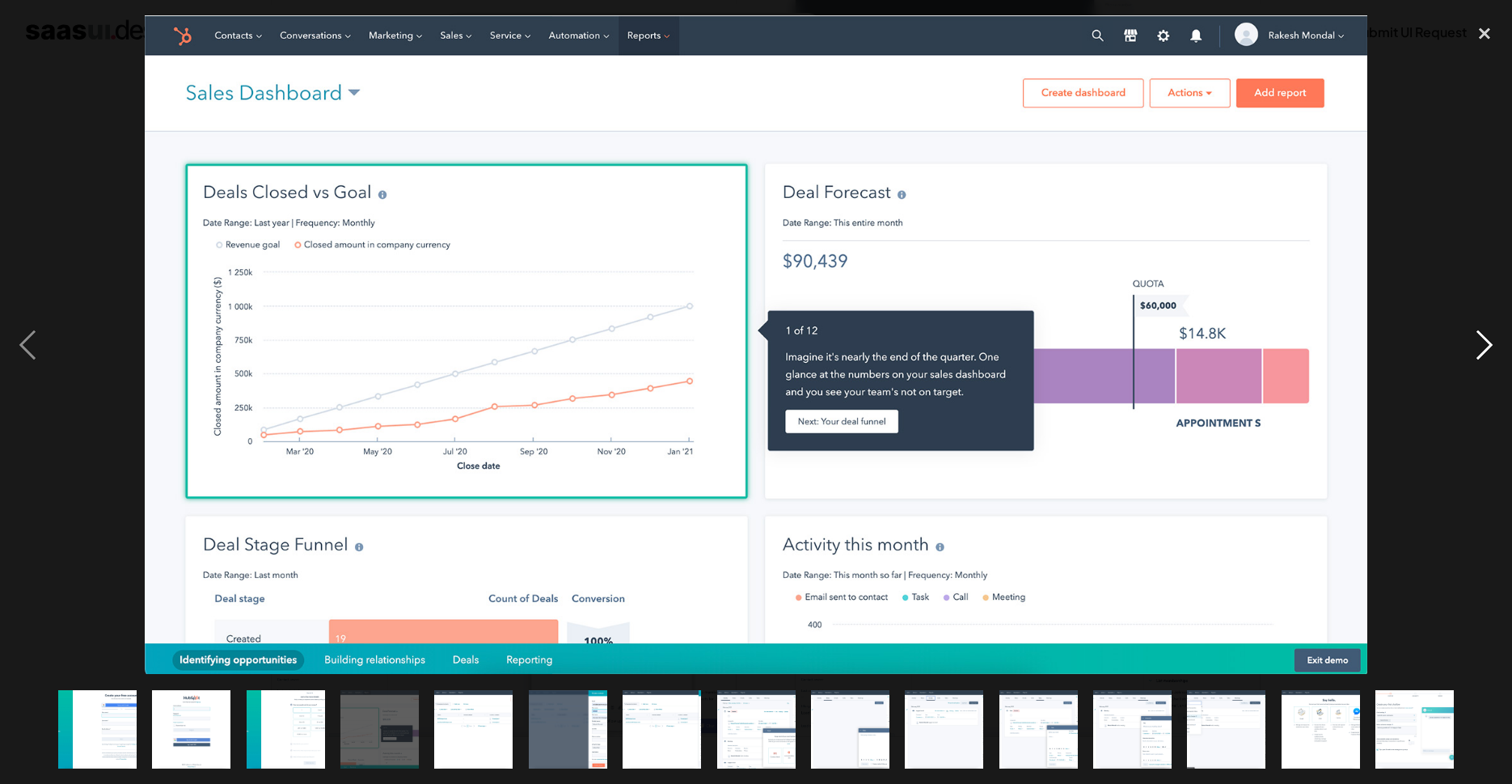
click at [1491, 345] on div "next image" at bounding box center [1484, 345] width 55 height 658
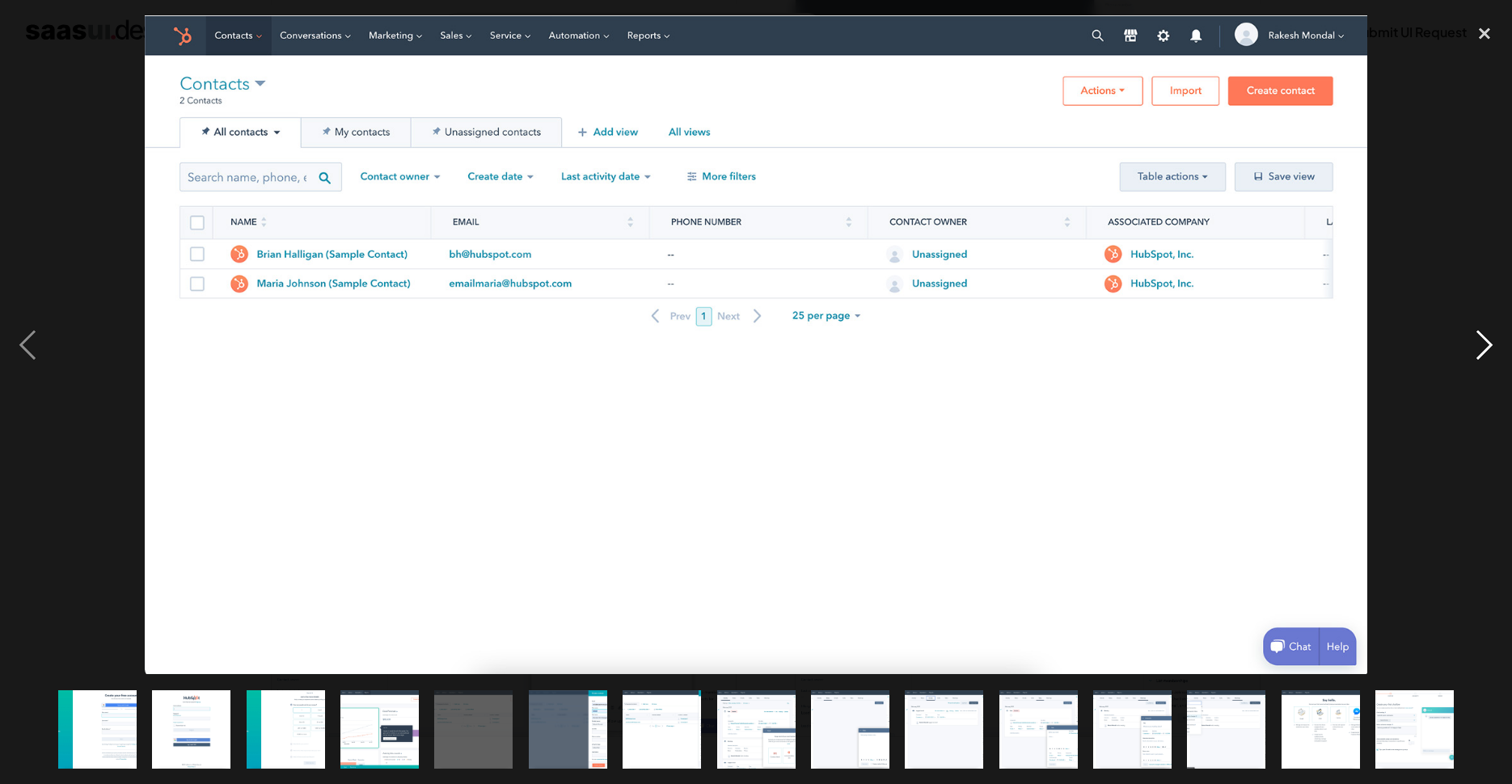
click at [1491, 345] on div "next image" at bounding box center [1484, 345] width 55 height 658
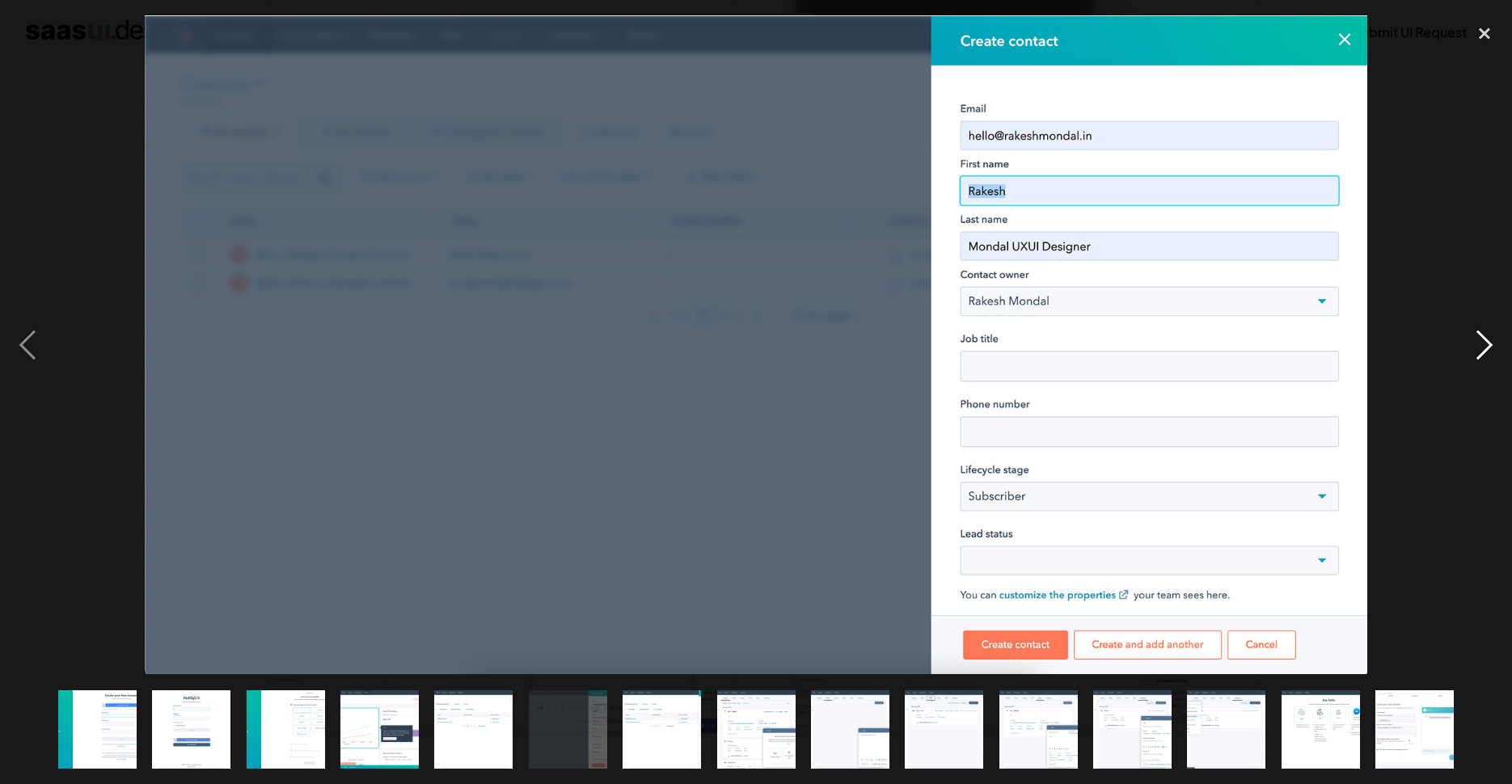
click at [1491, 345] on div "next image" at bounding box center [1484, 345] width 55 height 658
